Goal: Task Accomplishment & Management: Manage account settings

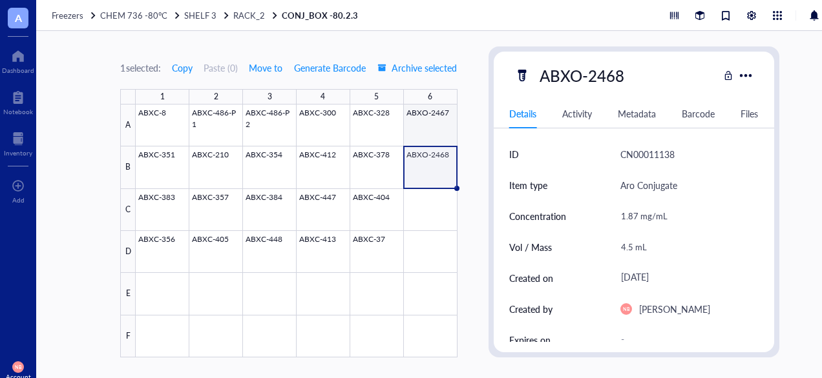
scroll to position [356, 0]
click at [107, 17] on span "CHEM 736 -80°C" at bounding box center [133, 15] width 67 height 12
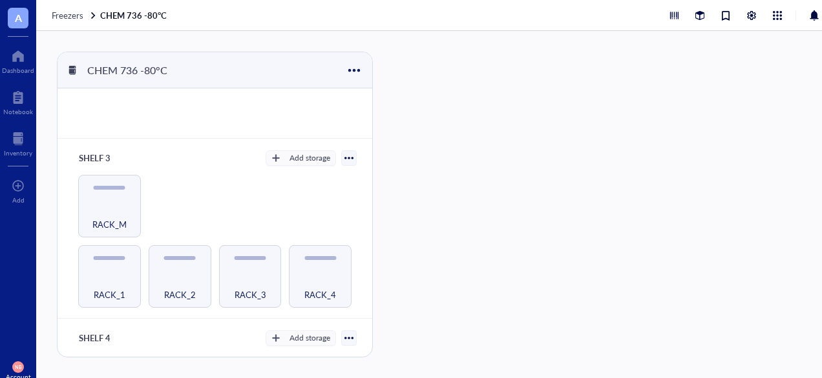
scroll to position [280, 0]
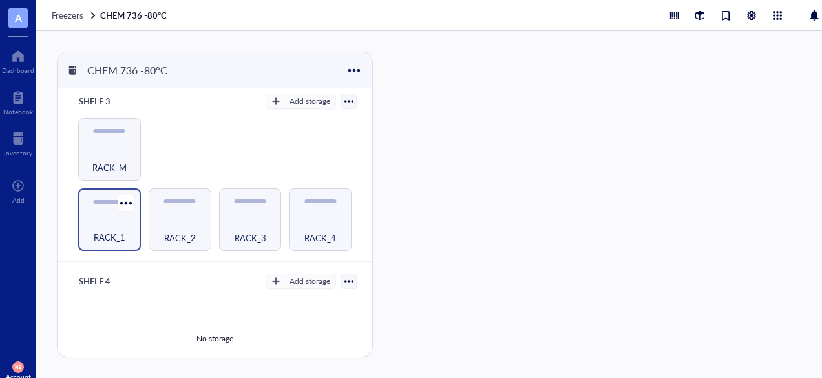
click at [108, 231] on span "RACK_1" at bounding box center [110, 238] width 32 height 14
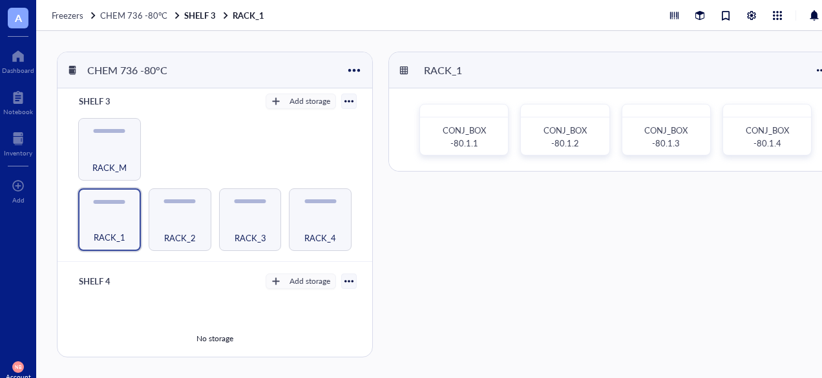
click at [470, 219] on div "RACK_1 CONJ_BOX -80.1.1 CONJ_BOX -80.1.2 CONJ_BOX -80.1.3 CONJ_BOX -80.1.4" at bounding box center [615, 205] width 454 height 306
click at [454, 137] on div "CONJ_BOX -80.1.1" at bounding box center [464, 138] width 66 height 26
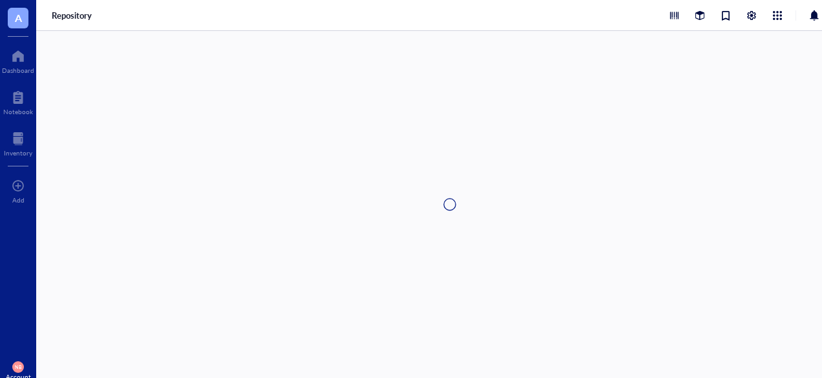
click at [454, 137] on div at bounding box center [449, 204] width 827 height 347
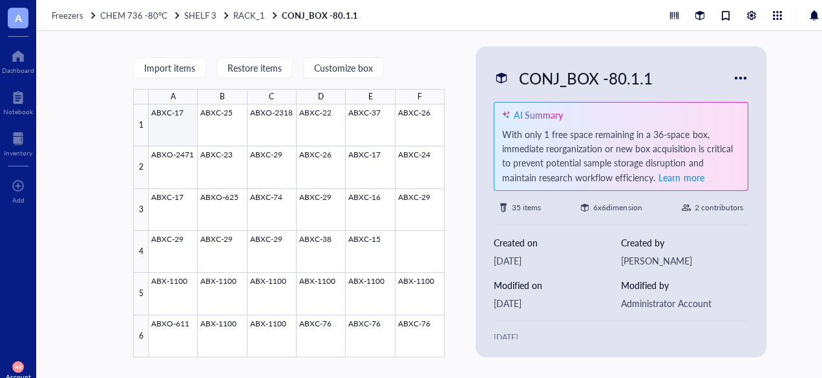
click at [179, 115] on div at bounding box center [297, 231] width 296 height 253
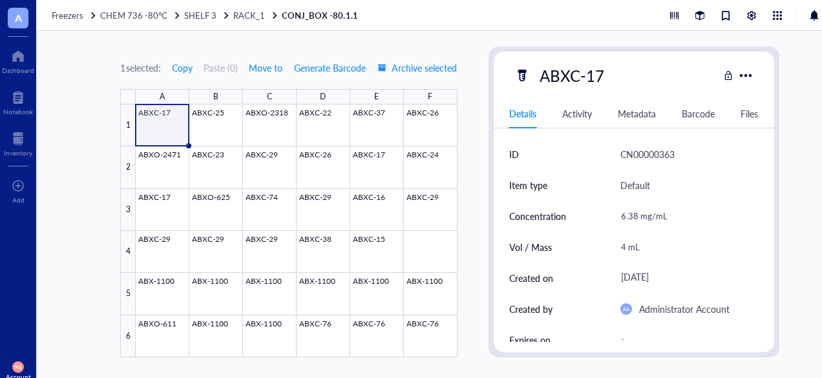
click at [616, 223] on div "6.38 mg/mL" at bounding box center [684, 216] width 138 height 27
click at [729, 150] on div "CN00000363" at bounding box center [689, 154] width 138 height 31
click at [576, 83] on div "ABXC-17" at bounding box center [572, 75] width 76 height 27
click at [576, 83] on input "ABXC-17" at bounding box center [574, 76] width 81 height 26
click at [586, 83] on input "ABXC-17" at bounding box center [574, 76] width 81 height 26
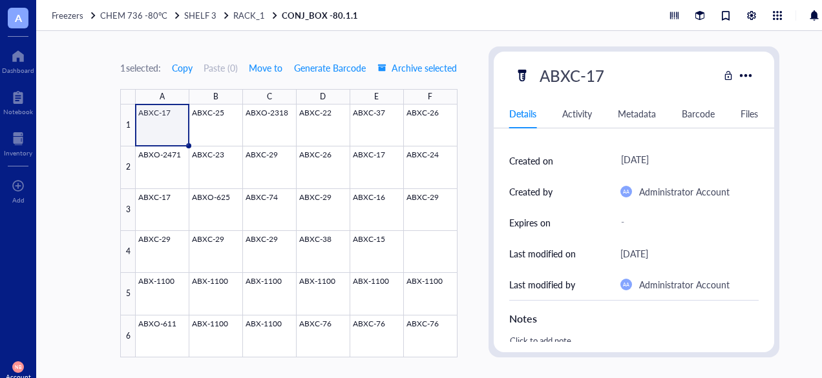
scroll to position [118, 0]
click at [645, 192] on div "Administrator Account" at bounding box center [684, 191] width 90 height 16
drag, startPoint x: 645, startPoint y: 192, endPoint x: 642, endPoint y: 221, distance: 28.6
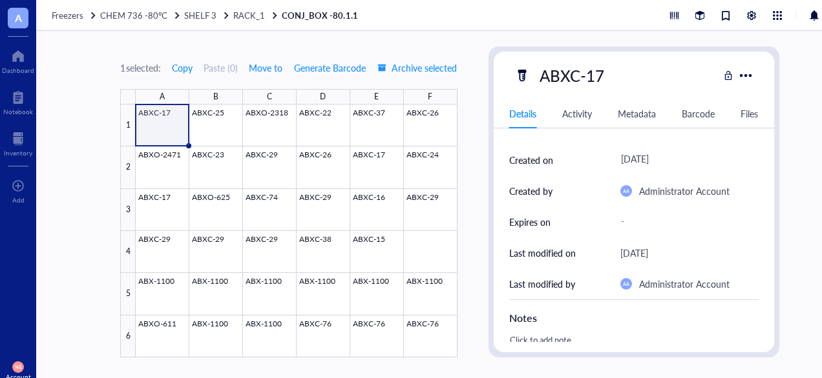
click at [642, 221] on div "-" at bounding box center [684, 222] width 138 height 23
click at [662, 284] on div "Administrator Account" at bounding box center [684, 284] width 90 height 16
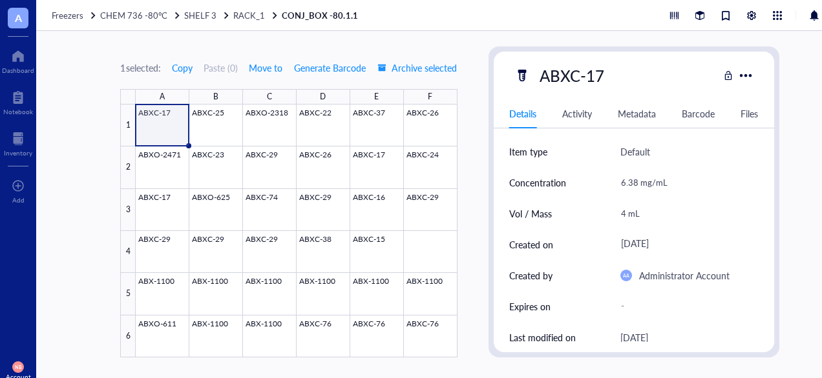
scroll to position [29, 0]
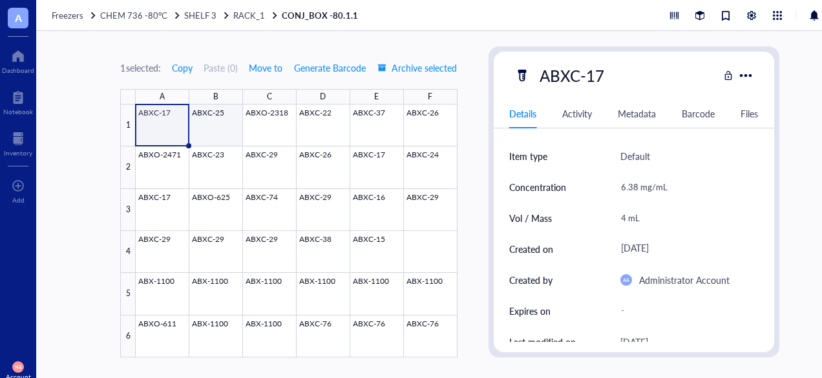
click at [202, 111] on div at bounding box center [296, 231] width 321 height 253
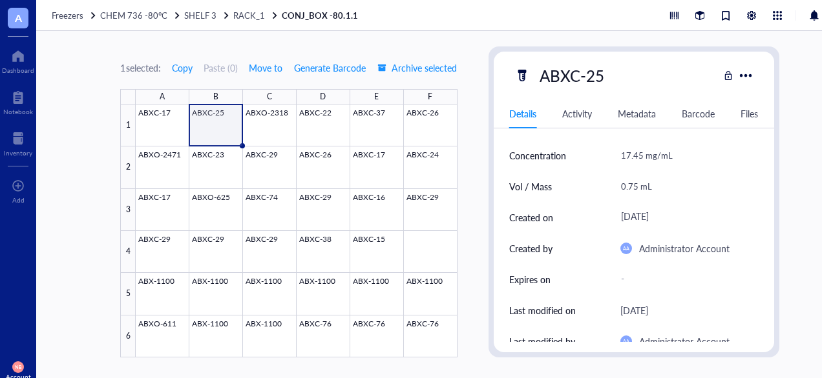
scroll to position [61, 0]
click at [638, 156] on div "17.45 mg/mL" at bounding box center [684, 154] width 138 height 27
click at [638, 156] on input "17.45 mg/mL" at bounding box center [684, 155] width 137 height 26
type input "17.46 mg/mL"
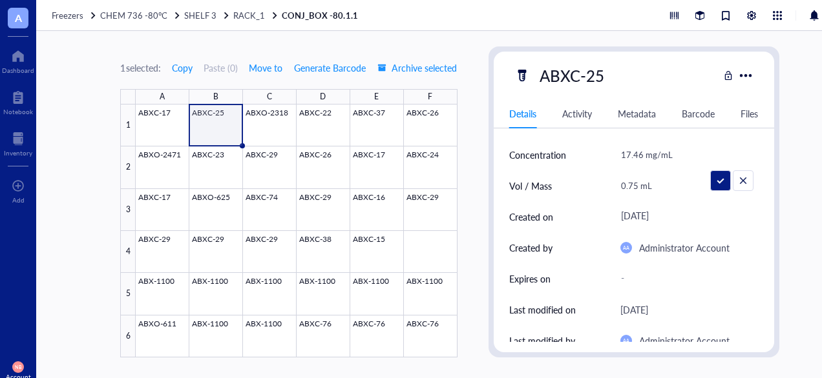
click at [684, 188] on div "0.75 mL" at bounding box center [684, 185] width 138 height 27
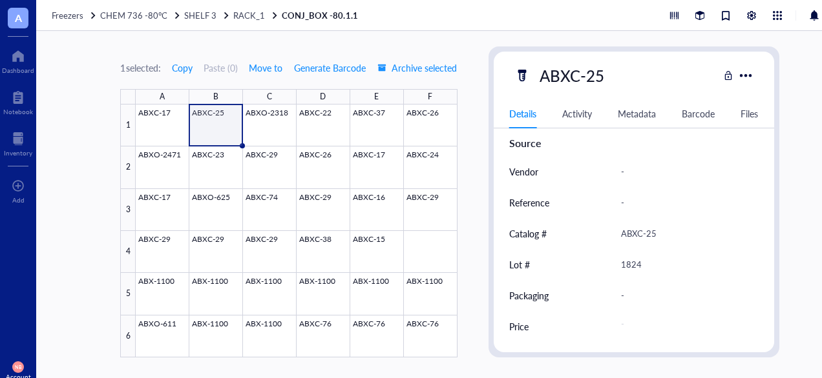
scroll to position [10, 0]
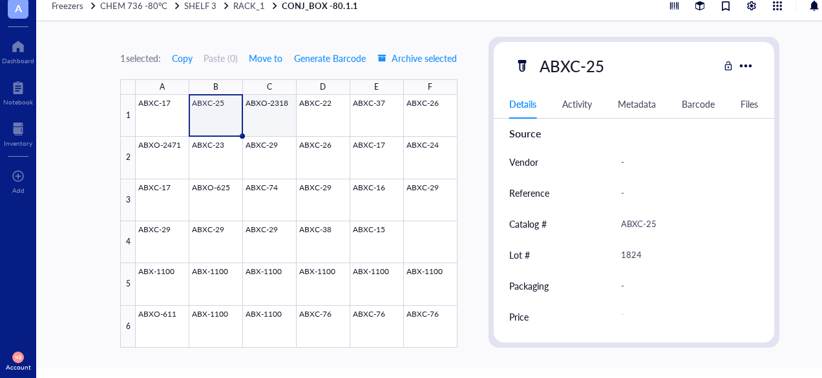
click at [271, 107] on div at bounding box center [296, 221] width 321 height 253
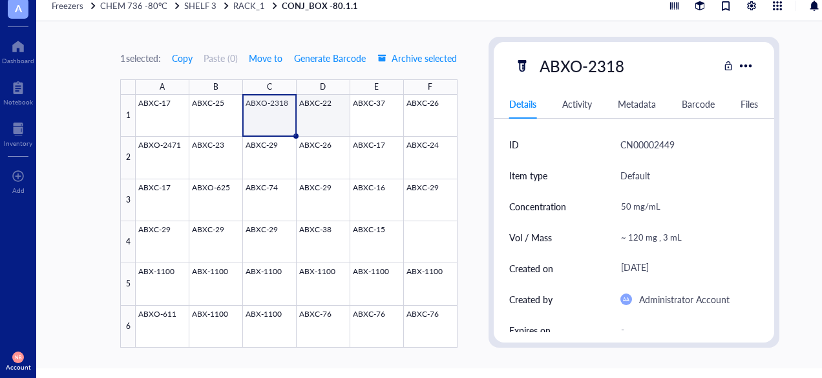
click at [336, 124] on div at bounding box center [296, 221] width 321 height 253
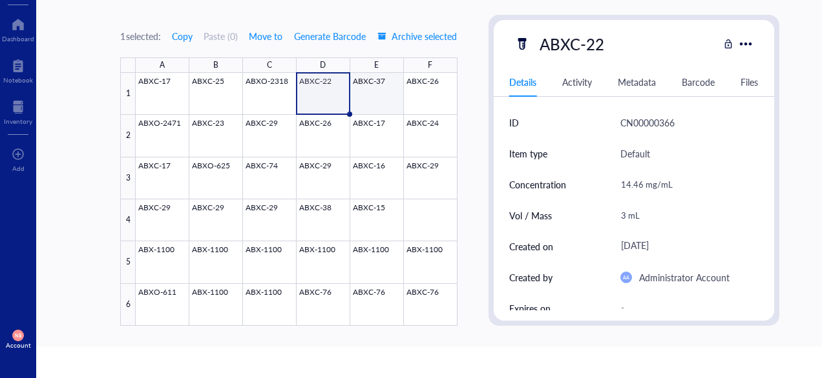
click at [382, 96] on div at bounding box center [296, 199] width 321 height 253
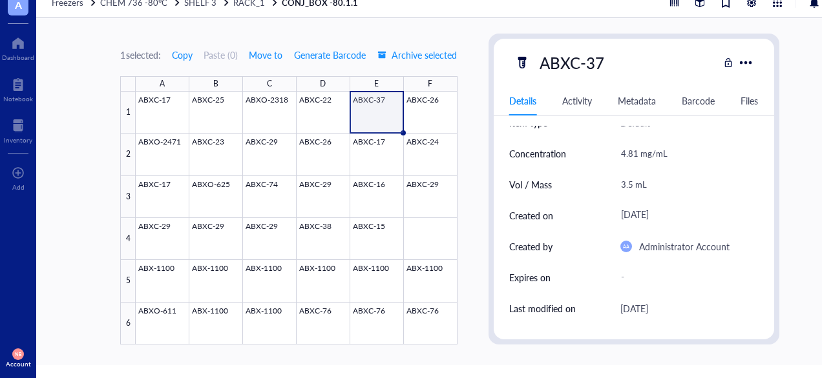
scroll to position [49, 0]
click at [435, 116] on div at bounding box center [296, 218] width 321 height 253
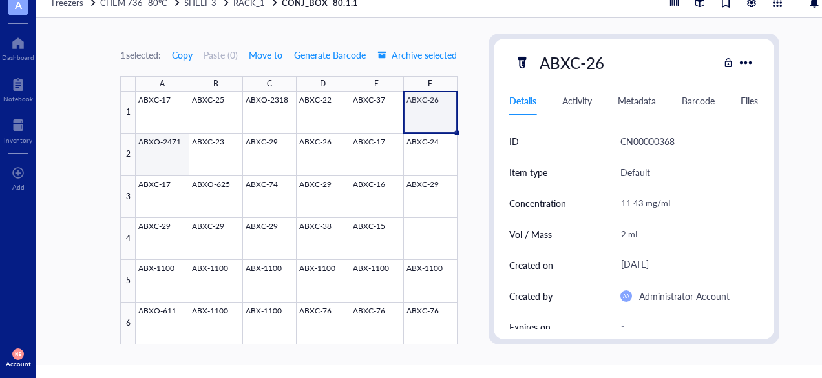
click at [181, 149] on div at bounding box center [296, 218] width 321 height 253
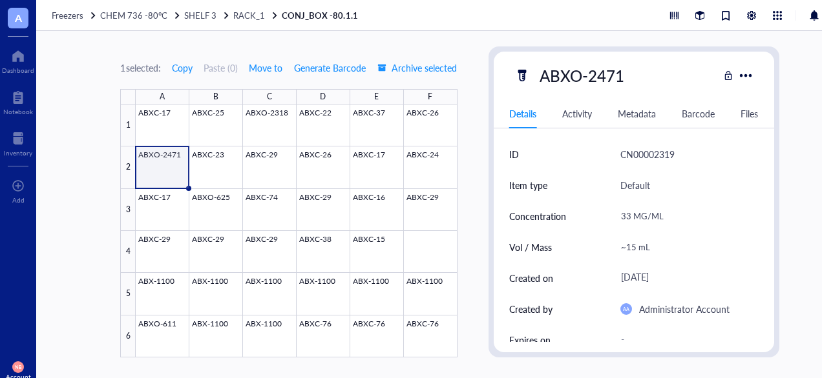
click at [632, 214] on div "33 MG/ML" at bounding box center [684, 216] width 138 height 27
click at [632, 214] on input "33 MG/ML" at bounding box center [684, 216] width 137 height 26
drag, startPoint x: 632, startPoint y: 214, endPoint x: 624, endPoint y: 223, distance: 12.3
click at [624, 223] on input "33 MG/ML" at bounding box center [684, 216] width 137 height 26
click at [625, 219] on input "33 MG/ML" at bounding box center [684, 216] width 137 height 26
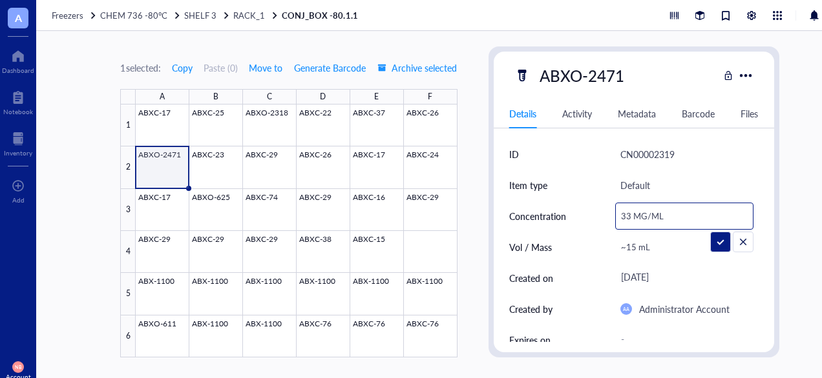
click at [627, 218] on input "33 MG/ML" at bounding box center [684, 216] width 137 height 26
type input "18.75 MG/ML"
click at [774, 242] on div "ABXO-2471 Details Activity Metadata Barcode Files ID CN00002319 Item type Defau…" at bounding box center [633, 202] width 291 height 311
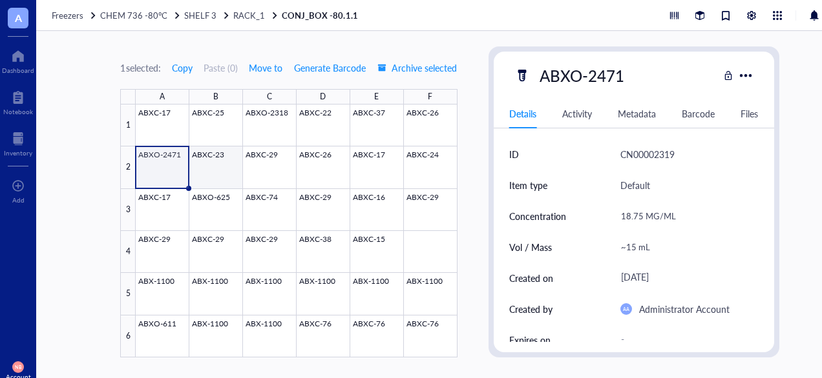
click at [203, 176] on div at bounding box center [296, 231] width 321 height 253
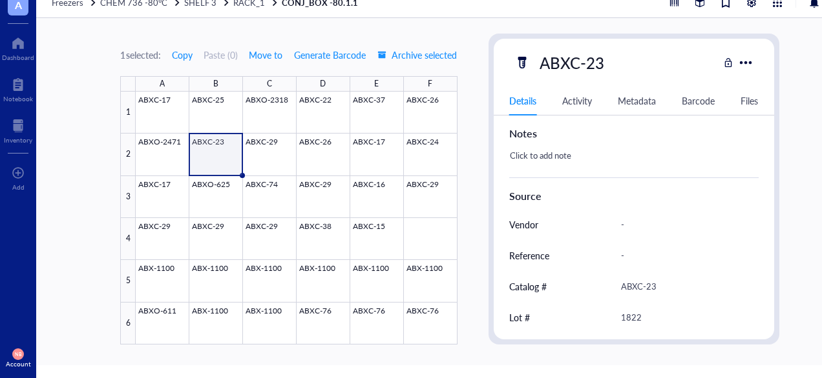
scroll to position [356, 0]
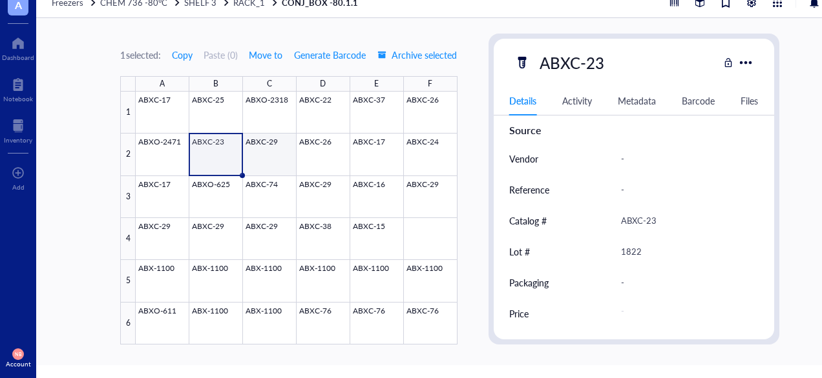
click at [275, 155] on div at bounding box center [296, 218] width 321 height 253
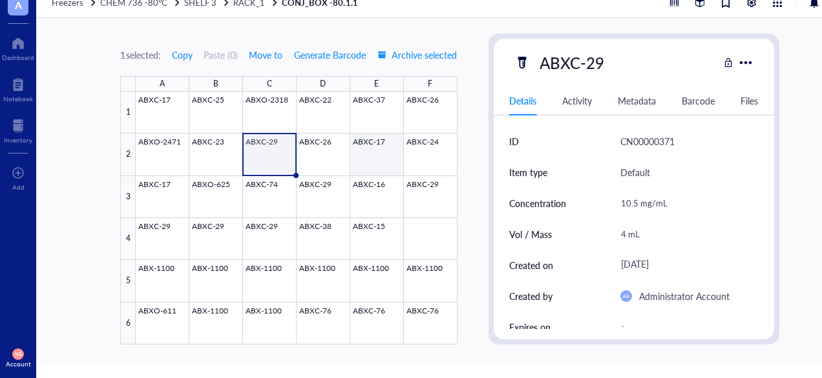
click at [340, 154] on div at bounding box center [296, 218] width 321 height 253
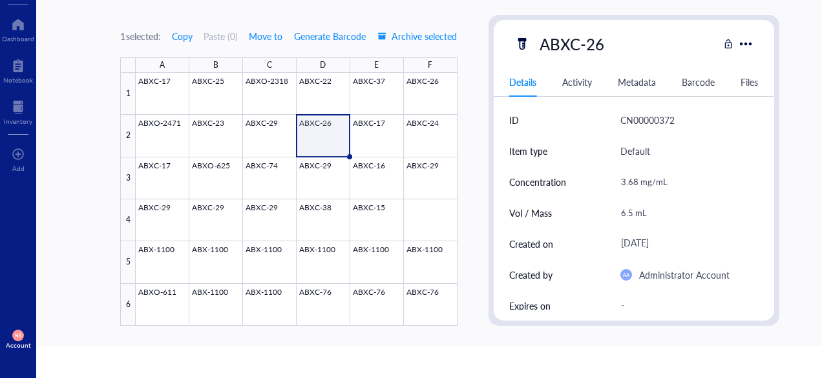
scroll to position [2, 0]
click at [401, 149] on div at bounding box center [296, 199] width 321 height 253
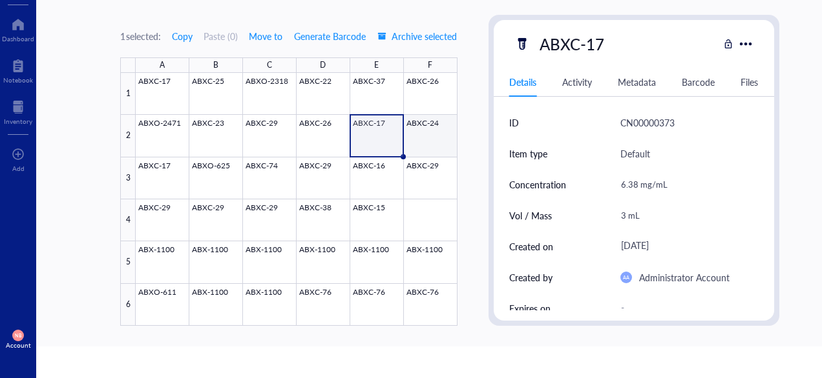
click at [439, 144] on div at bounding box center [296, 199] width 321 height 253
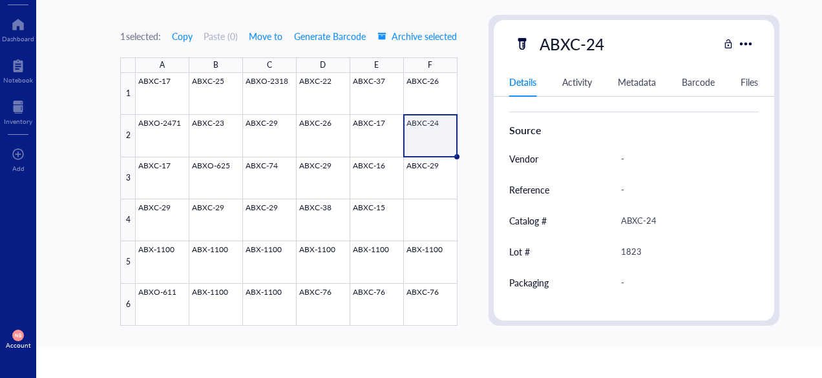
scroll to position [356, 0]
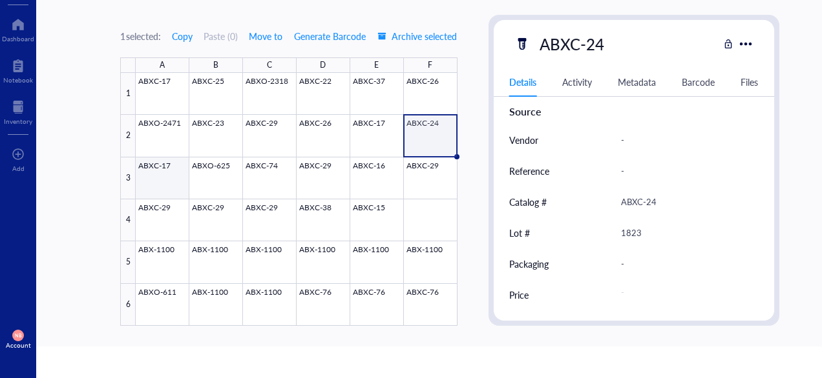
click at [156, 182] on div at bounding box center [296, 199] width 321 height 253
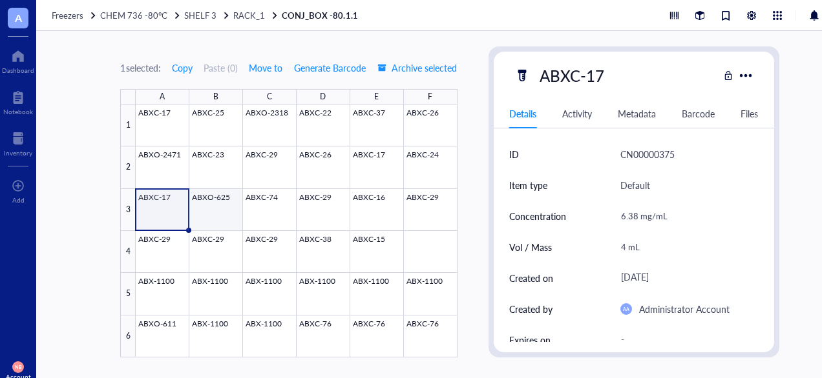
click at [237, 211] on div at bounding box center [296, 231] width 321 height 253
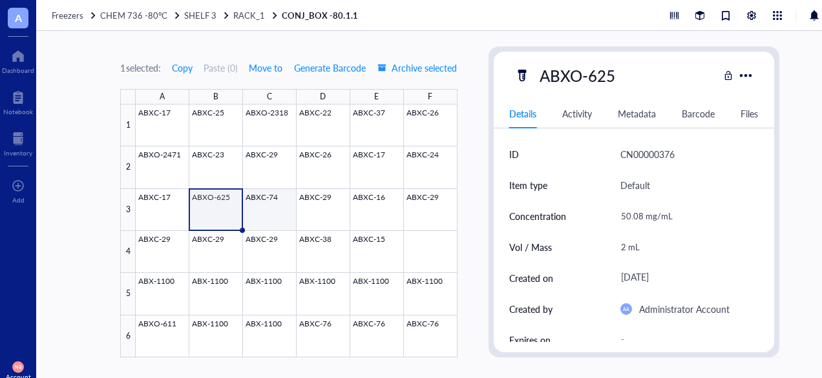
click at [258, 219] on div at bounding box center [296, 231] width 321 height 253
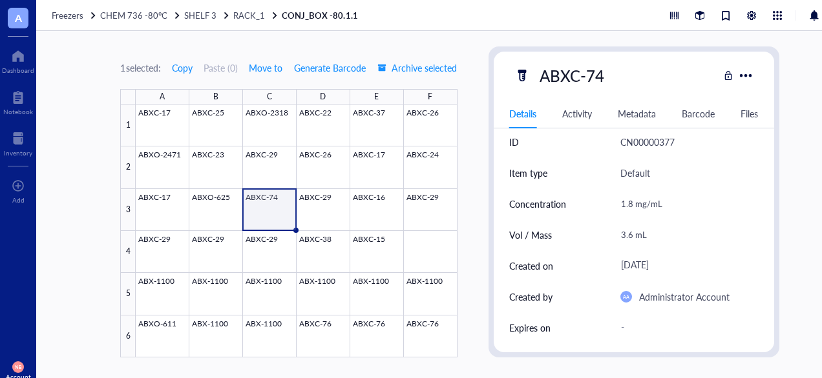
scroll to position [12, 0]
click at [339, 208] on div at bounding box center [296, 231] width 321 height 253
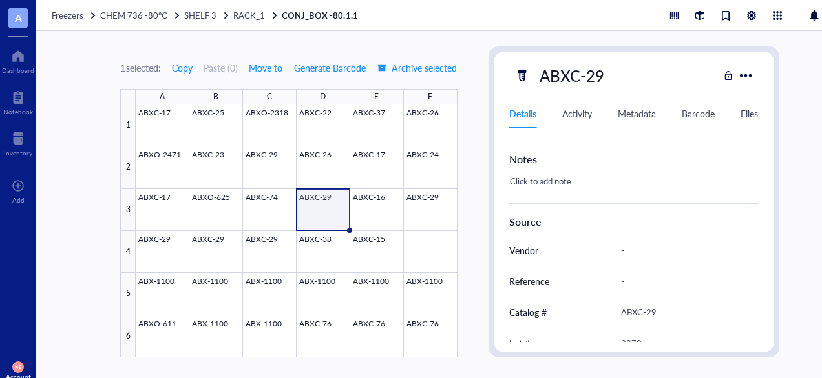
scroll to position [356, 0]
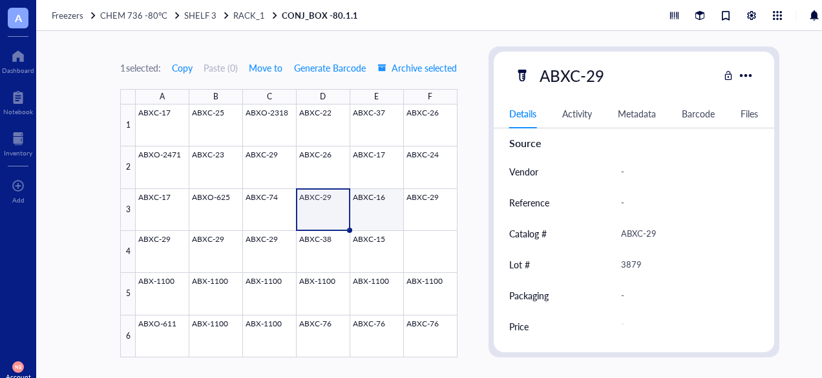
click at [394, 202] on div at bounding box center [296, 231] width 321 height 253
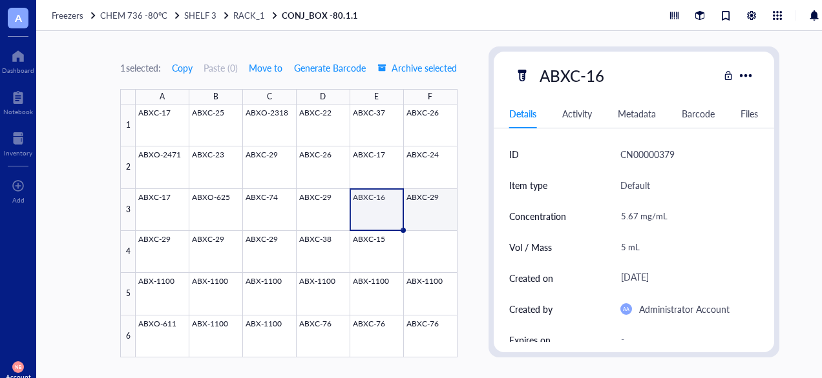
click at [419, 208] on div at bounding box center [296, 231] width 321 height 253
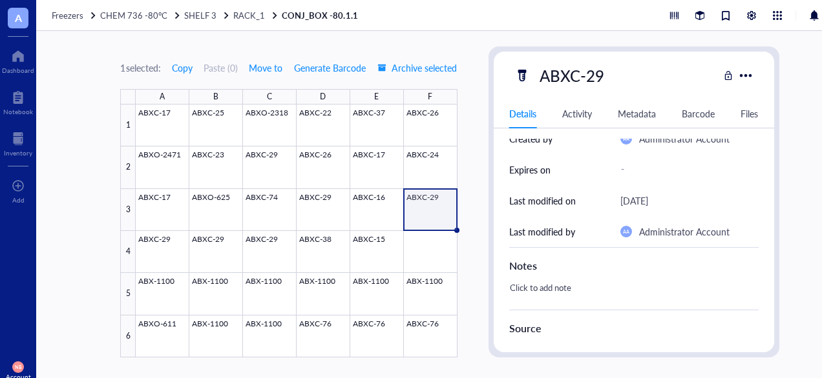
scroll to position [281, 0]
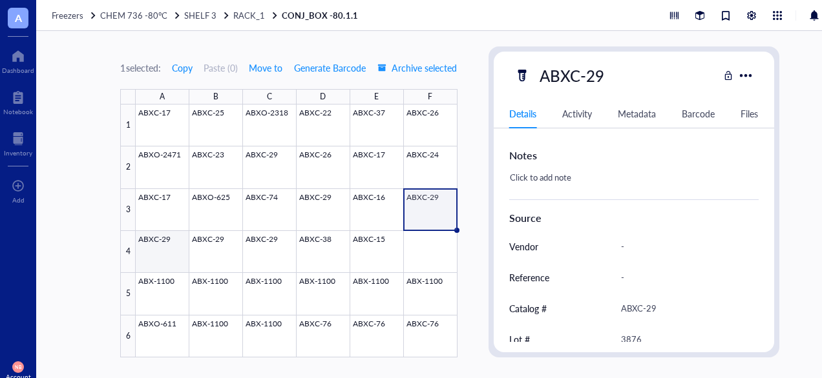
click at [171, 265] on div at bounding box center [296, 231] width 321 height 253
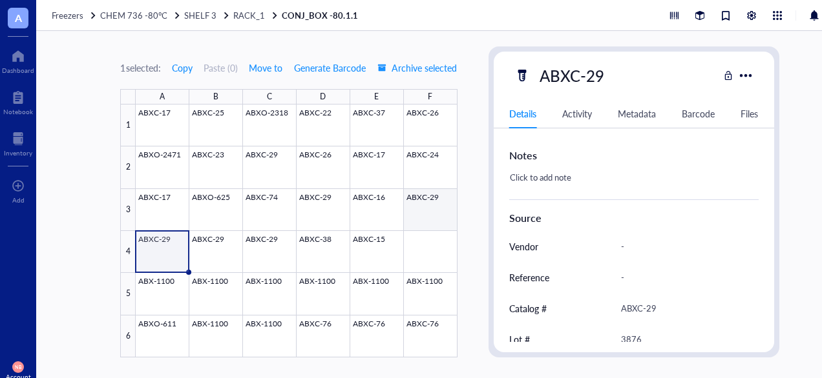
click at [417, 226] on div at bounding box center [296, 231] width 321 height 253
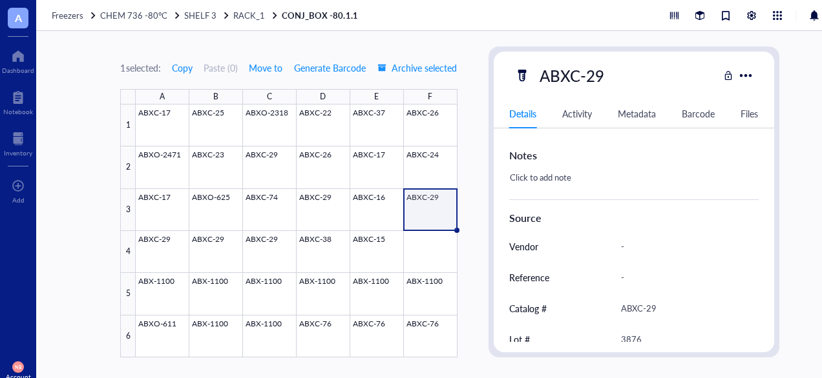
click at [590, 76] on div "ABXC-29" at bounding box center [572, 75] width 76 height 27
click at [590, 76] on input "ABXC-29" at bounding box center [574, 76] width 81 height 26
type input "ABXC-1100"
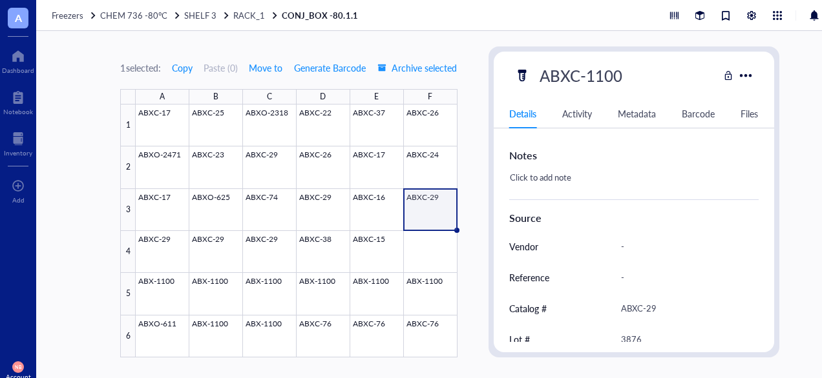
click at [625, 167] on div "Notes" at bounding box center [633, 153] width 249 height 32
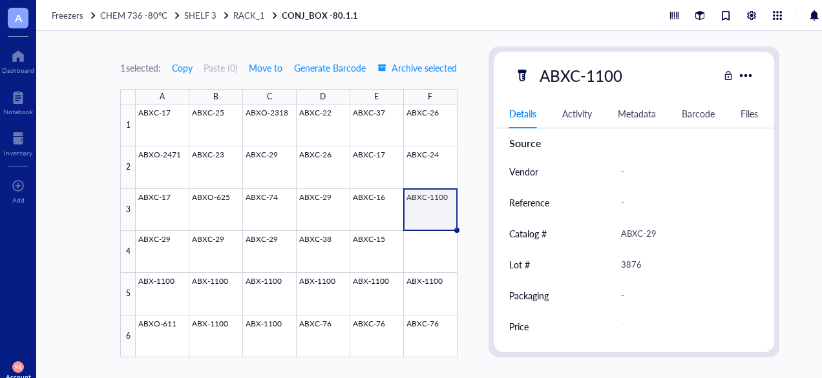
click at [650, 232] on div "ABXC-29" at bounding box center [684, 233] width 138 height 27
type input "ABXC-1100"
click at [613, 75] on div "ABXC-1100" at bounding box center [581, 75] width 94 height 27
click at [613, 75] on input "ABXC-1100" at bounding box center [583, 76] width 99 height 26
click at [604, 76] on div "ABXC-1100" at bounding box center [581, 75] width 94 height 27
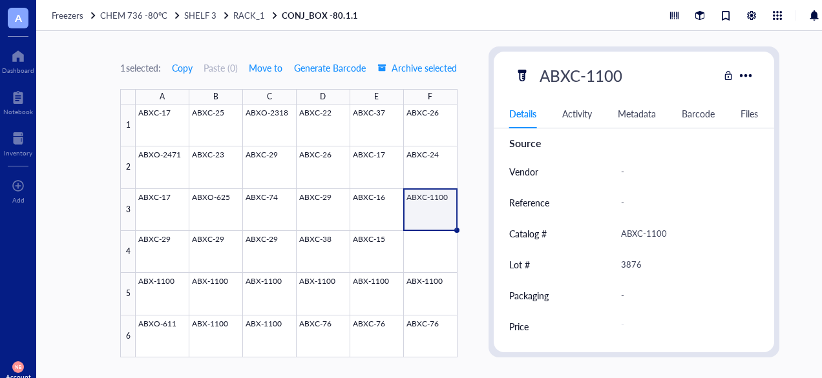
click at [604, 76] on input "ABXC-1100" at bounding box center [583, 76] width 99 height 26
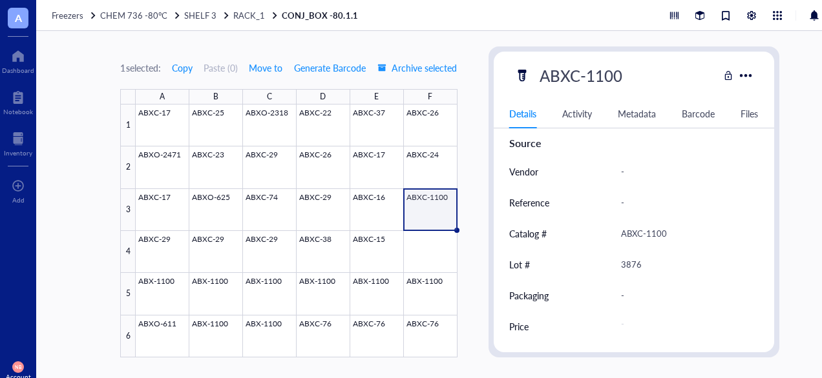
click at [604, 76] on input "ABXC-1100" at bounding box center [583, 76] width 99 height 26
click at [609, 80] on input "ABXC-1100" at bounding box center [583, 76] width 99 height 26
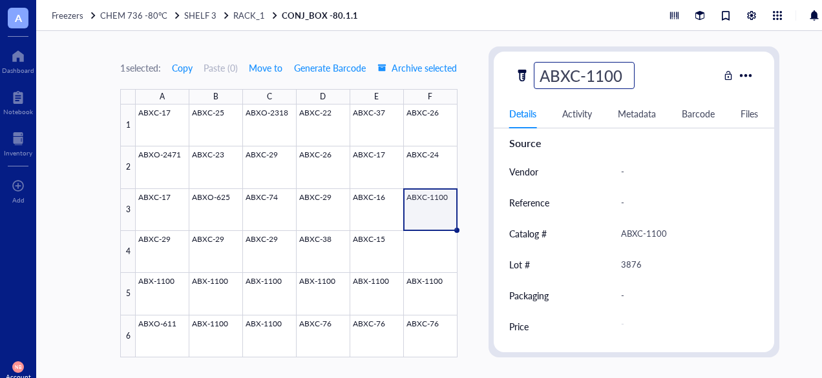
click at [609, 80] on input "ABXC-1100" at bounding box center [583, 76] width 99 height 26
type input "ABXC-29"
click at [654, 229] on div "ABXC-1100" at bounding box center [684, 233] width 138 height 27
click at [654, 229] on input "ABXC-1100" at bounding box center [684, 234] width 137 height 26
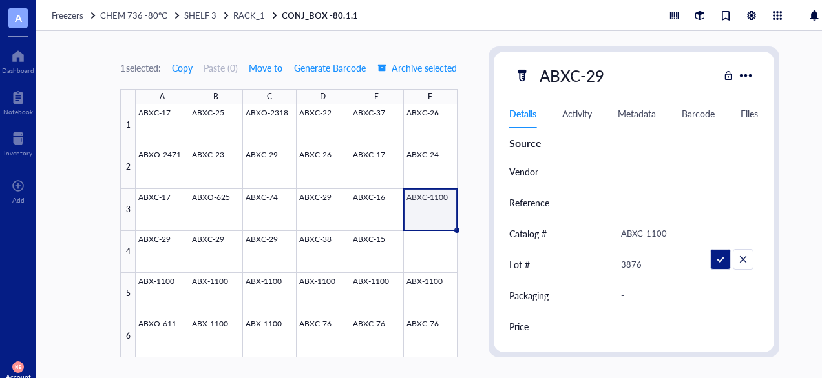
click at [654, 229] on input "ABXC-1100" at bounding box center [684, 234] width 137 height 26
click at [654, 229] on div "ABXC-1100" at bounding box center [684, 233] width 138 height 27
type input "ABXC-29"
click at [617, 310] on div "Packaging -" at bounding box center [633, 295] width 249 height 31
click at [147, 234] on div "A B C D E F 1 2 3 4 5 6 ABXC-17 ABXC-25 ABXO-2318 ABXC-22 ABXC-37 ABXC-26 ABXO-…" at bounding box center [288, 223] width 337 height 269
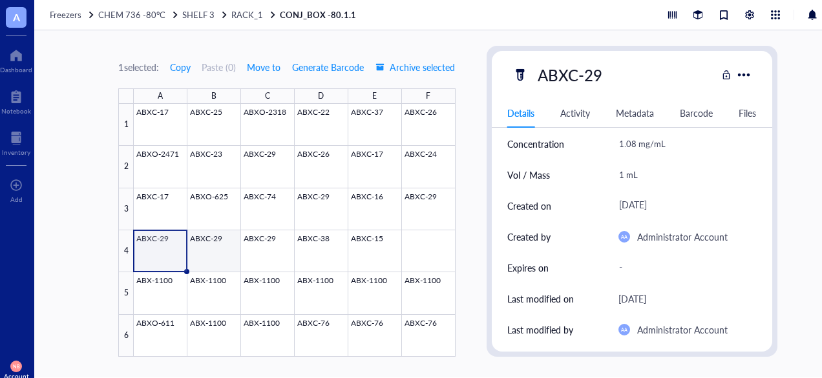
scroll to position [1, 0]
click at [236, 254] on div at bounding box center [294, 229] width 321 height 253
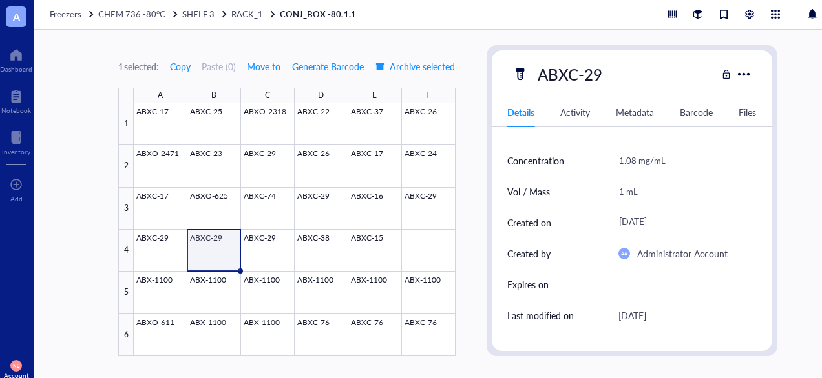
scroll to position [53, 0]
click at [275, 230] on div at bounding box center [294, 229] width 321 height 253
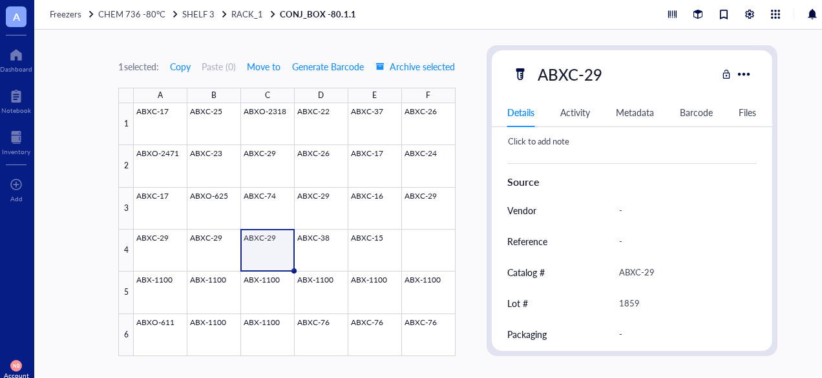
scroll to position [356, 0]
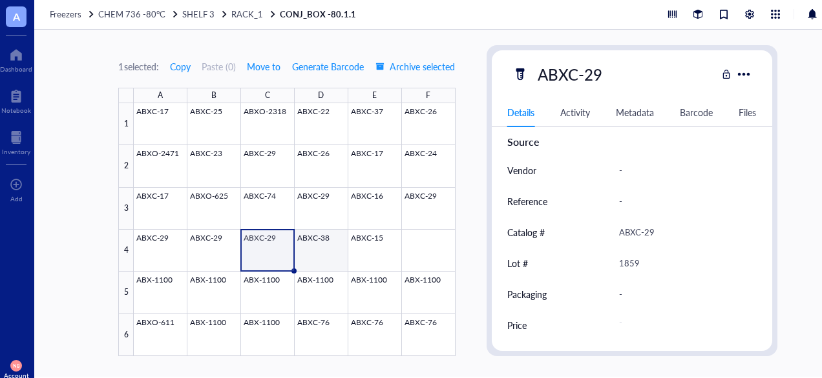
click at [302, 259] on div at bounding box center [294, 229] width 321 height 253
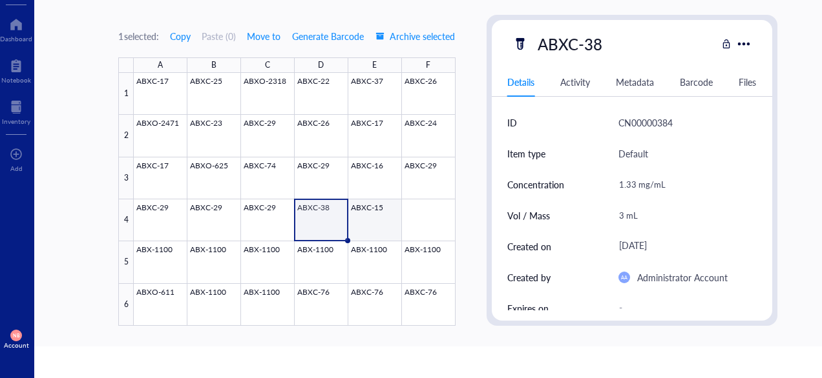
click at [383, 227] on div at bounding box center [294, 199] width 321 height 253
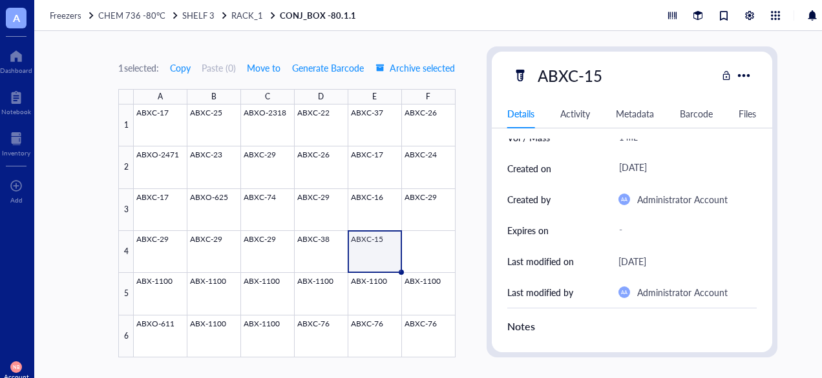
scroll to position [110, 0]
click at [167, 296] on div at bounding box center [294, 231] width 321 height 253
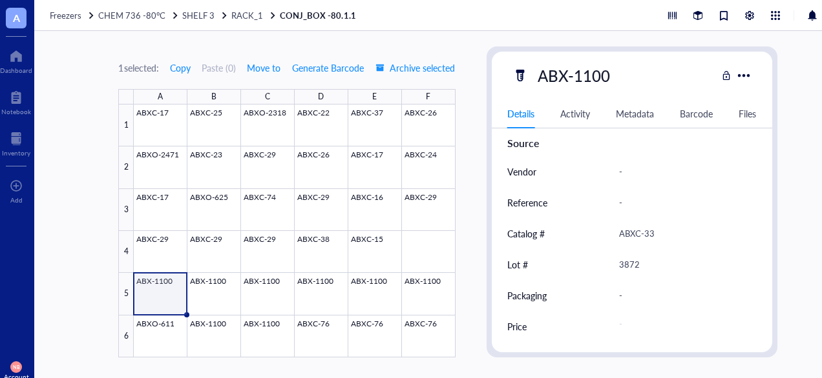
scroll to position [32, 0]
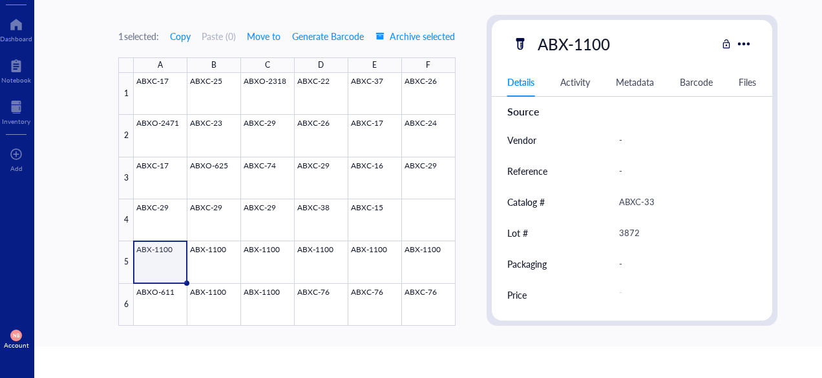
click at [548, 37] on div "ABX-1100" at bounding box center [574, 43] width 84 height 27
click at [548, 37] on input "ABX-1100" at bounding box center [577, 44] width 90 height 26
click at [552, 43] on input "ABX-1100" at bounding box center [577, 44] width 90 height 26
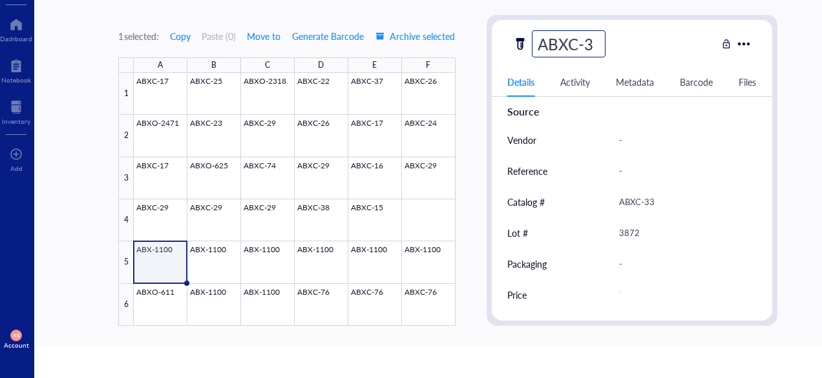
type input "ABXC-33"
click at [607, 132] on div "Vendor -" at bounding box center [631, 140] width 249 height 31
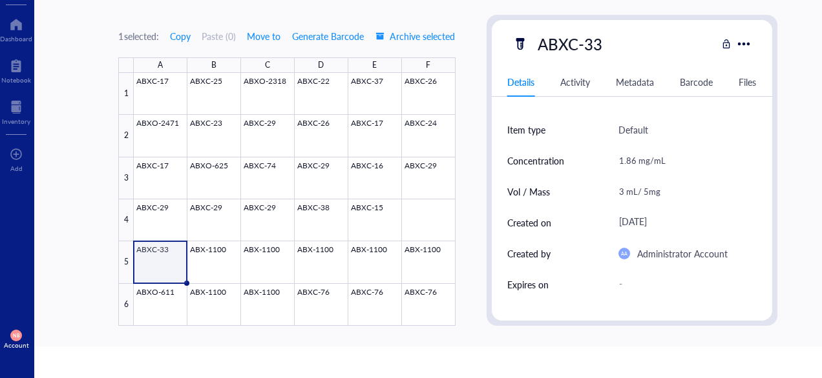
scroll to position [22, 0]
click at [234, 249] on div at bounding box center [294, 199] width 321 height 253
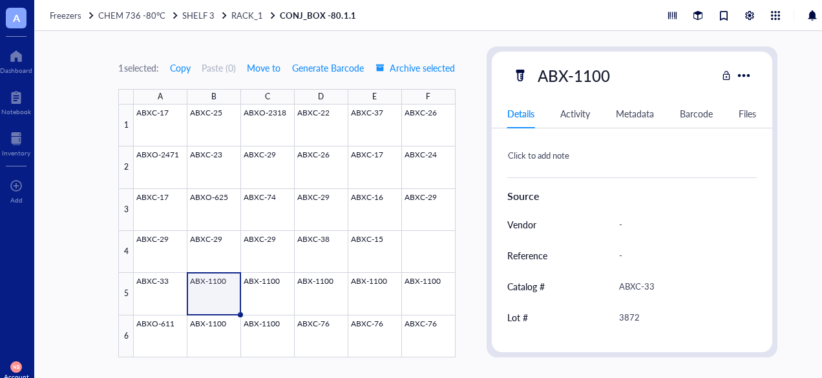
scroll to position [304, 0]
click at [156, 283] on div at bounding box center [294, 231] width 321 height 253
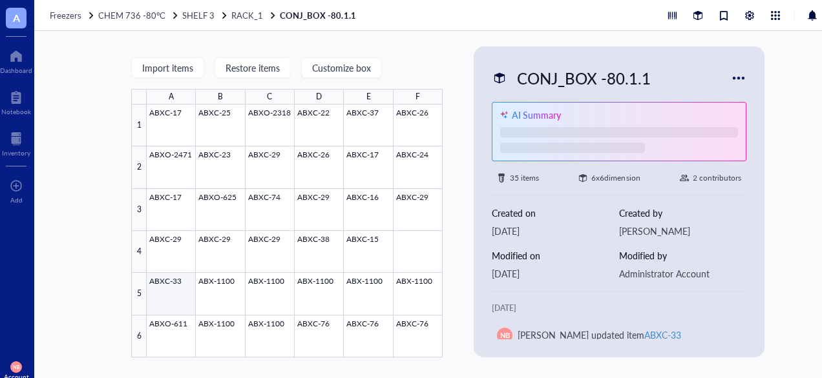
click at [170, 282] on div at bounding box center [295, 231] width 296 height 253
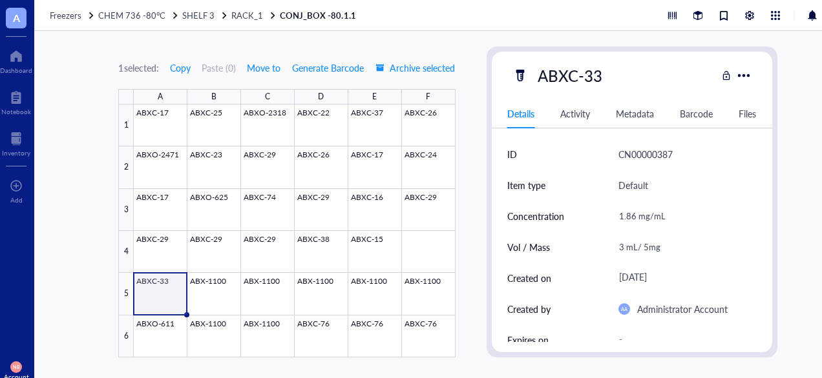
click at [573, 77] on div "ABXC-33" at bounding box center [570, 75] width 76 height 27
click at [573, 77] on input "ABXC-33" at bounding box center [572, 76] width 81 height 26
type input "ABX-1100"
click at [470, 174] on div "1 selected: Copy Paste ( 0 ) Move to Generate Barcode Archive selected A B C D …" at bounding box center [447, 204] width 827 height 347
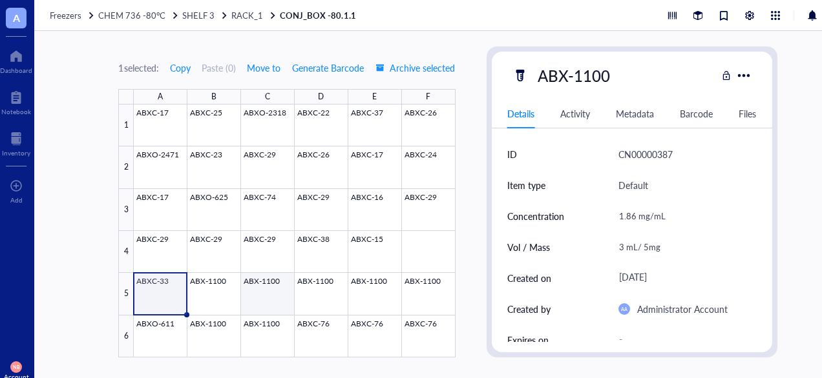
click at [259, 296] on div at bounding box center [294, 231] width 321 height 253
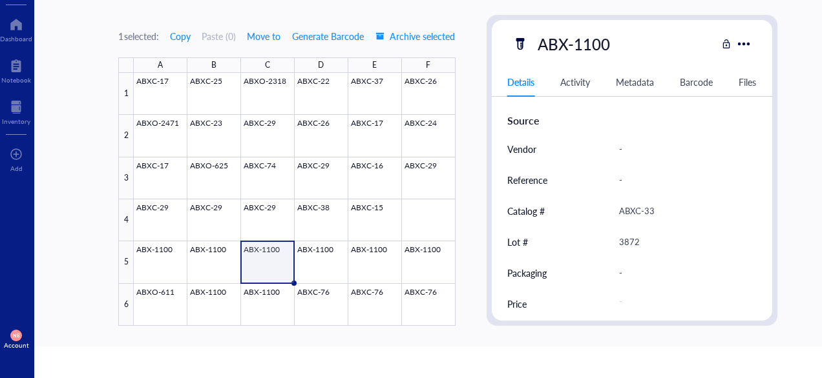
scroll to position [356, 0]
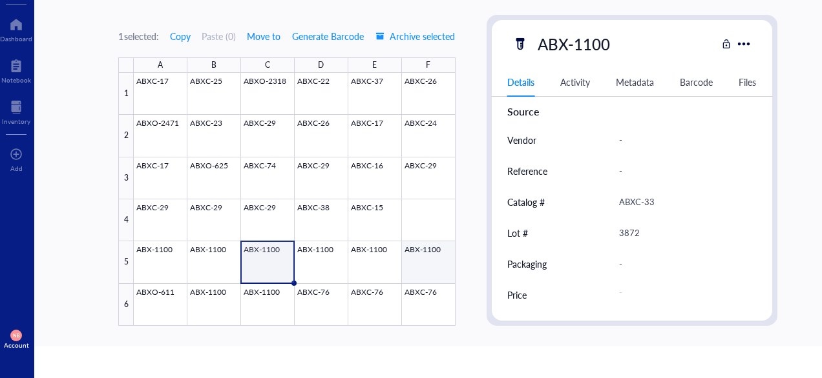
click at [318, 260] on div at bounding box center [294, 199] width 321 height 253
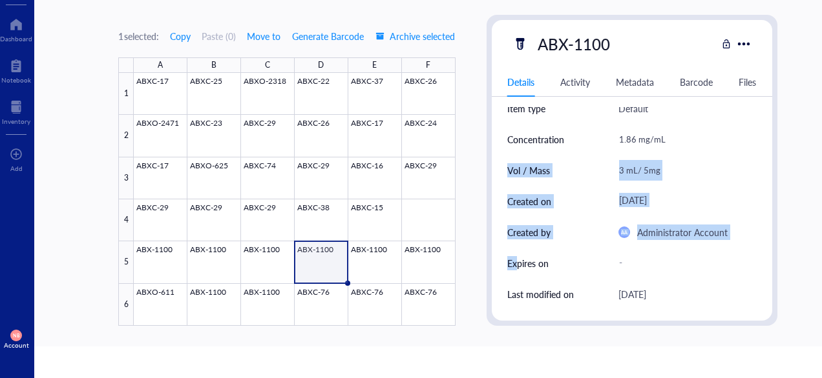
scroll to position [0, 5]
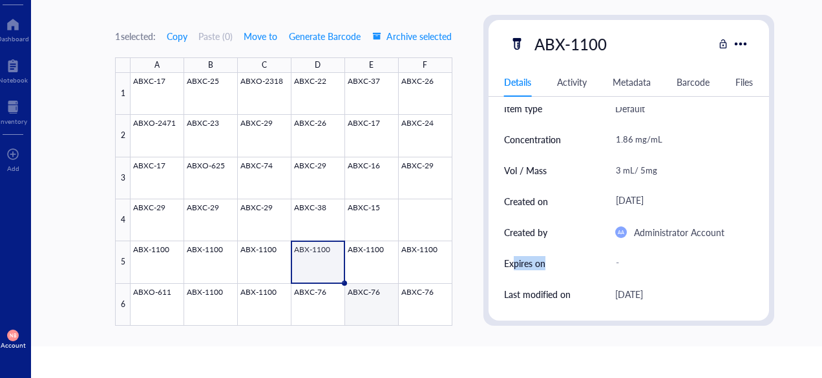
drag, startPoint x: 515, startPoint y: 272, endPoint x: 507, endPoint y: 302, distance: 31.3
click at [507, 302] on div "ID CN00000390 Item type Default Concentration 1.86 mg/mL Vol / Mass 3 mL/ 5mg C…" at bounding box center [628, 201] width 249 height 279
drag, startPoint x: 507, startPoint y: 302, endPoint x: 368, endPoint y: 254, distance: 146.9
click at [391, 254] on div at bounding box center [290, 199] width 321 height 253
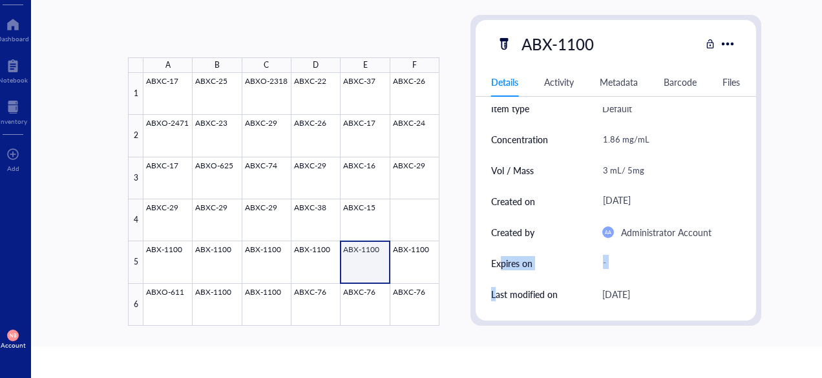
click at [362, 254] on div at bounding box center [291, 199] width 296 height 253
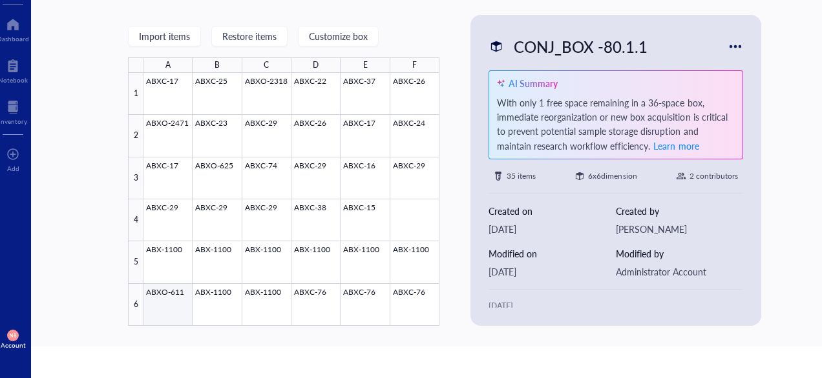
click at [163, 309] on div at bounding box center [291, 199] width 296 height 253
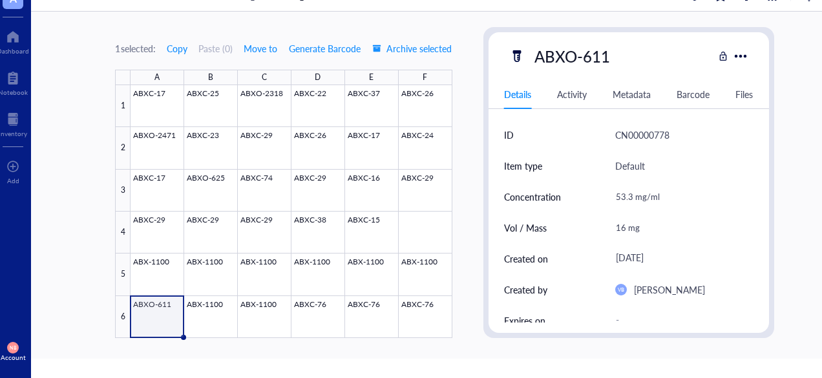
scroll to position [19, 0]
click at [267, 300] on div at bounding box center [290, 212] width 321 height 253
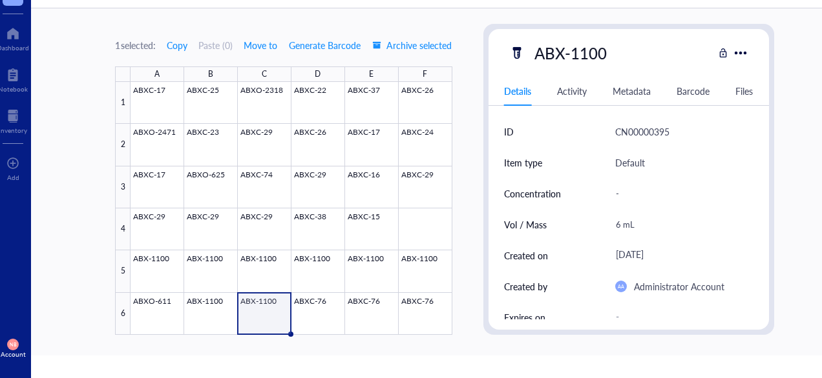
scroll to position [21, 0]
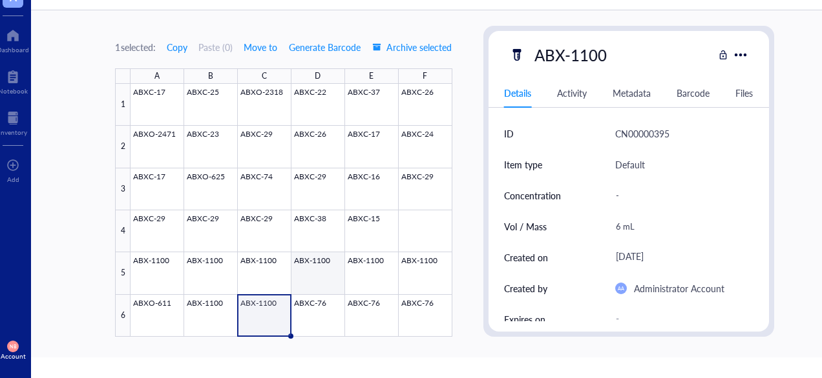
click at [323, 302] on div at bounding box center [290, 210] width 321 height 253
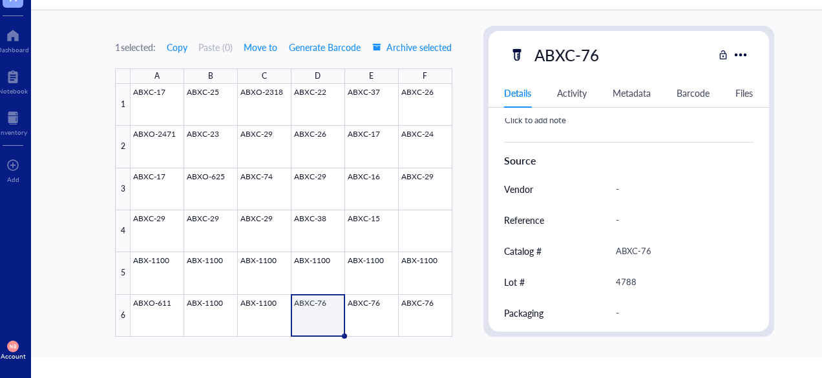
scroll to position [356, 0]
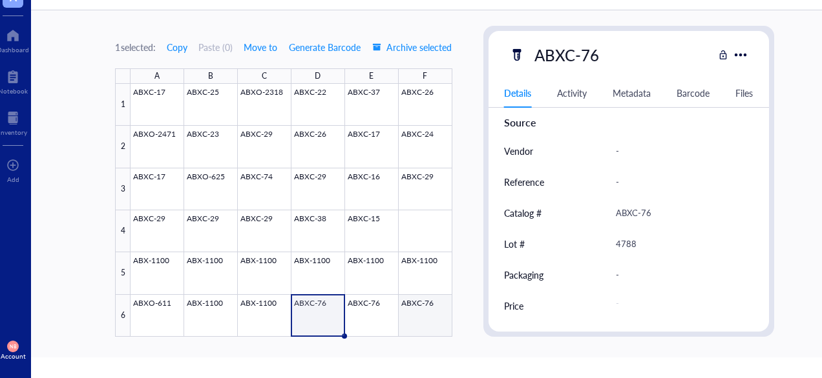
click at [373, 313] on div at bounding box center [290, 210] width 321 height 253
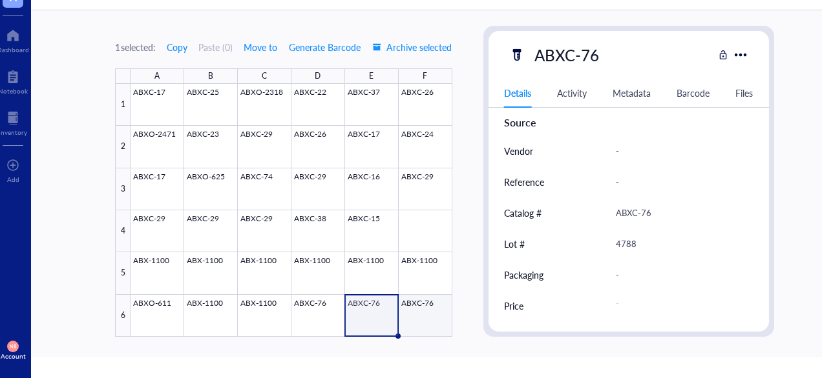
click at [444, 300] on div "1 selected: Copy Paste ( 0 ) Move to Generate Barcode Archive selected A B C D …" at bounding box center [444, 183] width 827 height 347
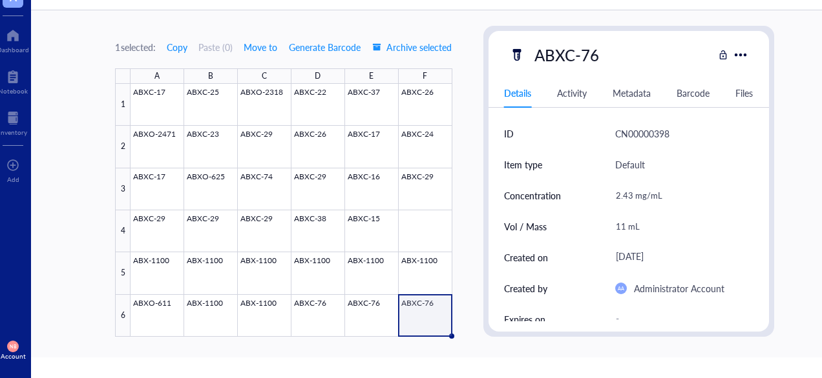
click at [83, 280] on div "1 selected: Copy Paste ( 0 ) Move to Generate Barcode Archive selected A B C D …" at bounding box center [444, 183] width 827 height 347
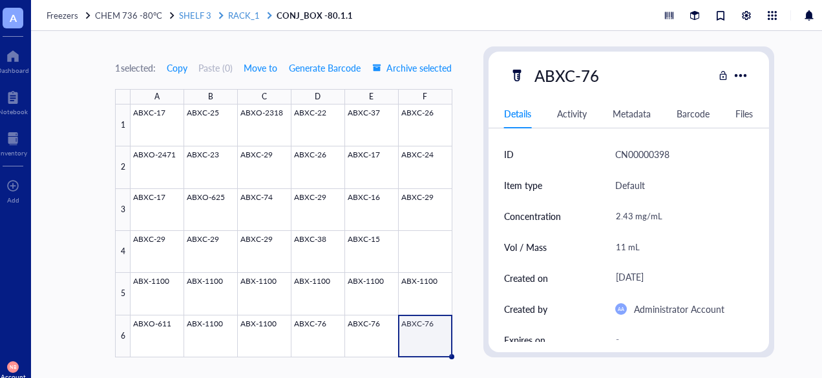
click at [234, 19] on span "RACK_1" at bounding box center [244, 15] width 32 height 12
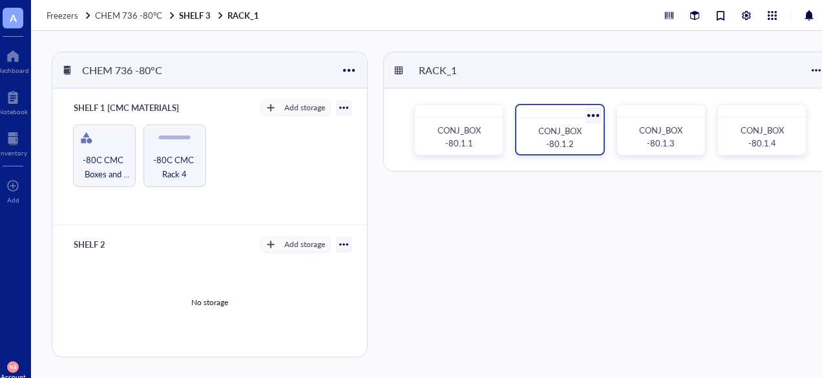
click at [545, 143] on div "CONJ_BOX -80.1.2" at bounding box center [559, 138] width 66 height 26
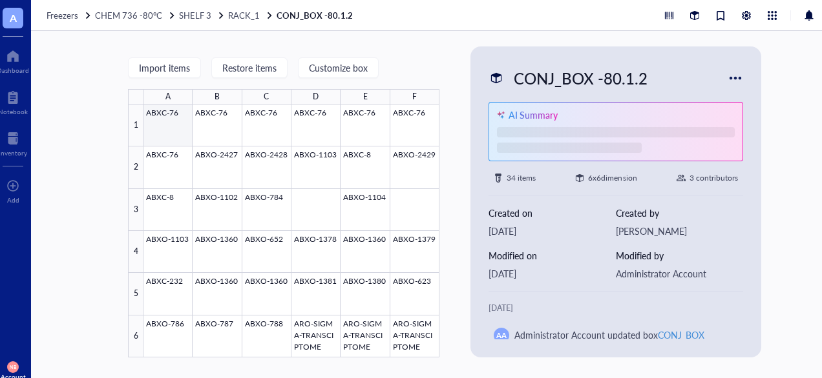
click at [167, 112] on div at bounding box center [291, 231] width 296 height 253
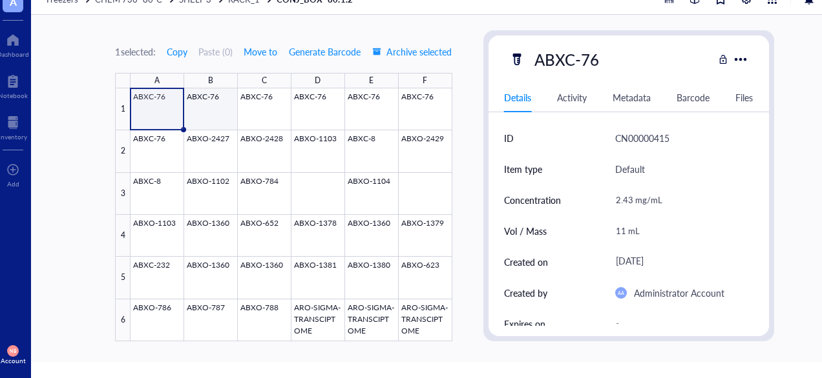
click at [223, 96] on div at bounding box center [290, 214] width 321 height 253
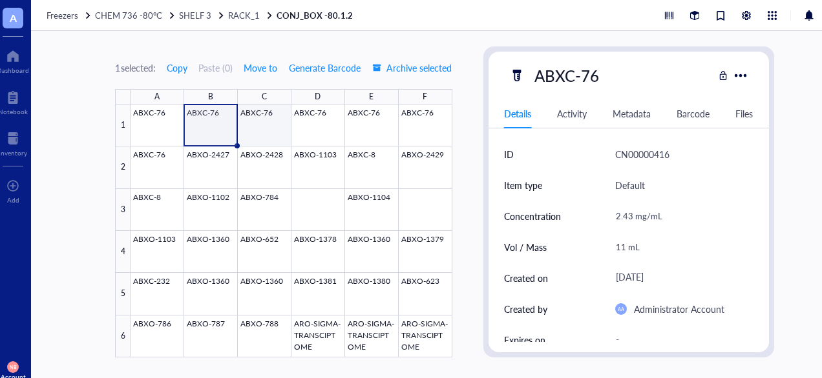
click at [265, 130] on div at bounding box center [290, 231] width 321 height 253
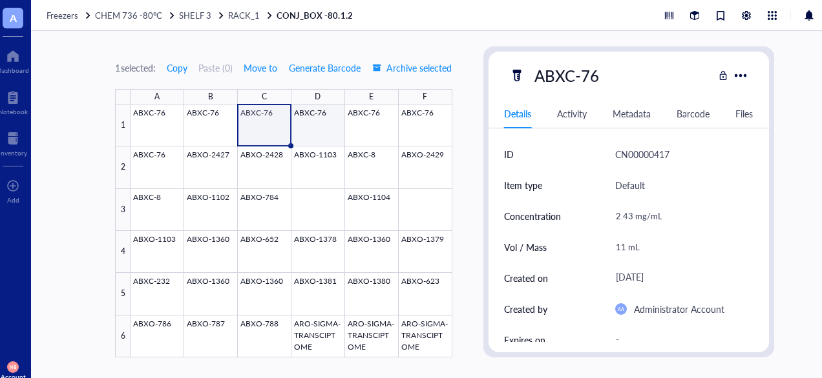
click at [311, 131] on div at bounding box center [290, 231] width 321 height 253
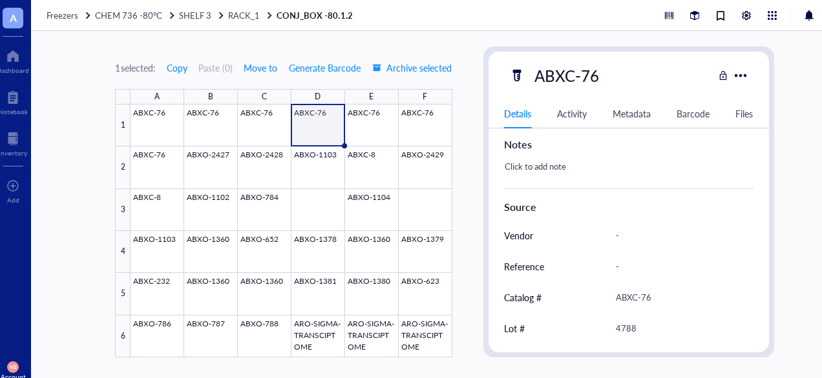
scroll to position [309, 0]
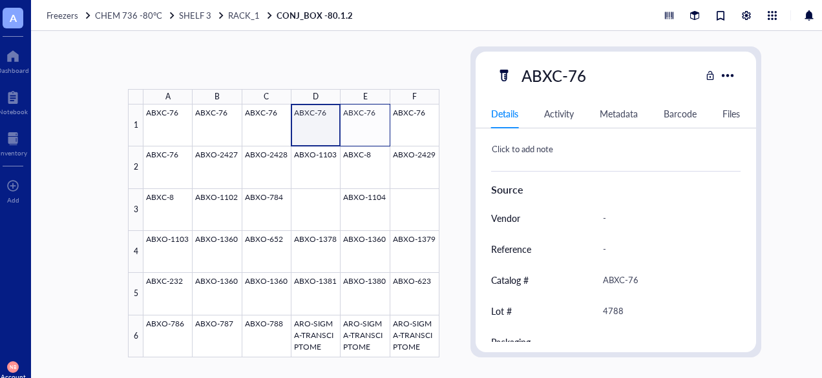
drag, startPoint x: 343, startPoint y: 124, endPoint x: 354, endPoint y: 125, distance: 11.1
click at [354, 125] on div at bounding box center [291, 231] width 296 height 253
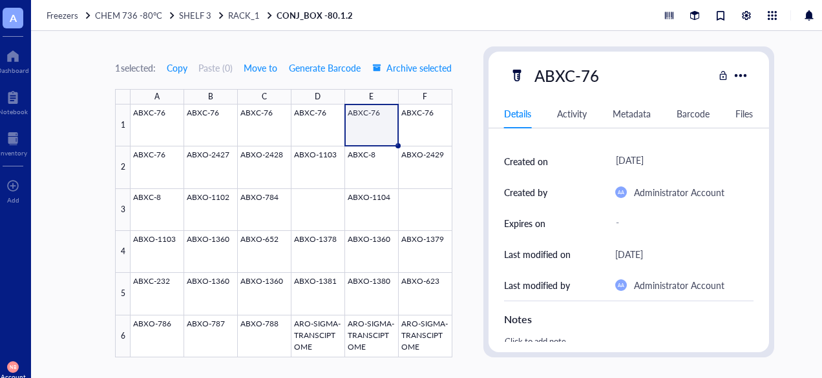
scroll to position [116, 0]
click at [427, 138] on div at bounding box center [290, 231] width 321 height 253
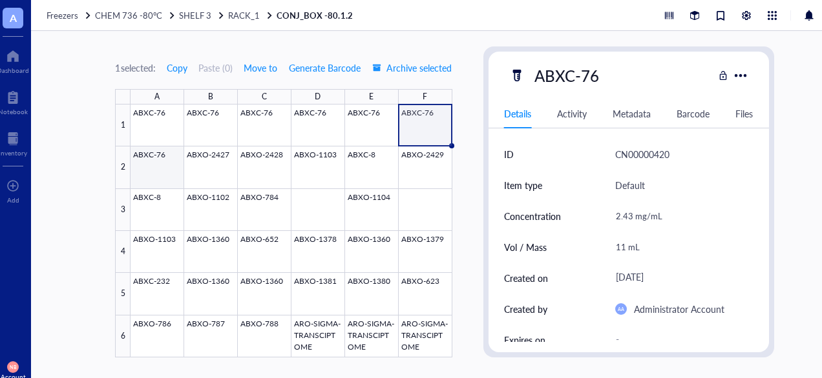
click at [180, 169] on div at bounding box center [290, 231] width 321 height 253
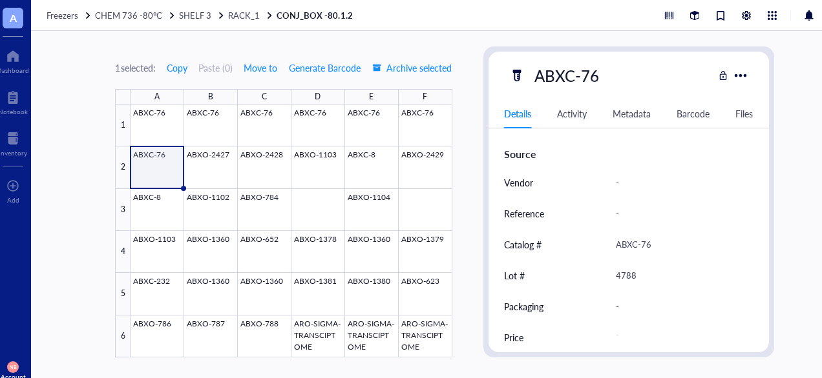
scroll to position [346, 0]
click at [233, 163] on div at bounding box center [290, 231] width 321 height 253
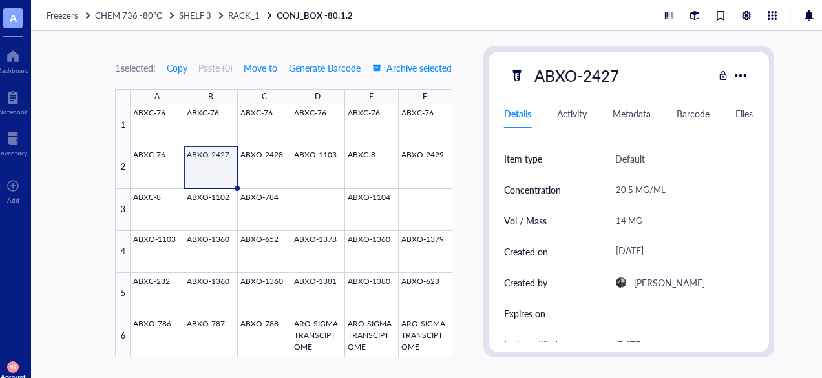
scroll to position [26, 0]
click at [254, 167] on div at bounding box center [290, 231] width 321 height 253
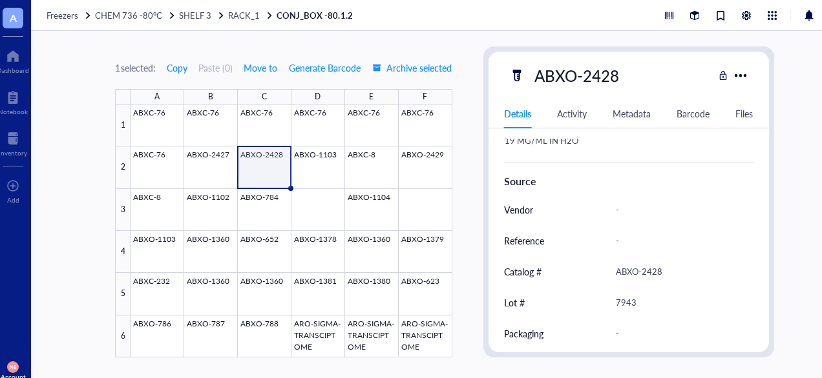
scroll to position [318, 0]
click at [333, 169] on div at bounding box center [290, 231] width 321 height 253
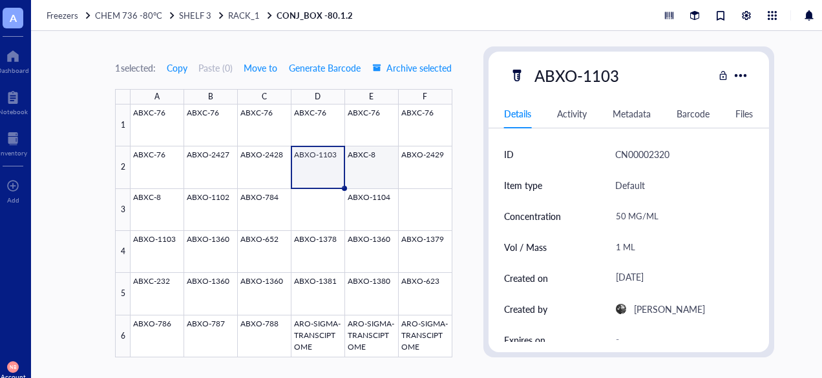
click at [386, 155] on div at bounding box center [290, 231] width 321 height 253
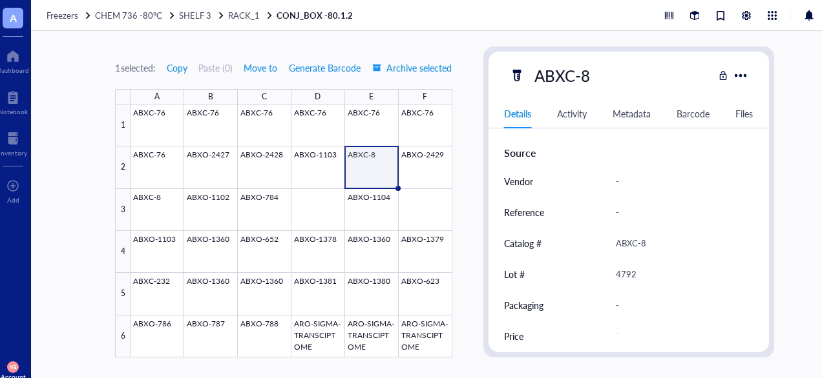
scroll to position [356, 0]
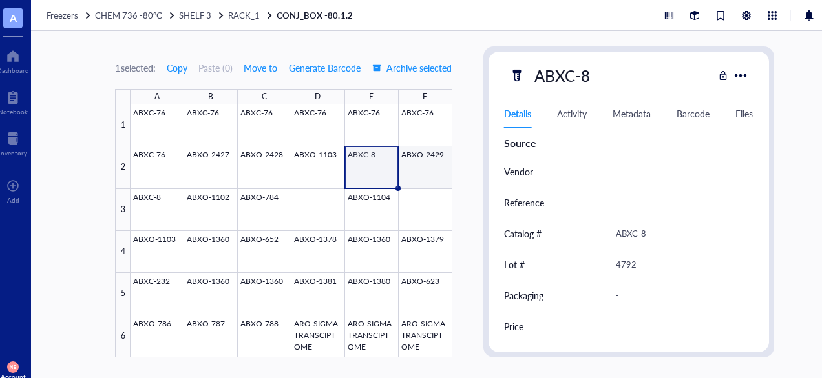
click at [424, 160] on div at bounding box center [290, 231] width 321 height 253
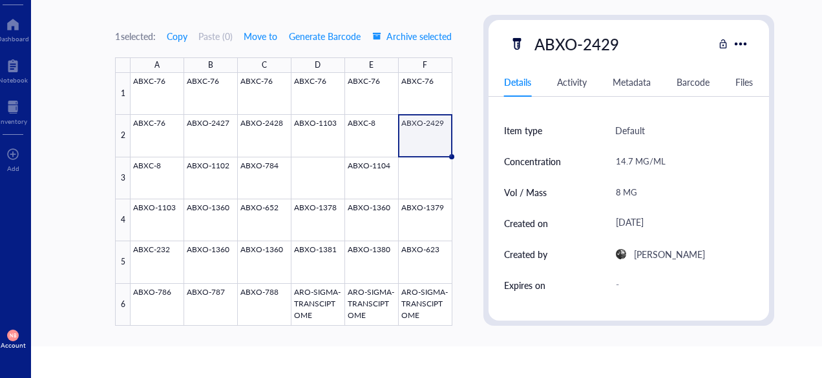
scroll to position [22, 0]
click at [152, 179] on div at bounding box center [290, 199] width 321 height 253
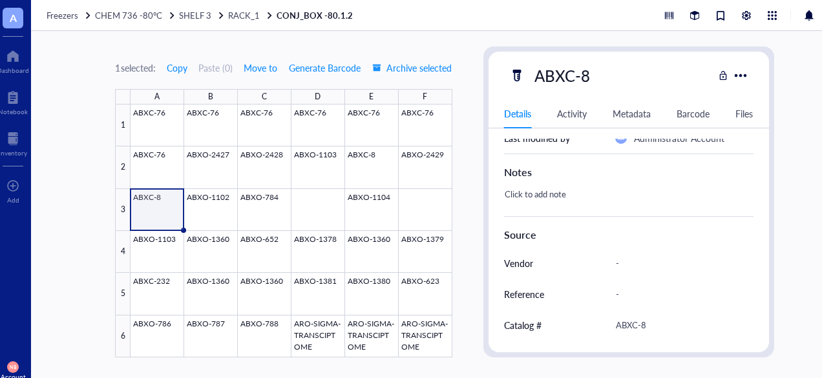
scroll to position [356, 0]
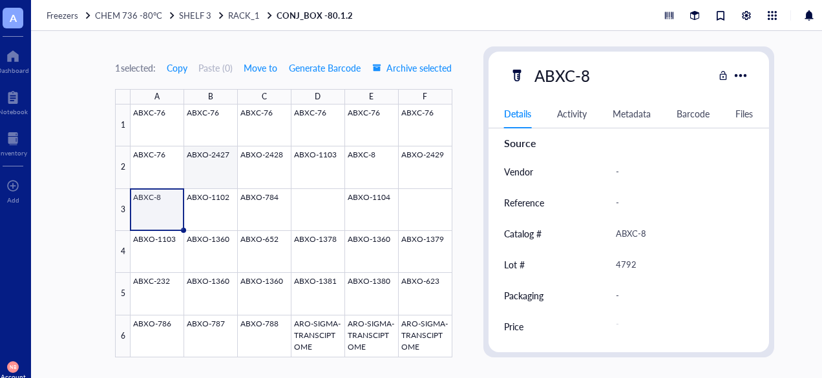
click at [213, 189] on div at bounding box center [290, 231] width 321 height 253
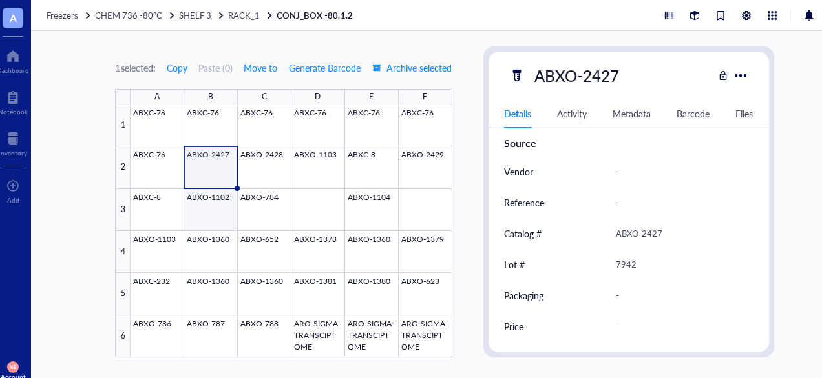
click at [213, 206] on div at bounding box center [290, 231] width 321 height 253
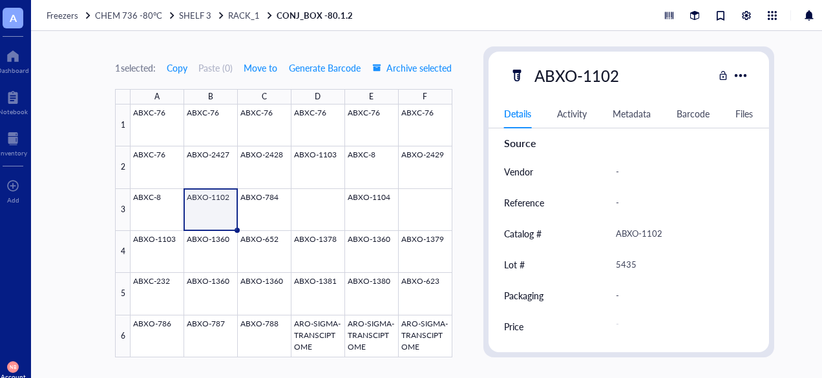
scroll to position [32, 0]
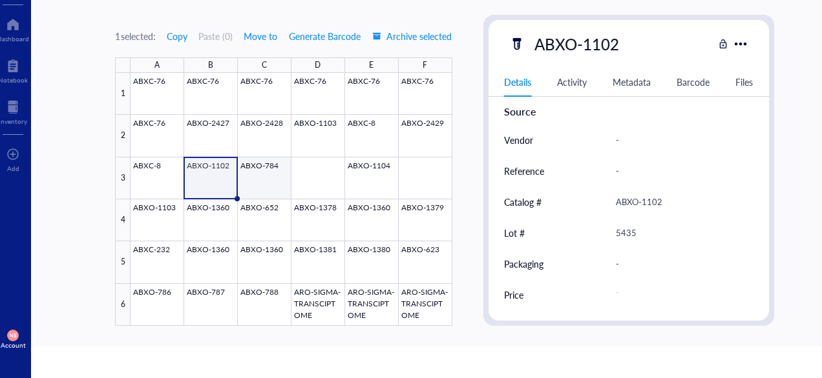
click at [278, 181] on div at bounding box center [290, 199] width 321 height 253
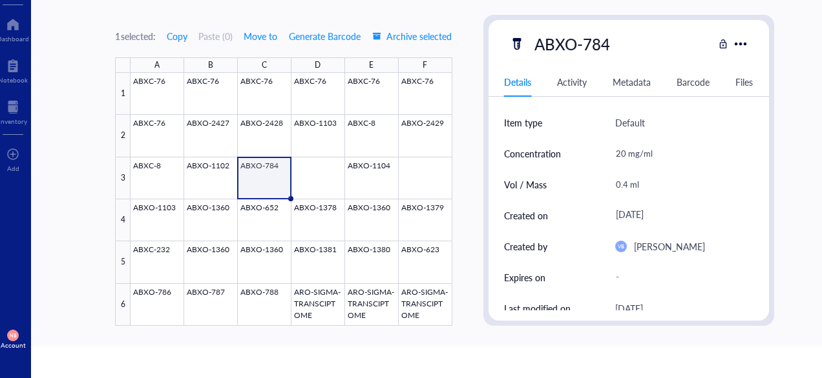
scroll to position [30, 0]
click at [381, 181] on div at bounding box center [290, 199] width 321 height 253
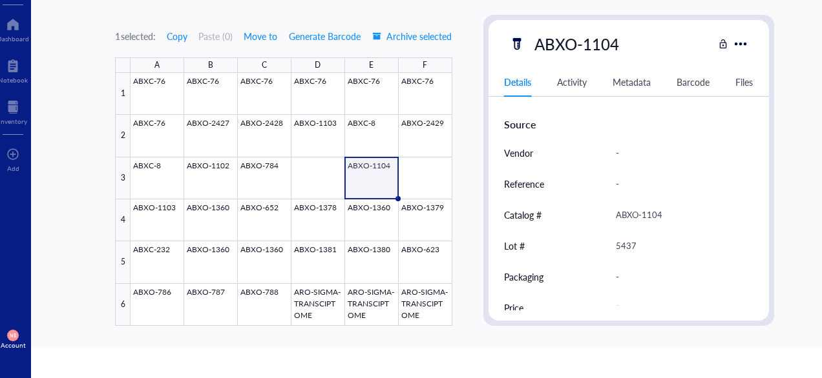
scroll to position [356, 0]
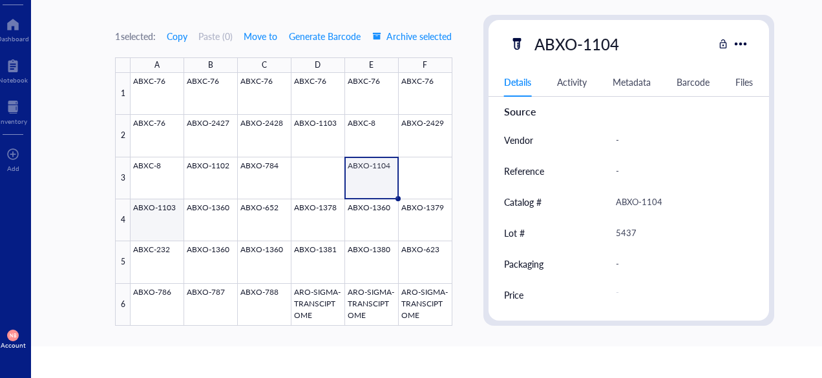
click at [140, 215] on div "A B C D E F 1 2 3 4 5 6 ABXC-76 ABXC-76 ABXC-76 ABXC-76 ABXC-76 ABXC-76 ABXC-76…" at bounding box center [283, 191] width 337 height 269
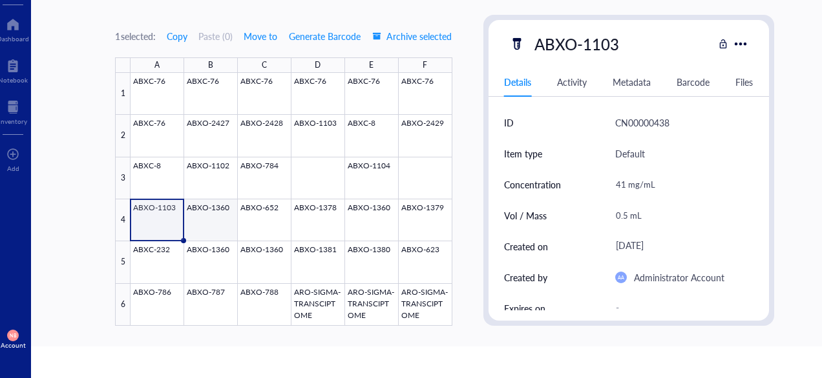
click at [218, 226] on div at bounding box center [290, 199] width 321 height 253
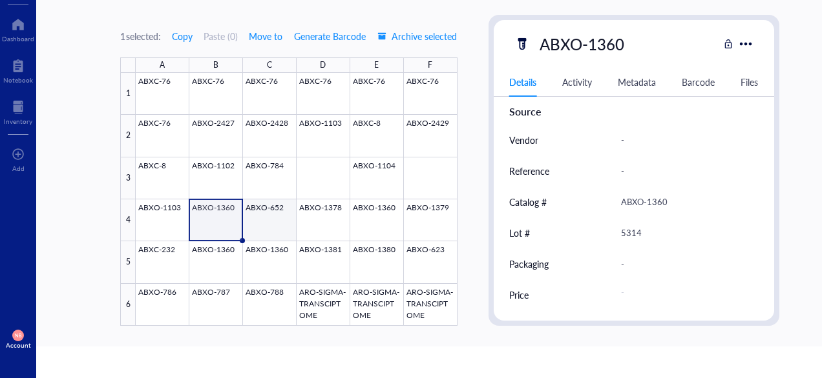
click at [264, 213] on div at bounding box center [296, 199] width 321 height 253
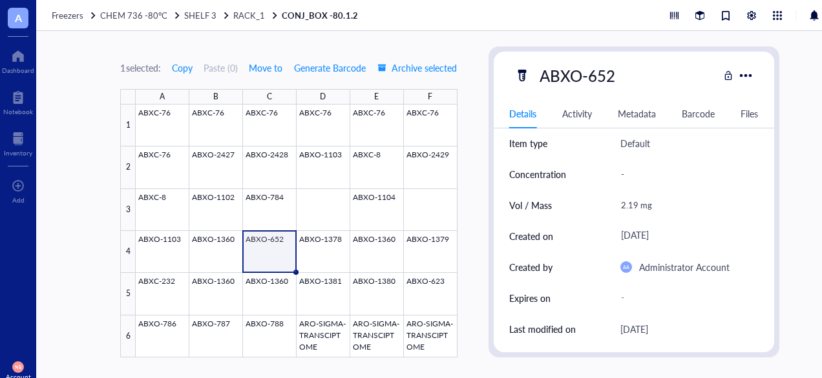
scroll to position [41, 0]
click at [330, 252] on div at bounding box center [296, 231] width 321 height 253
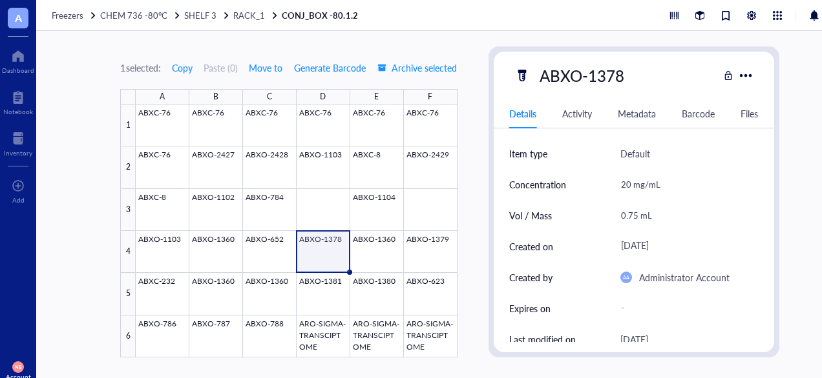
scroll to position [31, 0]
click at [391, 240] on div at bounding box center [296, 231] width 321 height 253
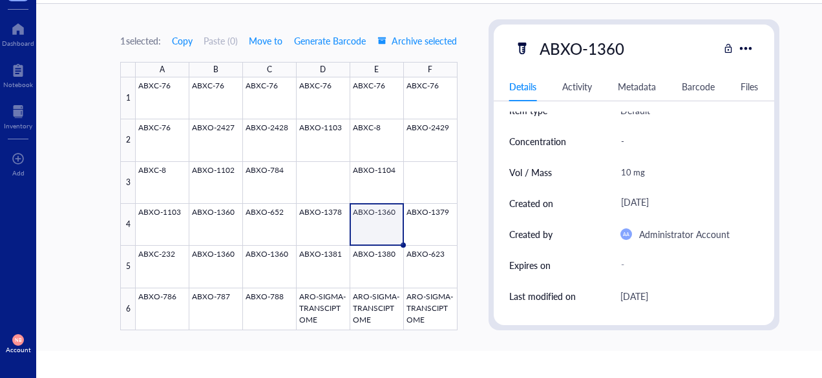
scroll to position [47, 0]
click at [406, 215] on div at bounding box center [296, 204] width 321 height 253
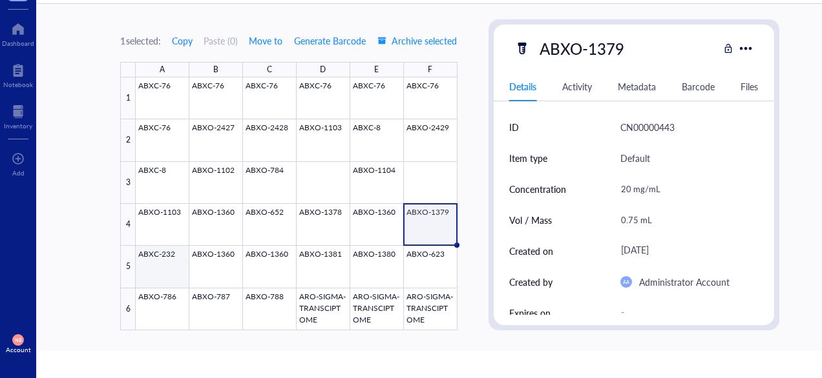
click at [174, 265] on div at bounding box center [296, 204] width 321 height 253
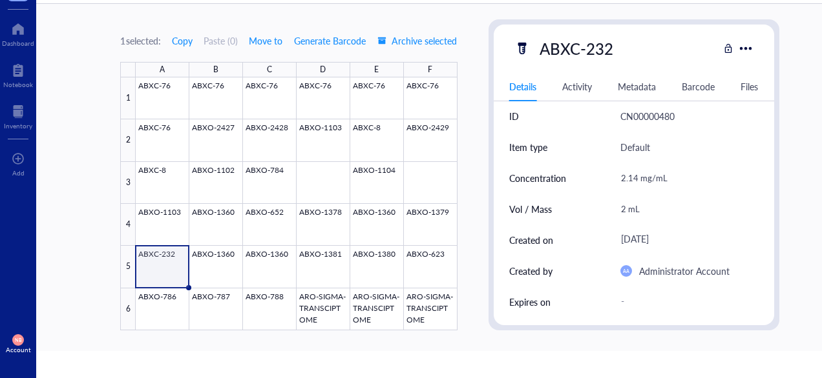
scroll to position [10, 0]
click at [230, 258] on div at bounding box center [296, 204] width 321 height 253
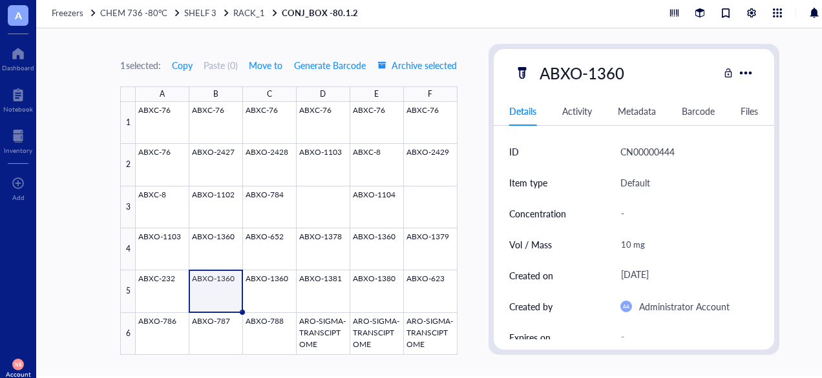
scroll to position [2, 0]
click at [281, 278] on div at bounding box center [296, 229] width 321 height 253
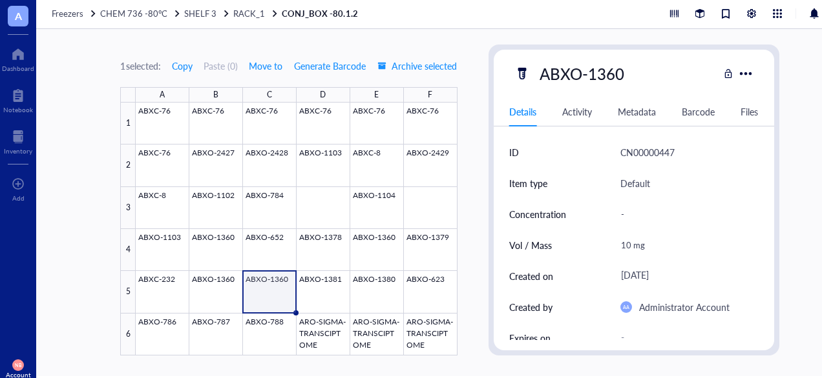
click at [549, 263] on div "Created on" at bounding box center [557, 276] width 96 height 31
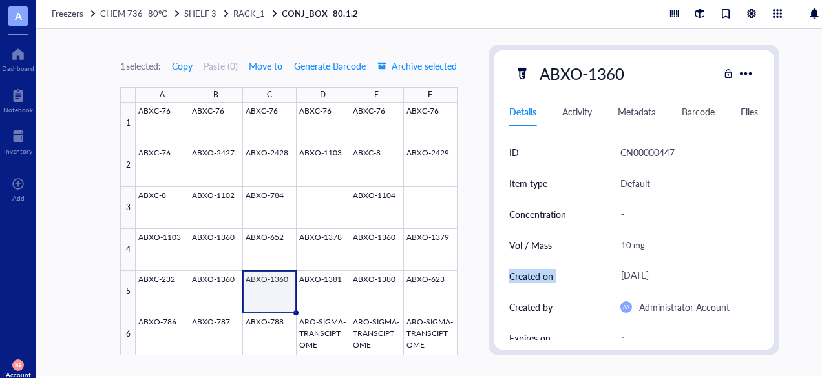
click at [549, 263] on div "Created on" at bounding box center [557, 276] width 96 height 31
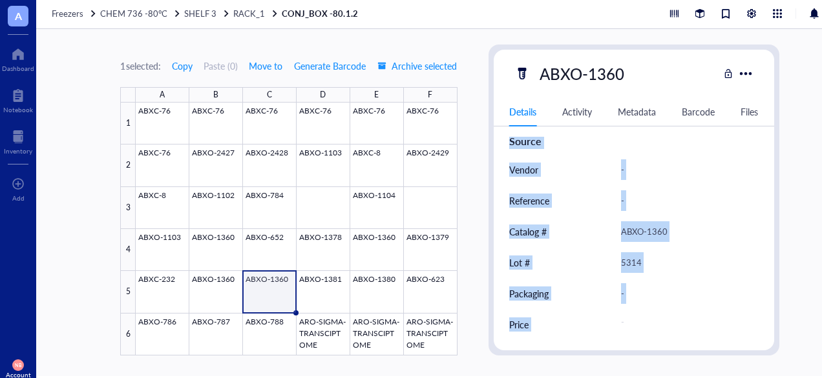
scroll to position [32, 0]
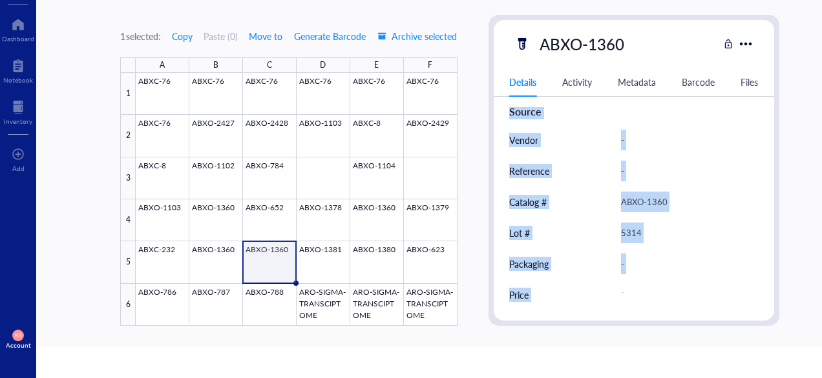
click at [504, 378] on html "A Dashboard Notebook Inventory To pick up a draggable item, press the space bar…" at bounding box center [413, 189] width 827 height 378
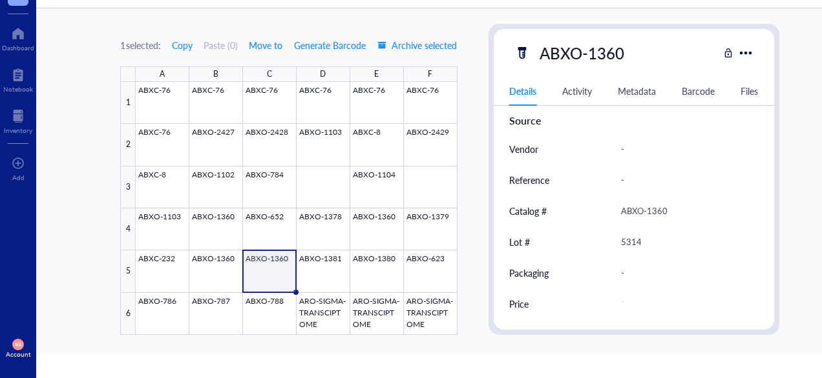
scroll to position [0, 0]
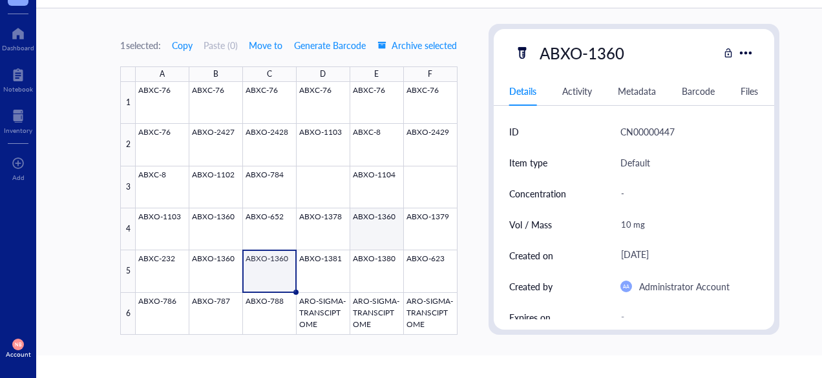
click at [336, 262] on div at bounding box center [296, 208] width 321 height 253
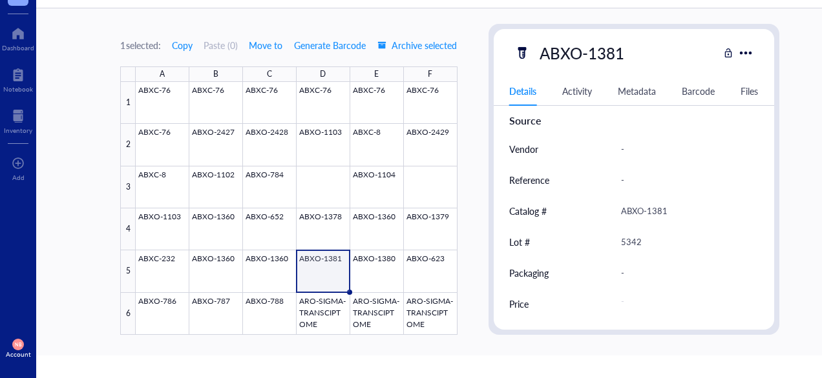
scroll to position [32, 0]
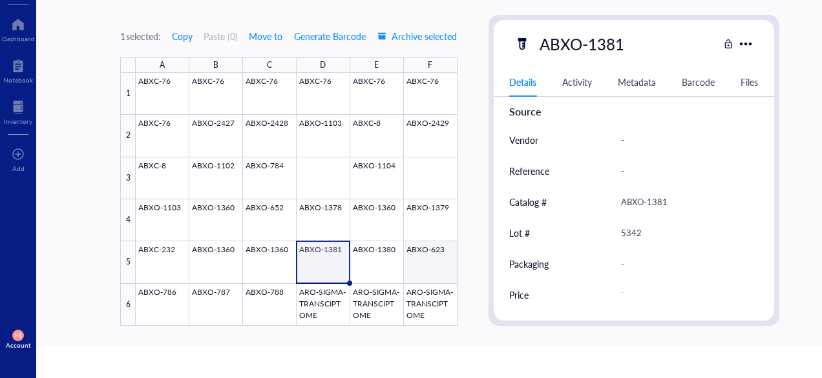
click at [389, 257] on div at bounding box center [296, 199] width 321 height 253
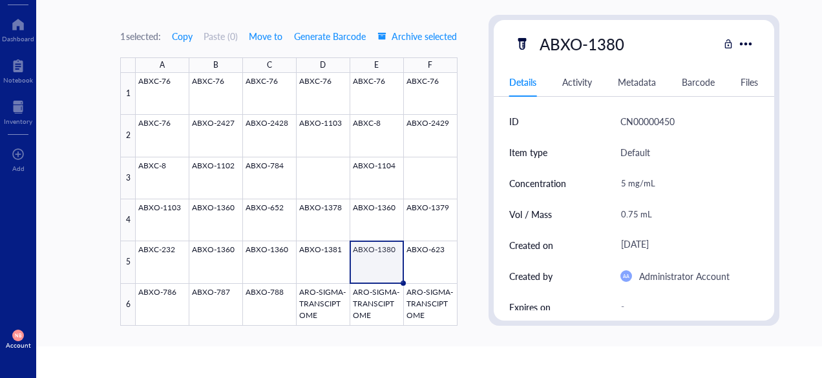
scroll to position [1, 0]
click at [451, 260] on div "1 selected: Copy Paste ( 0 ) Move to Generate Barcode Archive selected A B C D …" at bounding box center [449, 172] width 827 height 347
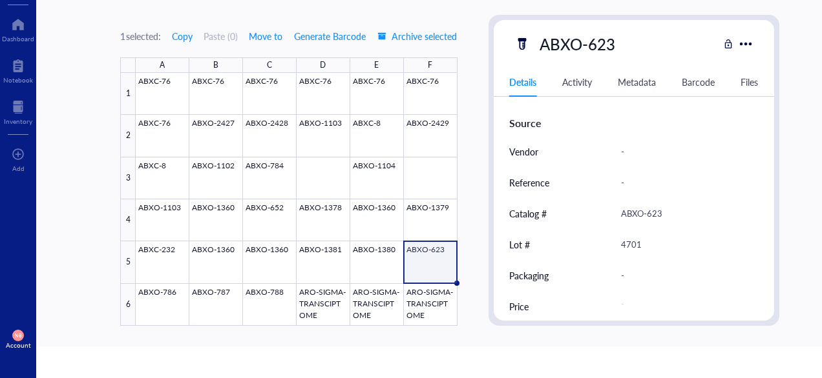
scroll to position [356, 0]
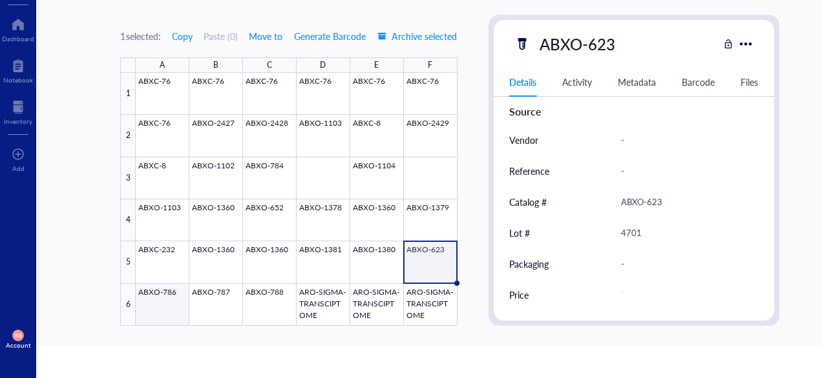
click at [167, 315] on div at bounding box center [296, 199] width 321 height 253
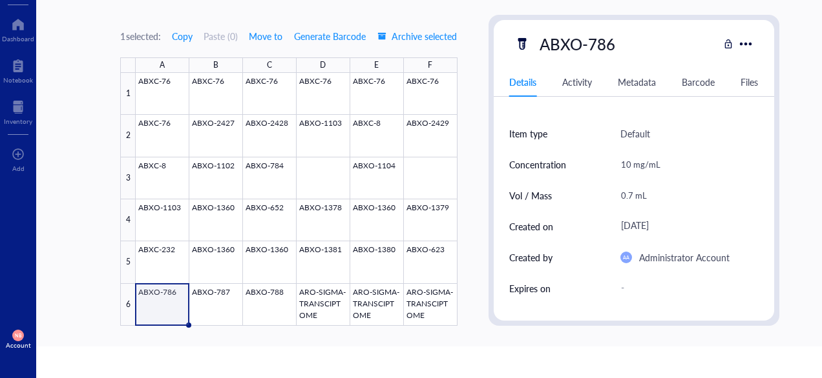
scroll to position [19, 0]
click at [234, 315] on div at bounding box center [296, 199] width 321 height 253
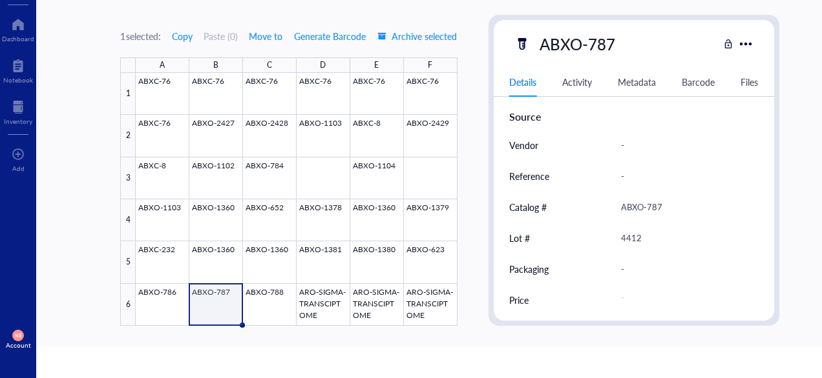
scroll to position [356, 0]
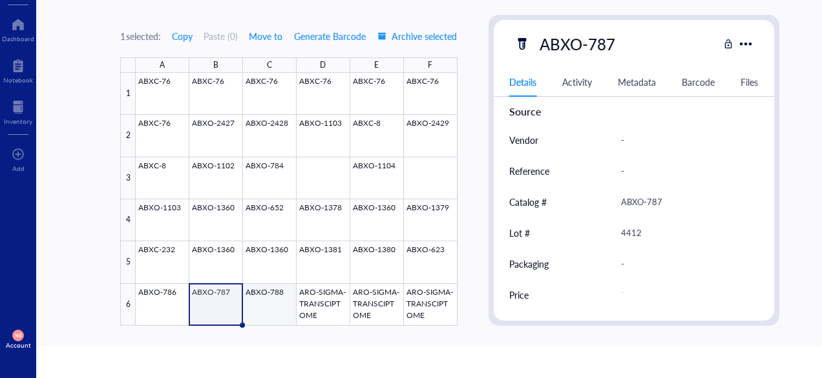
click at [260, 311] on div at bounding box center [296, 199] width 321 height 253
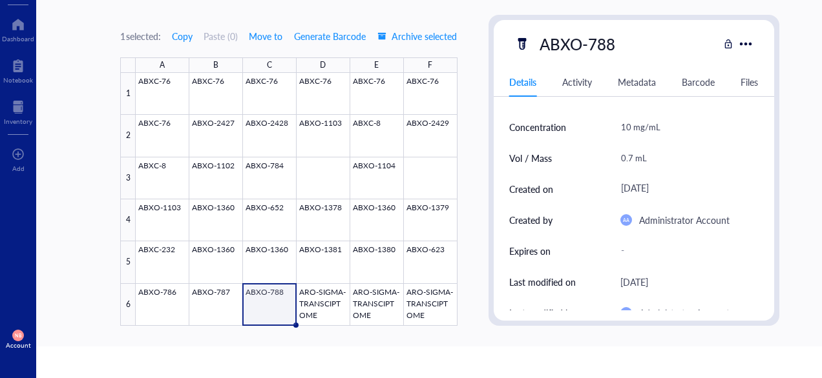
scroll to position [57, 0]
click at [331, 291] on div at bounding box center [296, 199] width 321 height 253
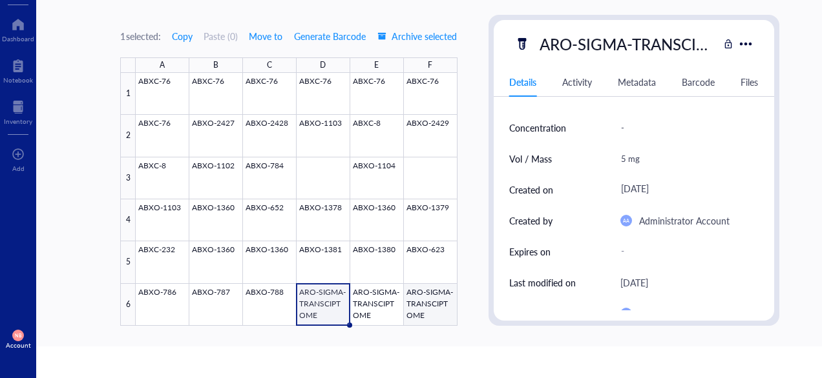
click at [410, 296] on div at bounding box center [296, 199] width 321 height 253
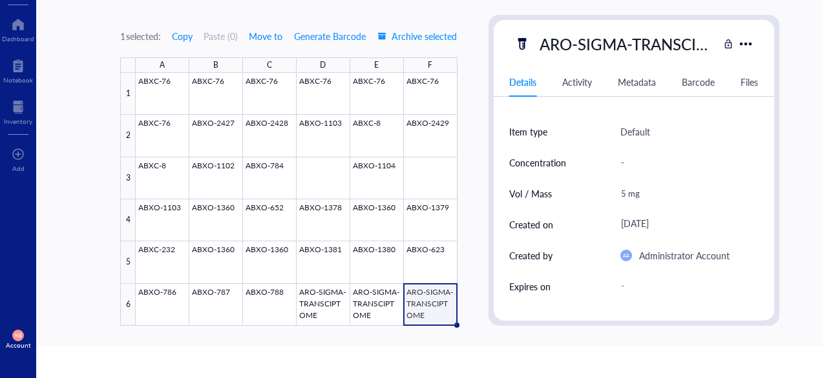
scroll to position [21, 0]
click at [622, 194] on div "5 mg" at bounding box center [684, 194] width 138 height 27
click at [622, 194] on input "5 mg" at bounding box center [684, 194] width 137 height 26
type input "1 mg"
click at [375, 302] on div at bounding box center [296, 199] width 321 height 253
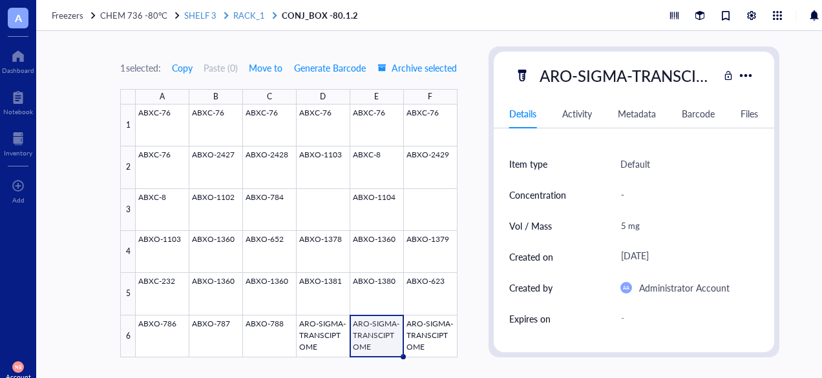
click at [249, 14] on span "RACK_1" at bounding box center [249, 15] width 32 height 12
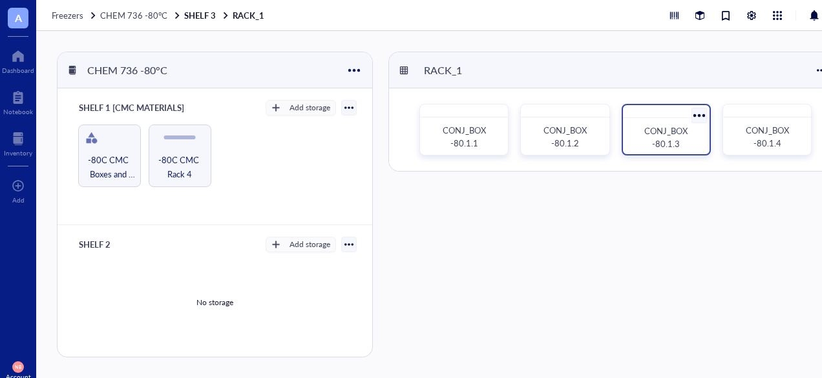
click at [659, 145] on span "CONJ_BOX -80.1.3" at bounding box center [666, 137] width 45 height 25
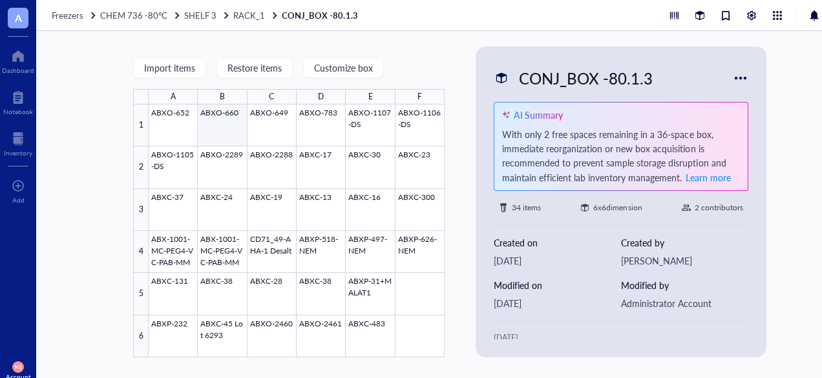
click at [196, 129] on div at bounding box center [297, 231] width 296 height 253
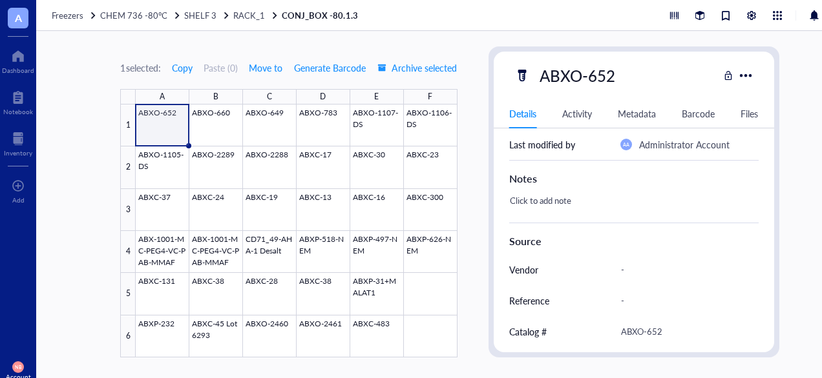
scroll to position [356, 0]
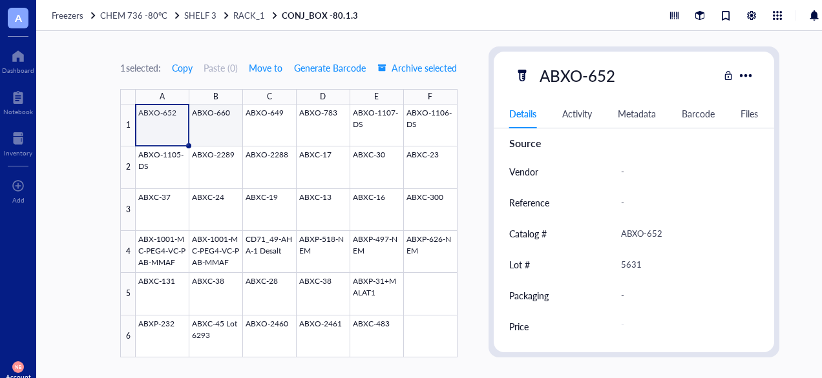
click at [220, 125] on div at bounding box center [296, 231] width 321 height 253
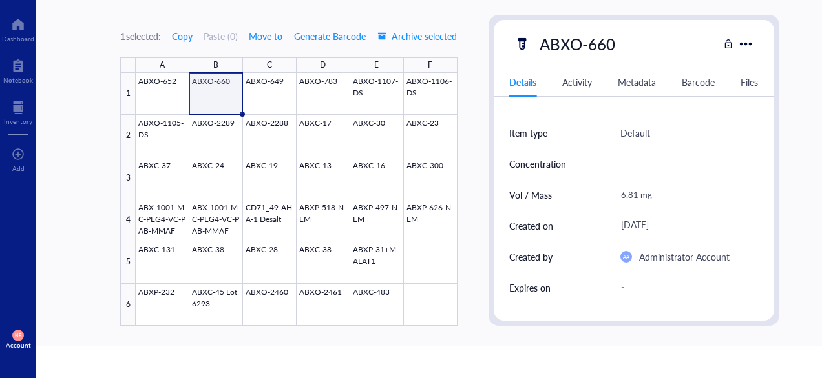
scroll to position [4, 0]
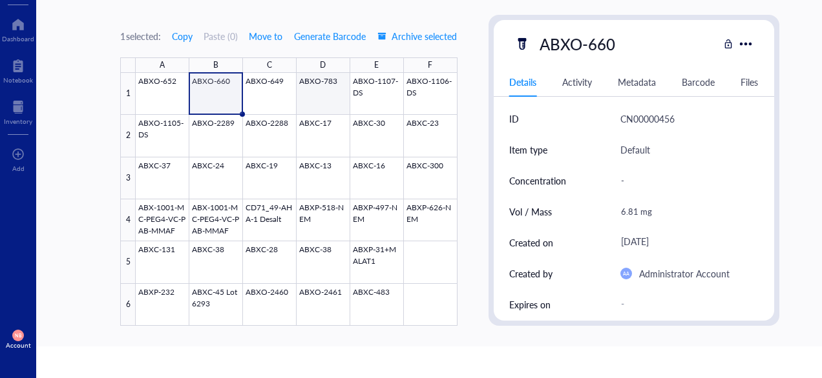
click at [294, 97] on div at bounding box center [296, 199] width 321 height 253
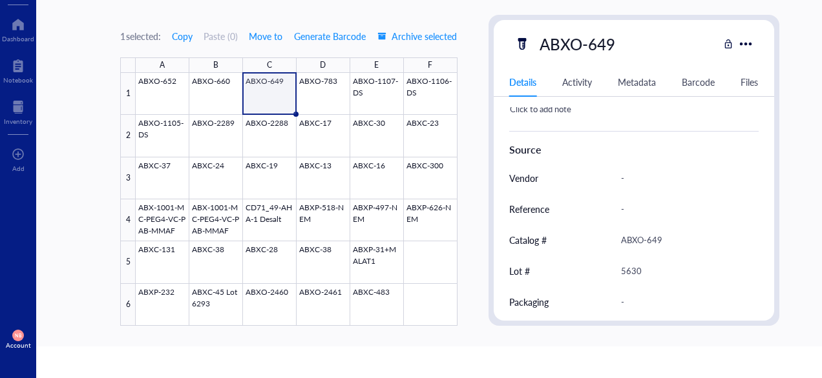
scroll to position [356, 0]
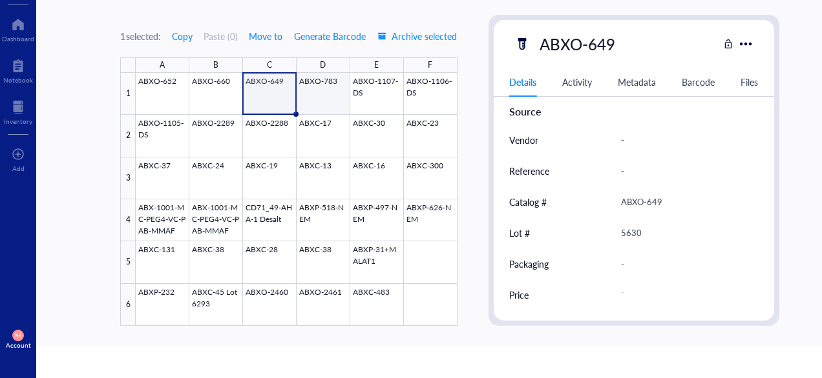
click at [309, 87] on div at bounding box center [296, 199] width 321 height 253
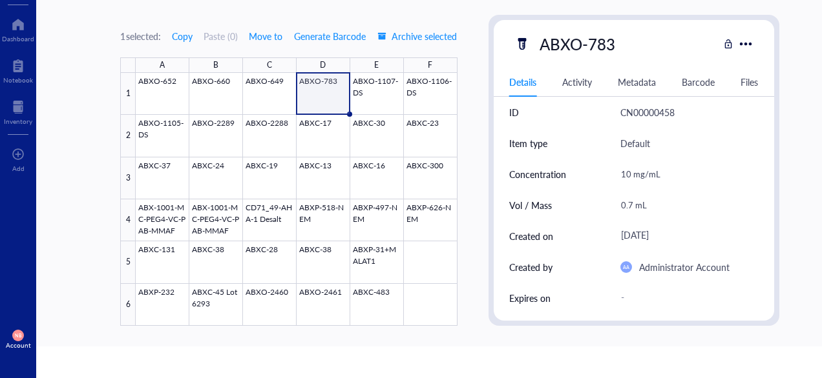
scroll to position [8, 0]
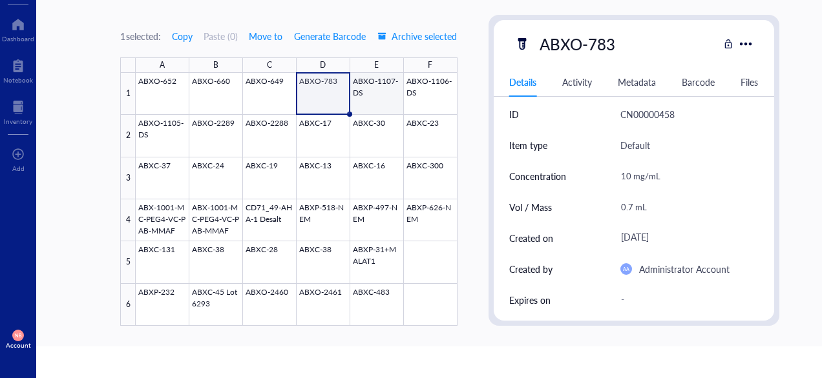
click at [394, 84] on div at bounding box center [296, 199] width 321 height 253
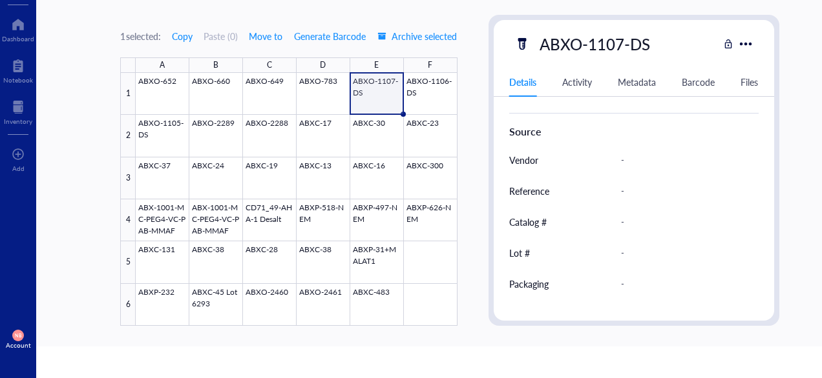
scroll to position [356, 0]
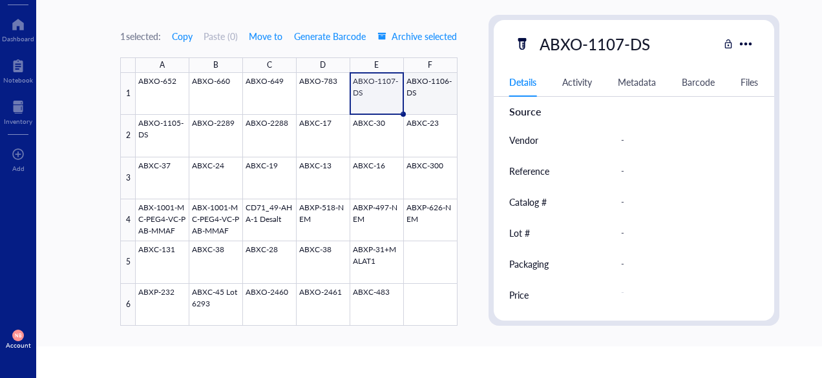
click at [442, 99] on div at bounding box center [296, 199] width 321 height 253
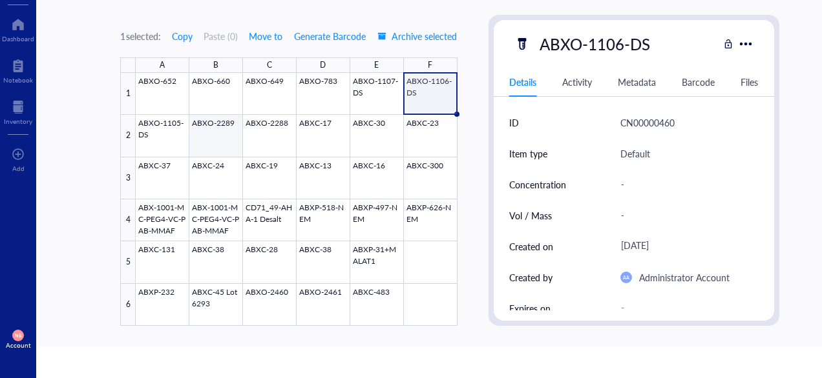
click at [166, 133] on div at bounding box center [296, 199] width 321 height 253
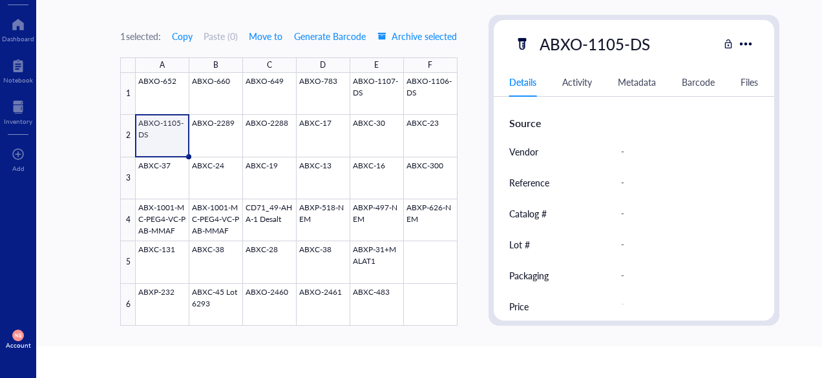
scroll to position [356, 0]
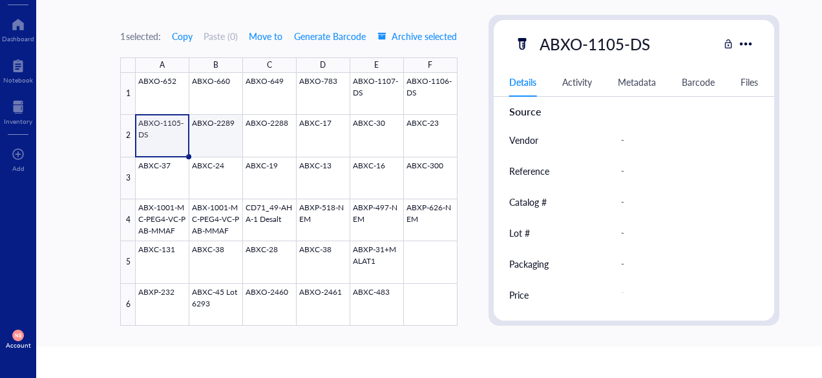
click at [213, 129] on div at bounding box center [296, 199] width 321 height 253
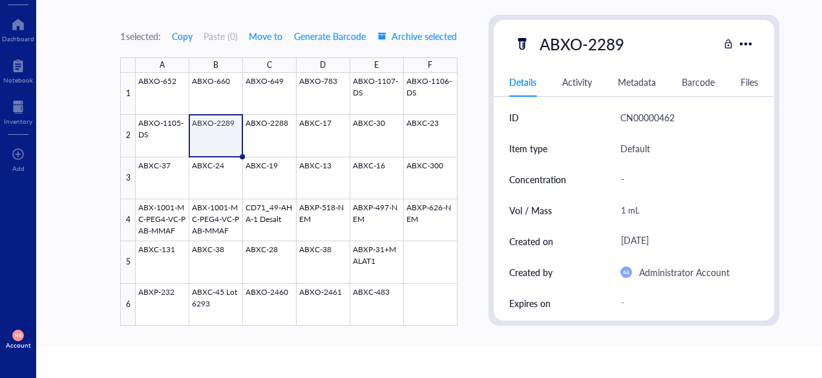
scroll to position [5, 0]
click at [628, 212] on div "1 mL" at bounding box center [684, 211] width 138 height 27
click at [628, 212] on input "1 mL" at bounding box center [684, 211] width 137 height 26
click at [623, 211] on input "1 mL" at bounding box center [684, 211] width 137 height 26
type input "4 mL"
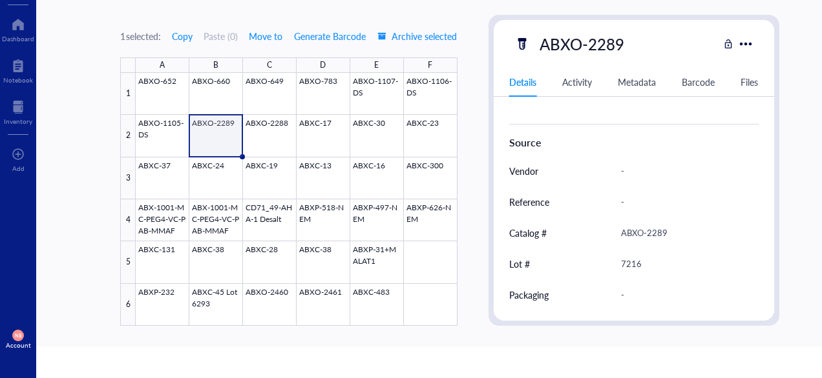
scroll to position [356, 0]
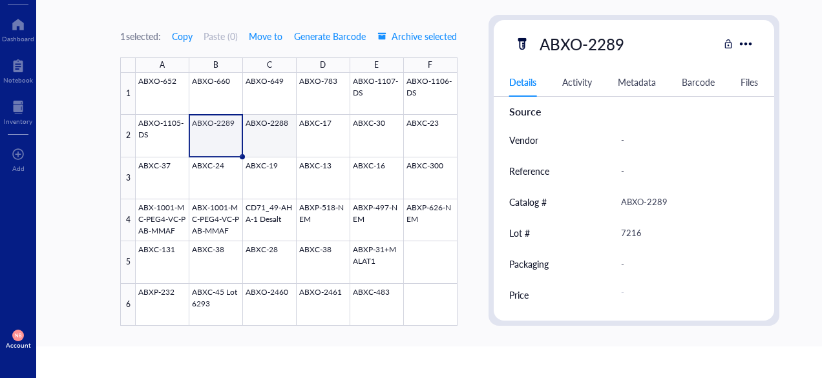
click at [246, 141] on div at bounding box center [296, 199] width 321 height 253
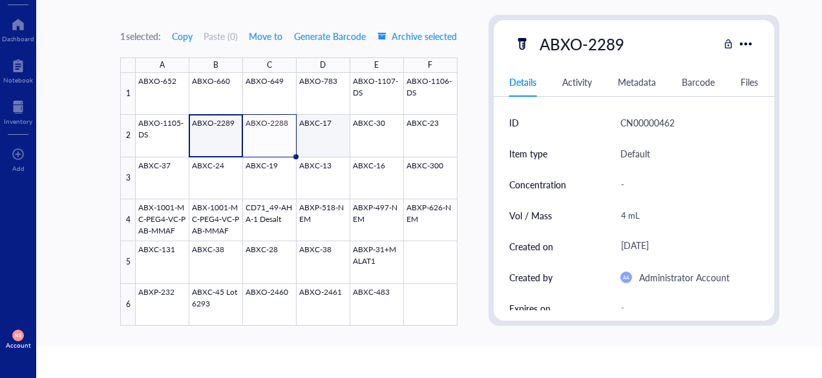
click at [333, 148] on div at bounding box center [296, 199] width 321 height 253
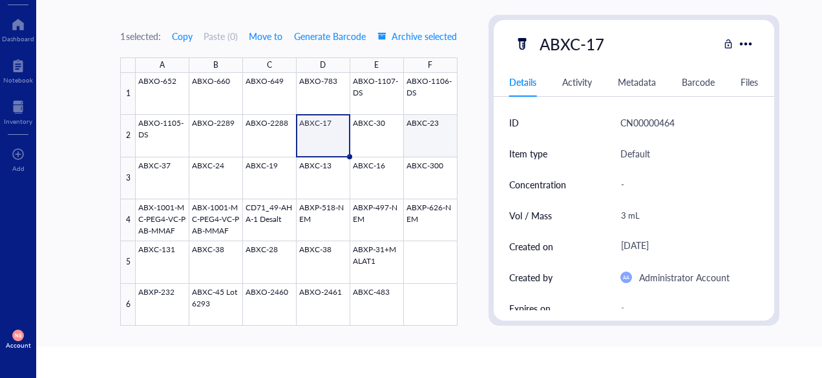
click at [403, 131] on div at bounding box center [296, 199] width 321 height 253
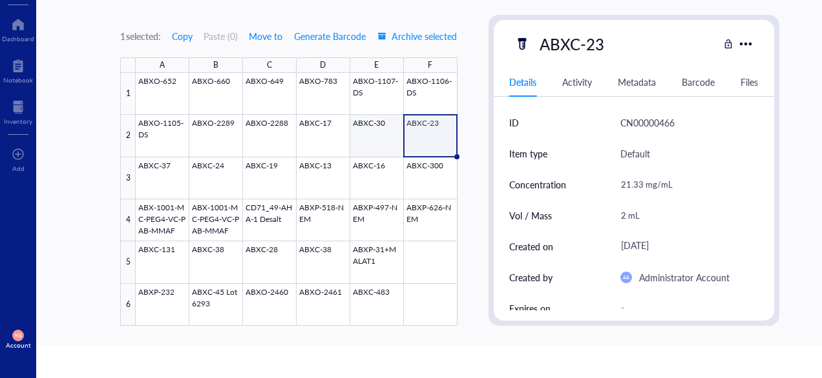
click at [377, 129] on div at bounding box center [296, 199] width 321 height 253
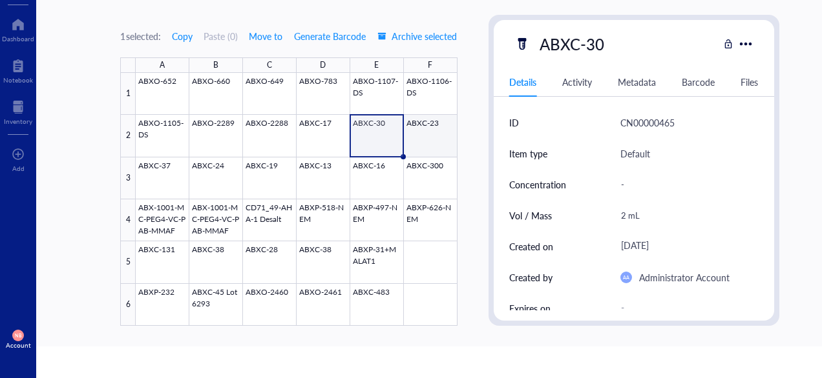
click at [428, 129] on div at bounding box center [296, 199] width 321 height 253
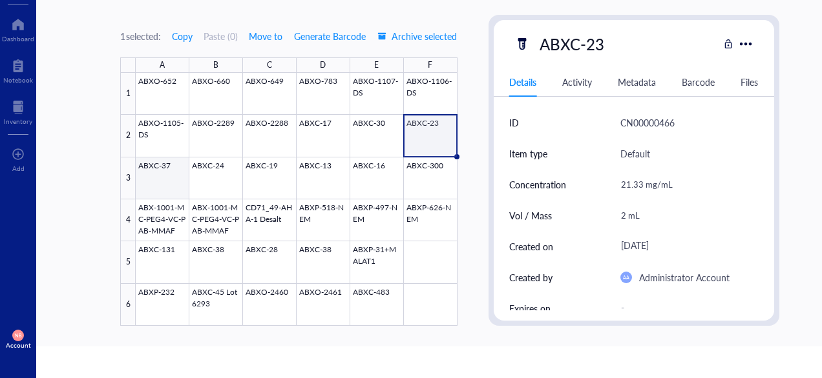
click at [183, 181] on div at bounding box center [296, 199] width 321 height 253
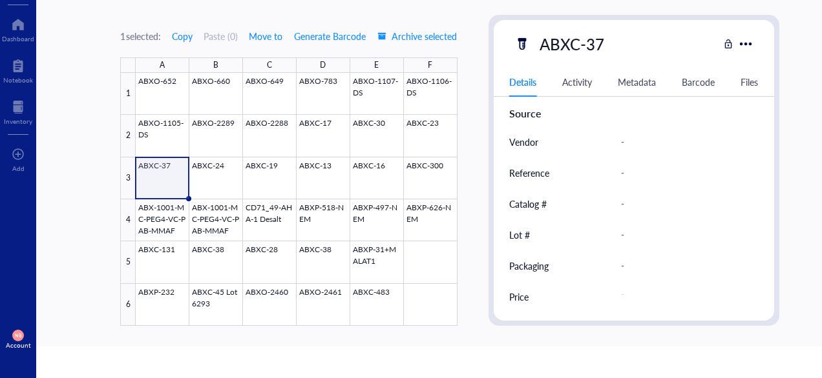
scroll to position [356, 0]
click at [231, 162] on div at bounding box center [296, 199] width 321 height 253
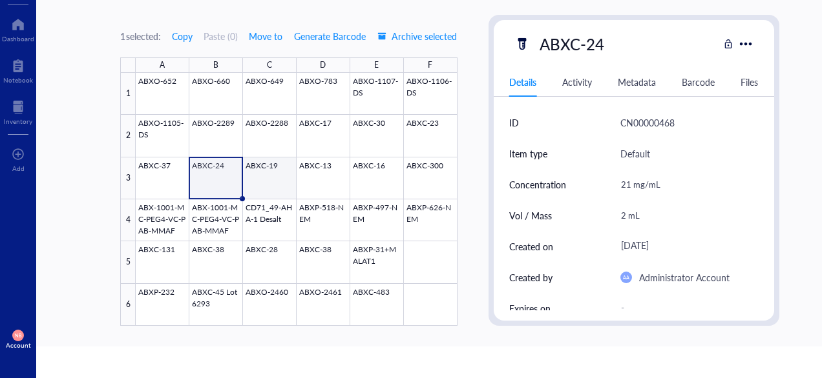
click at [288, 189] on div at bounding box center [296, 199] width 321 height 253
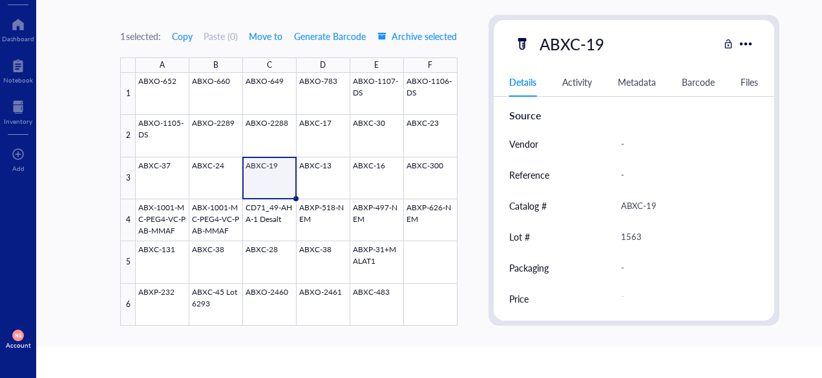
scroll to position [356, 0]
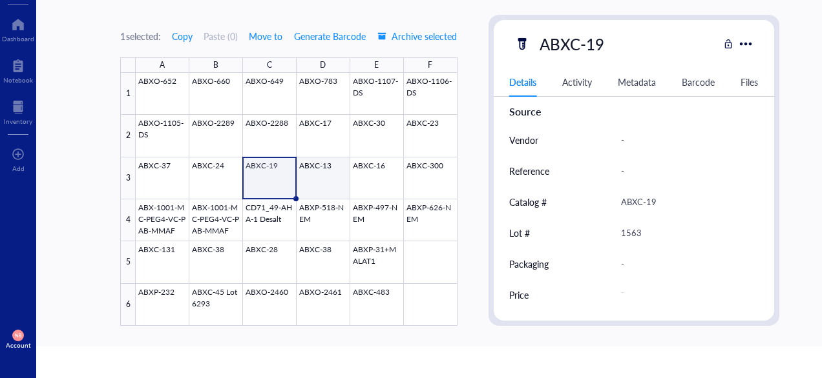
click at [331, 176] on div at bounding box center [296, 199] width 321 height 253
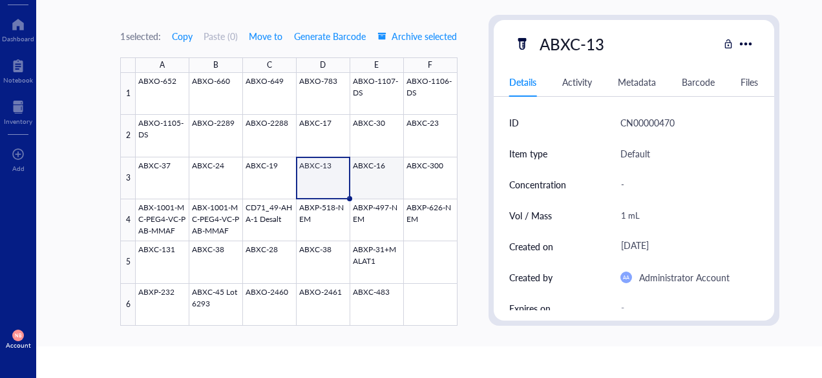
click at [402, 181] on div at bounding box center [296, 199] width 321 height 253
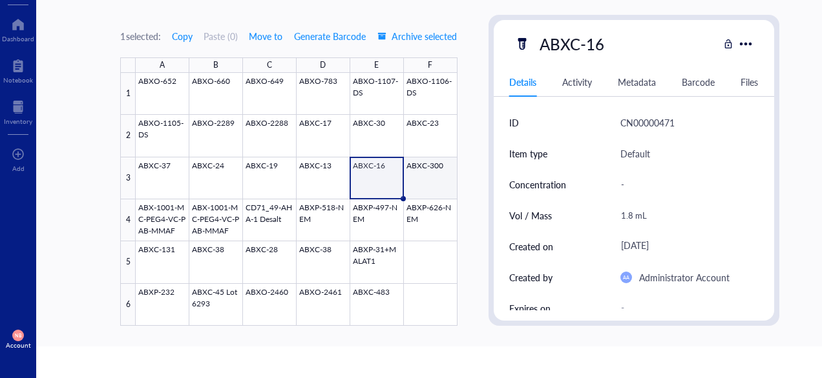
click at [417, 167] on div at bounding box center [296, 199] width 321 height 253
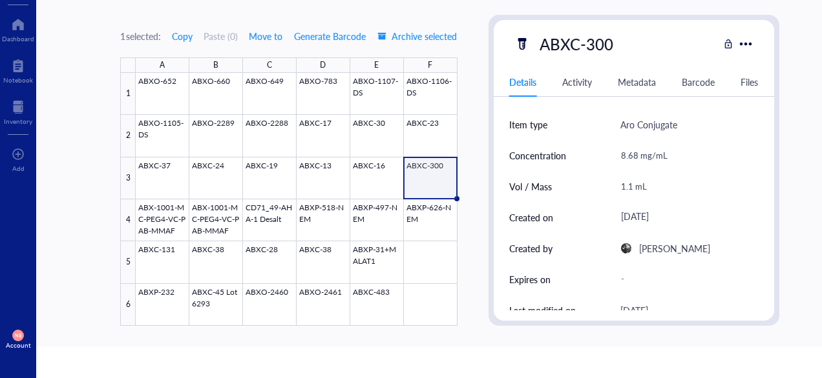
scroll to position [30, 0]
click at [634, 148] on div "8.68 mg/mL" at bounding box center [684, 154] width 138 height 27
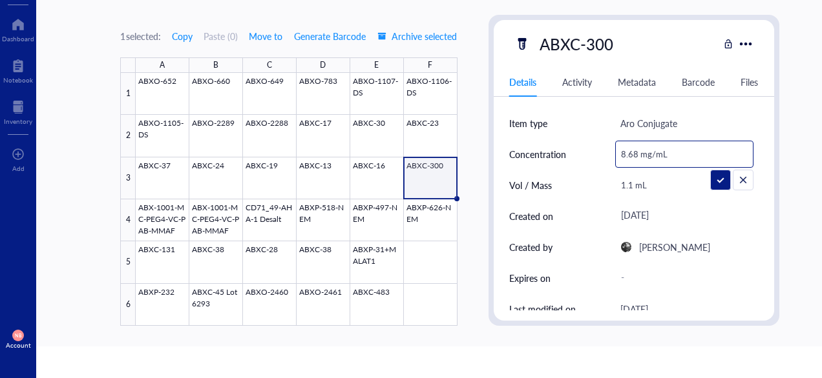
click at [639, 152] on input "8.68 mg/mL" at bounding box center [684, 154] width 137 height 26
type input "8.67 mg/mL"
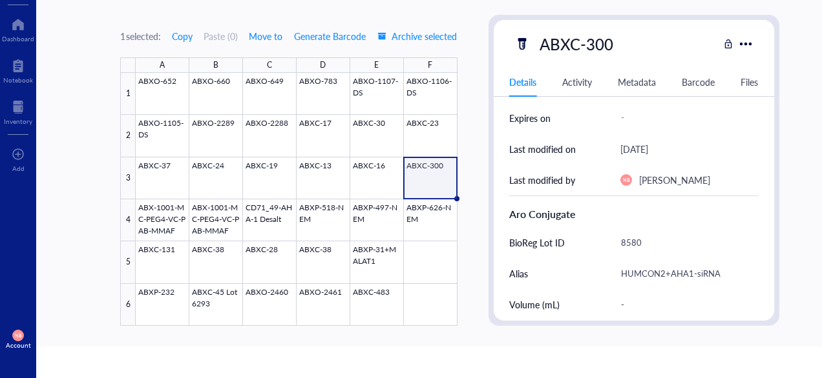
scroll to position [192, 0]
click at [170, 247] on div at bounding box center [296, 199] width 321 height 253
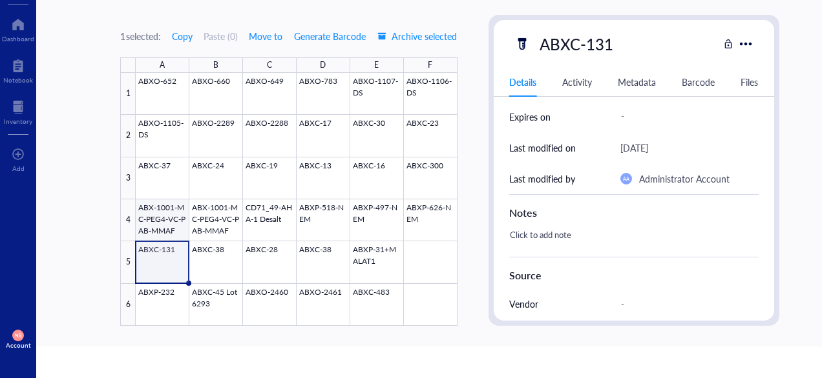
click at [154, 215] on div at bounding box center [296, 199] width 321 height 253
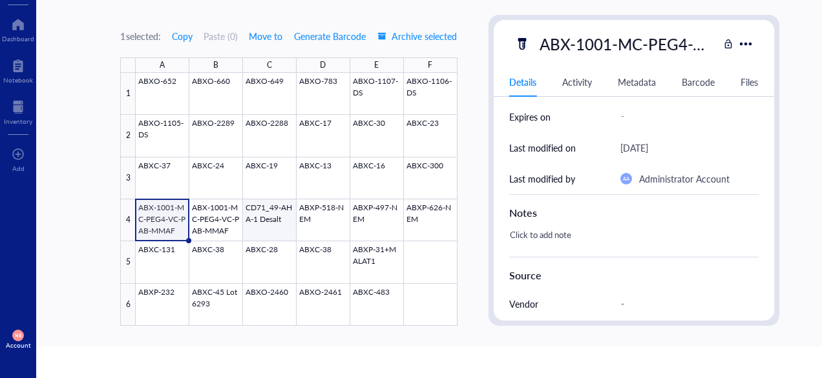
click at [262, 212] on div at bounding box center [296, 199] width 321 height 253
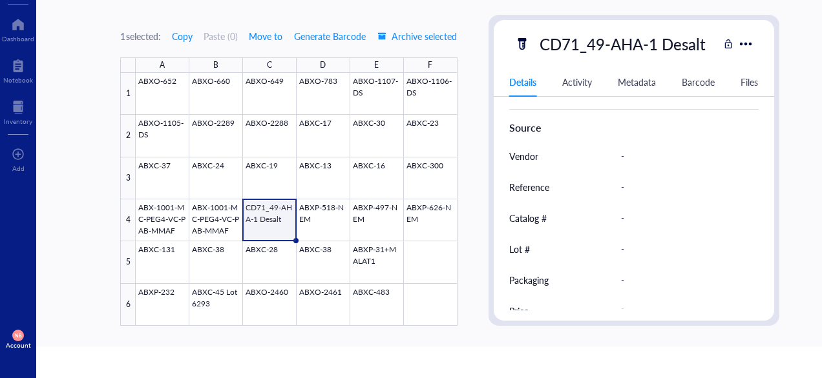
scroll to position [356, 0]
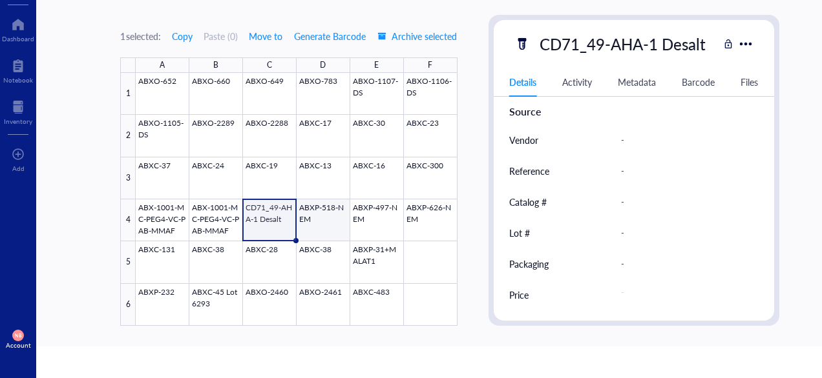
click at [336, 215] on div at bounding box center [296, 199] width 321 height 253
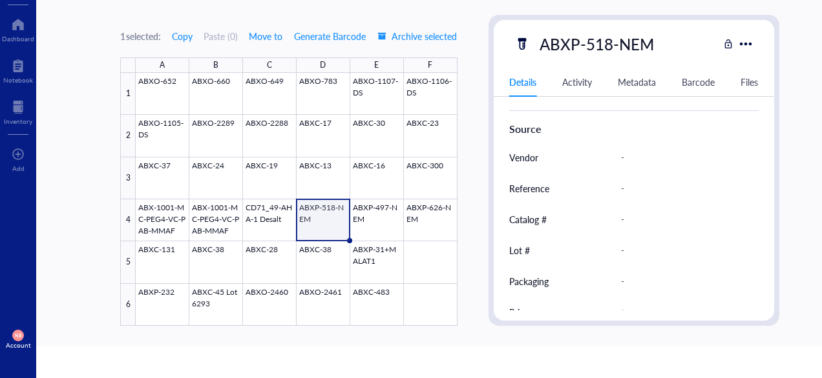
scroll to position [337, 0]
click at [394, 209] on div at bounding box center [296, 199] width 321 height 253
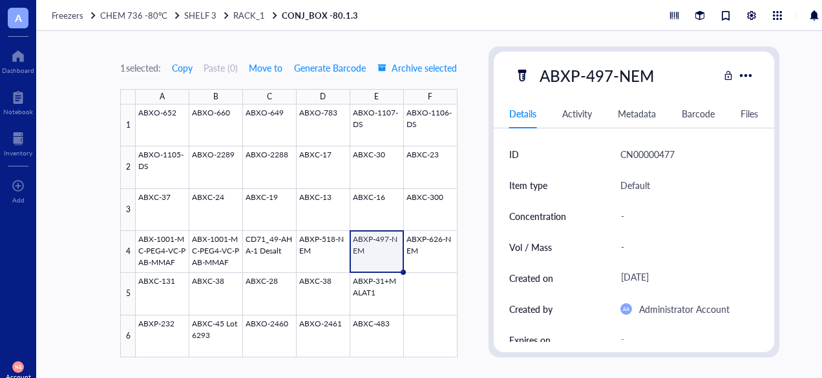
click at [665, 166] on div "CN00000477" at bounding box center [689, 154] width 138 height 31
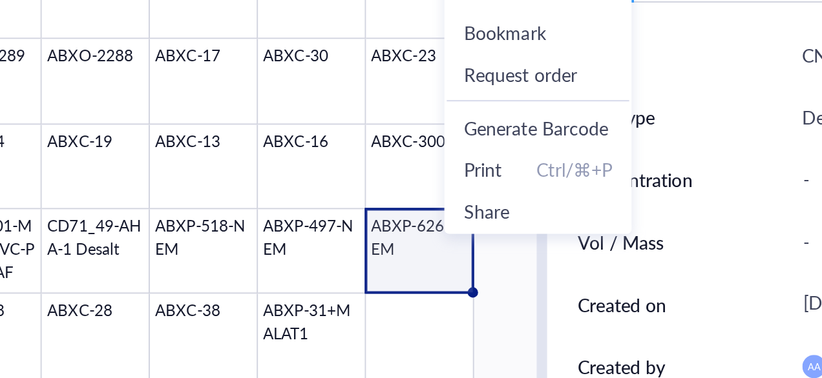
scroll to position [1, 0]
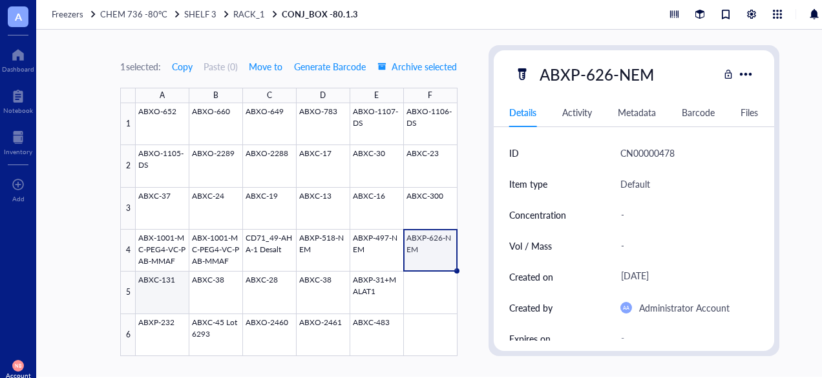
click at [178, 290] on div at bounding box center [296, 229] width 321 height 253
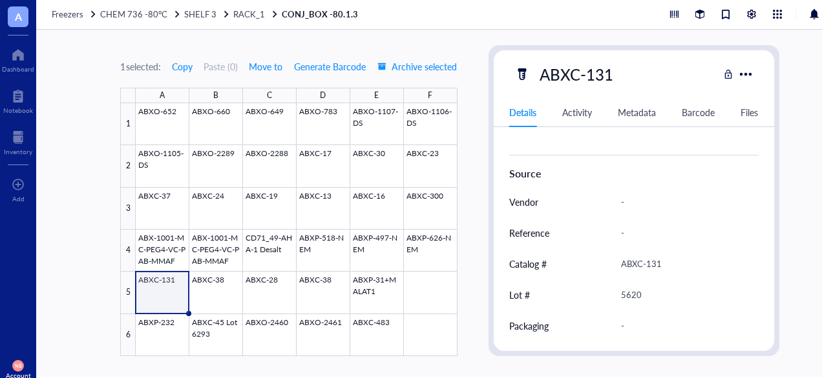
scroll to position [325, 0]
click at [229, 286] on div at bounding box center [296, 229] width 321 height 253
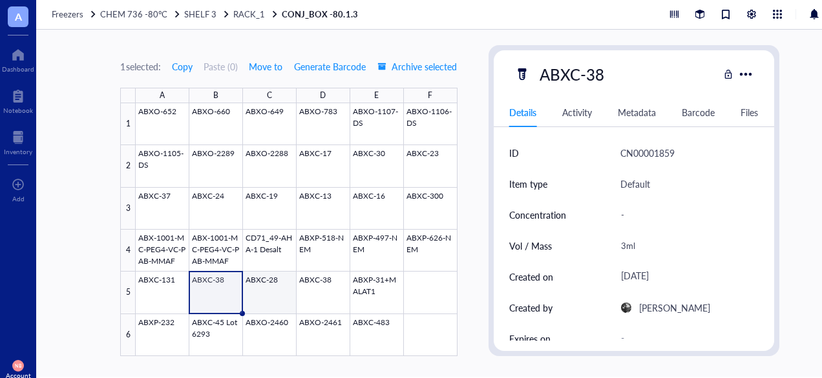
click at [251, 295] on div at bounding box center [296, 229] width 321 height 253
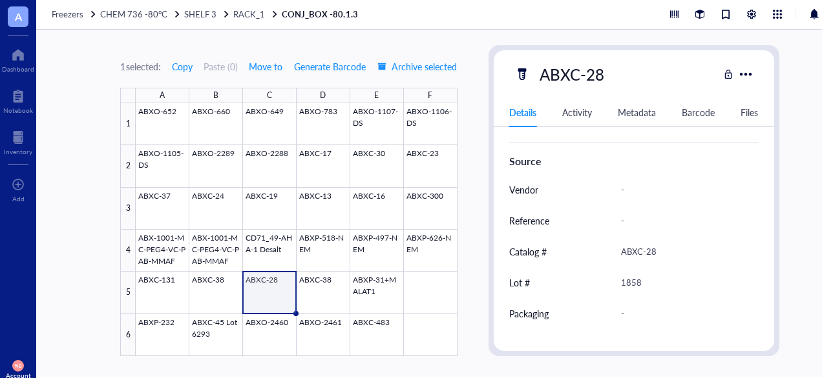
scroll to position [337, 0]
click at [322, 280] on div at bounding box center [296, 229] width 321 height 253
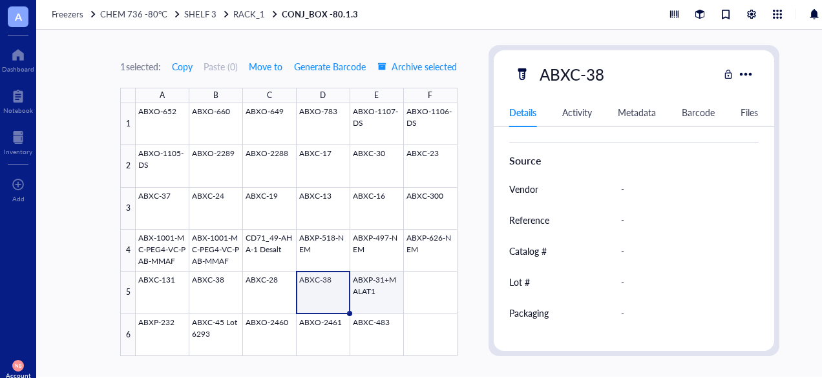
click at [360, 283] on div at bounding box center [296, 229] width 321 height 253
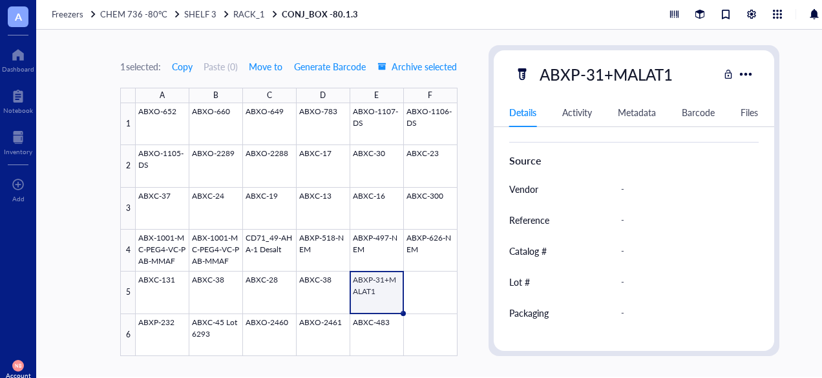
click at [578, 79] on div "ABXP-31+MALAT1" at bounding box center [606, 74] width 145 height 27
click at [578, 79] on input "ABXP-31+MALAT1" at bounding box center [606, 74] width 145 height 26
click at [599, 78] on input "ABXP-31+MALAT1" at bounding box center [606, 74] width 145 height 26
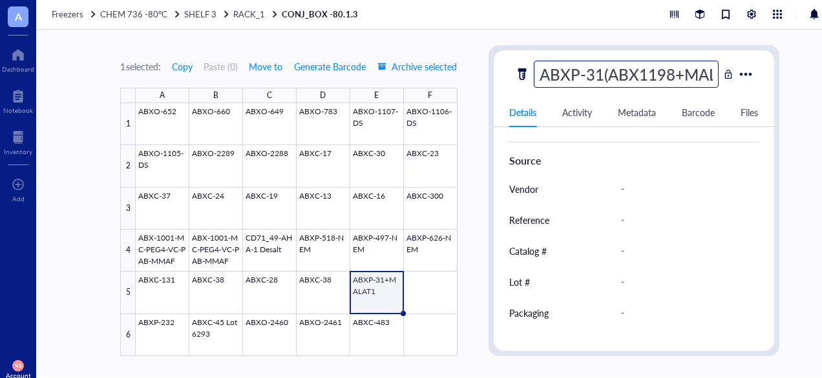
type input "ABXP-31(ABX1198)+MALAT1"
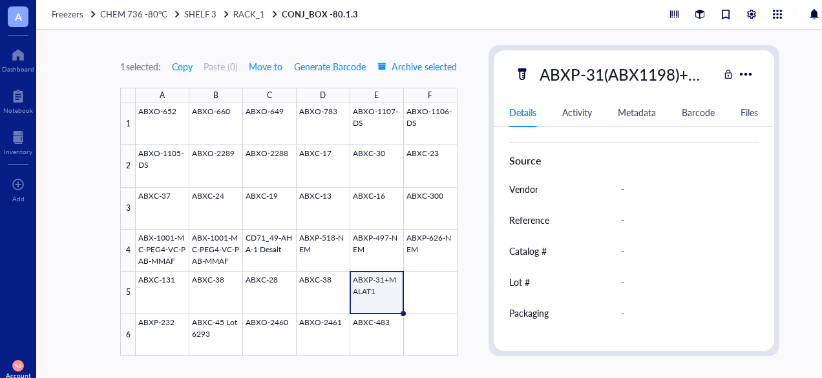
click at [667, 209] on div "-" at bounding box center [684, 220] width 138 height 27
click at [476, 238] on div "1 selected: Copy Paste ( 0 ) Move to Generate Barcode Archive selected A B C D …" at bounding box center [449, 203] width 827 height 347
click at [147, 337] on div "A B C D E F 1 2 3 4 5 6 ABXO-652 ABXO-660 ABXO-649 ABXO-783 ABXO-1107-DS ABXO-1…" at bounding box center [288, 222] width 337 height 269
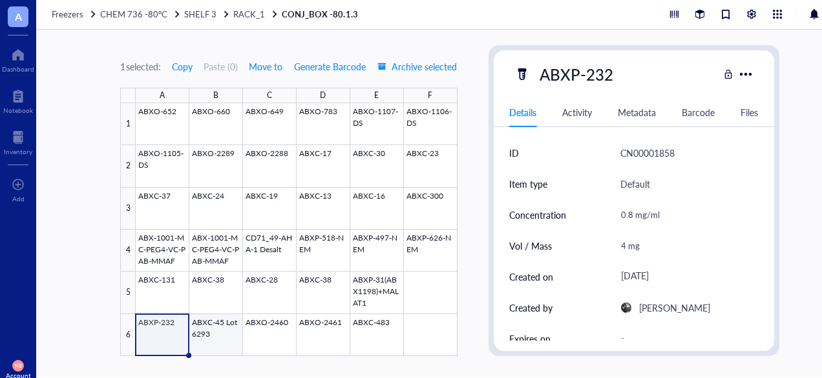
click at [200, 342] on div at bounding box center [296, 229] width 321 height 253
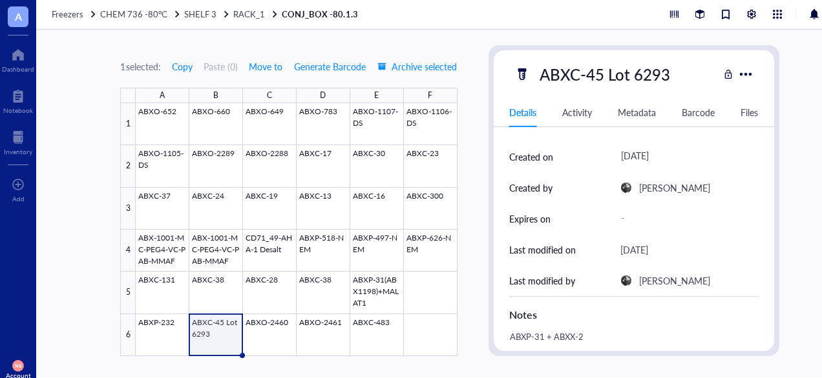
scroll to position [122, 0]
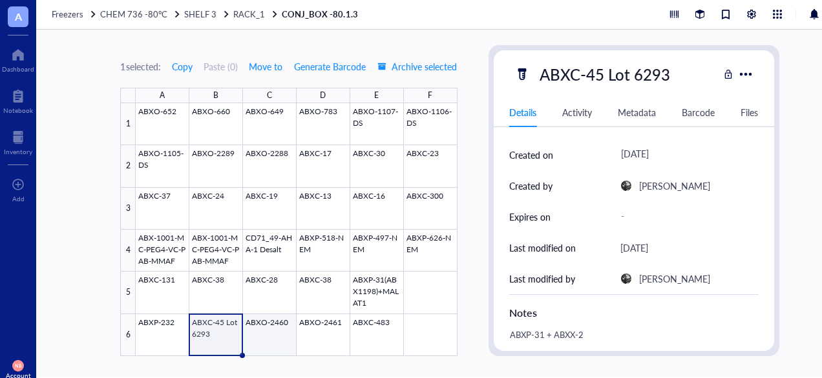
click at [287, 338] on div at bounding box center [296, 229] width 321 height 253
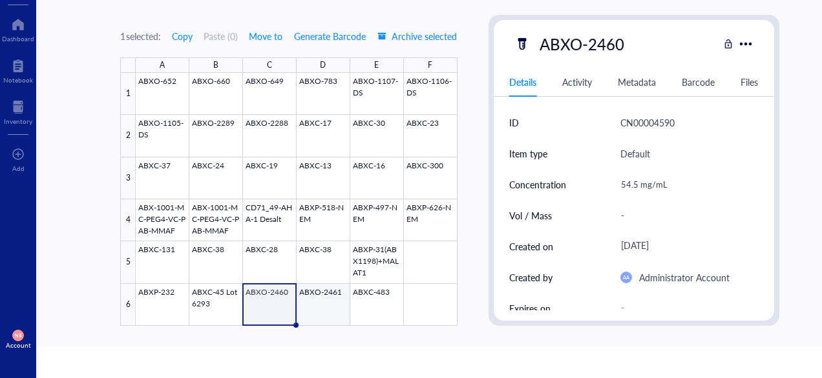
click at [344, 298] on div at bounding box center [296, 199] width 321 height 253
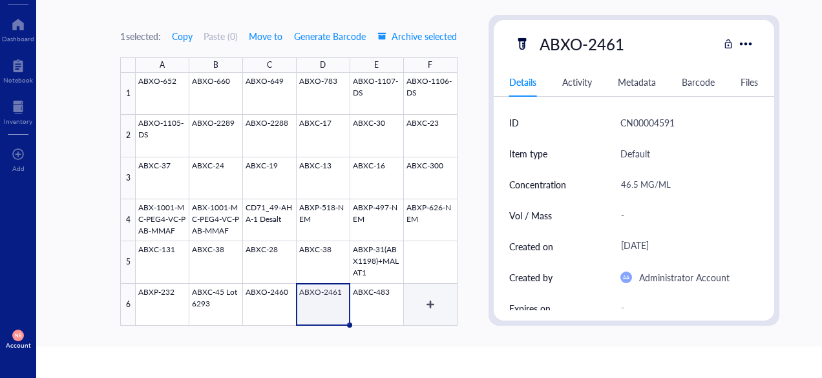
click at [402, 312] on div at bounding box center [296, 199] width 321 height 253
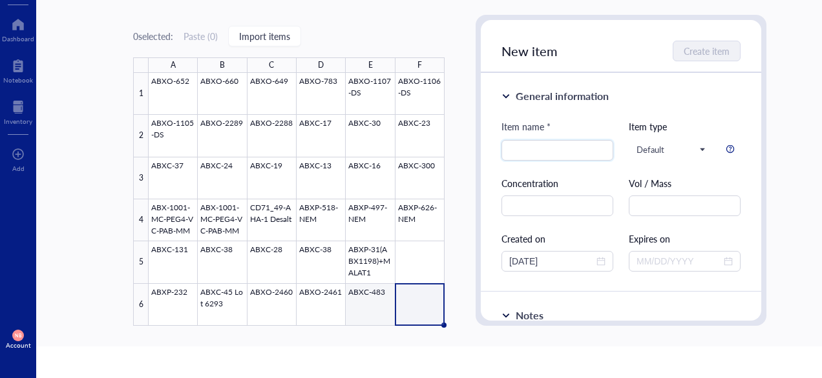
click at [373, 311] on div at bounding box center [297, 199] width 296 height 253
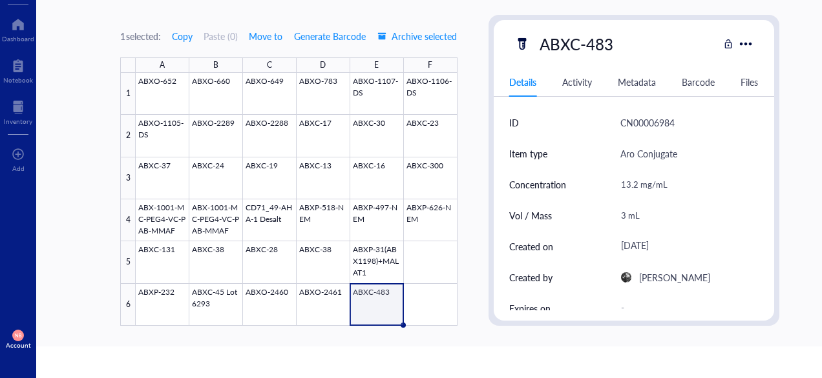
click at [725, 256] on div "[DATE]" at bounding box center [684, 246] width 138 height 23
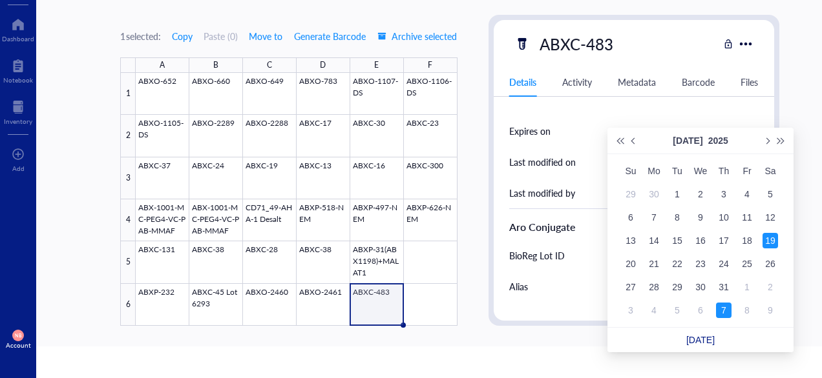
scroll to position [133, 0]
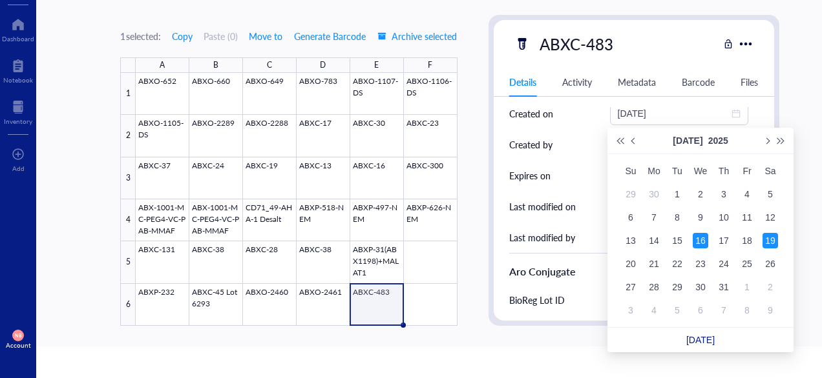
type input "[DATE]"
click at [506, 249] on div "ID CN00006984 Item type Aro Conjugate Concentration 13.2 mg/mL Vol / Mass 3 mL …" at bounding box center [633, 378] width 280 height 808
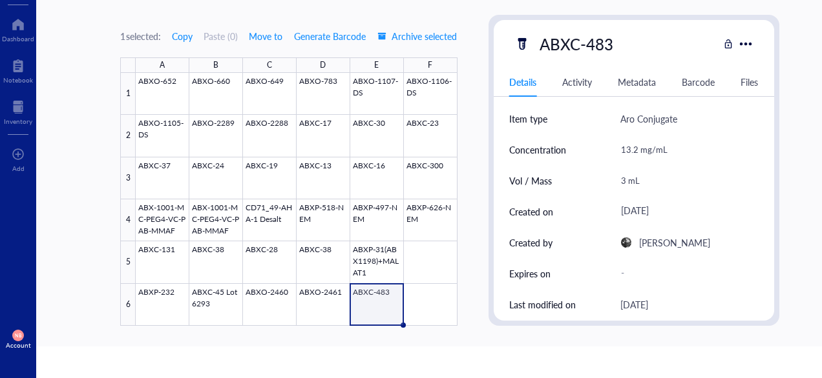
scroll to position [0, 0]
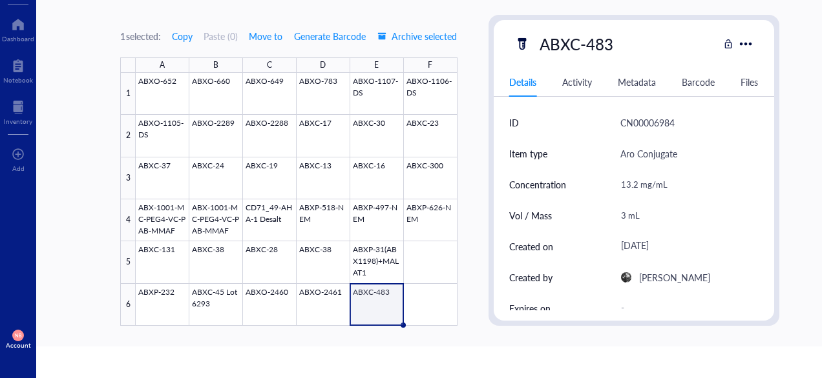
click at [472, 105] on div "1 selected: Copy Paste ( 0 ) Move to Generate Barcode Archive selected A B C D …" at bounding box center [449, 172] width 827 height 347
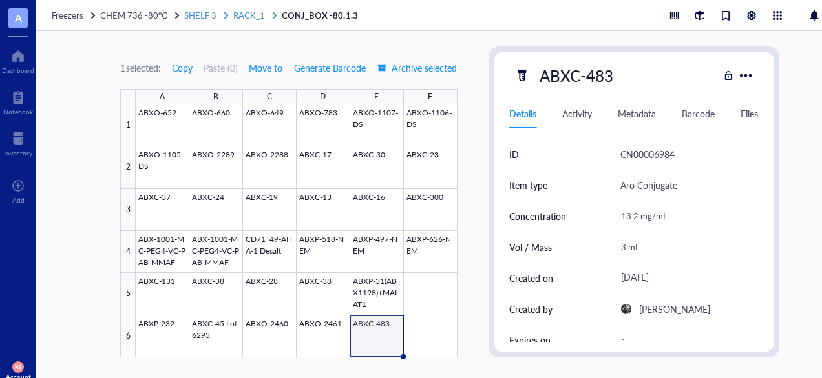
click at [251, 17] on span "RACK_1" at bounding box center [249, 15] width 32 height 12
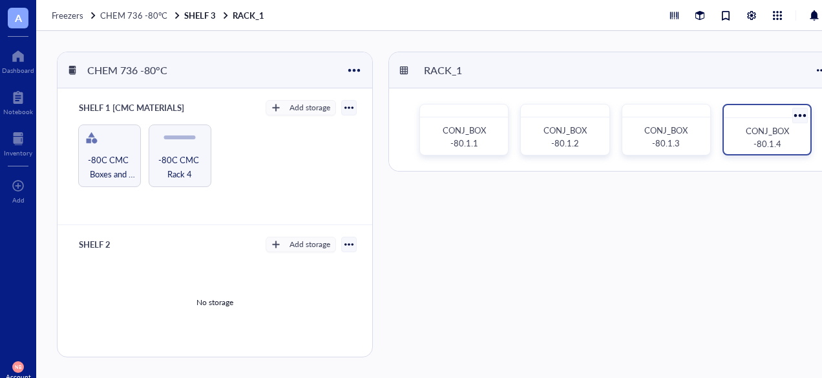
click at [762, 141] on span "CONJ_BOX -80.1.4" at bounding box center [767, 137] width 45 height 25
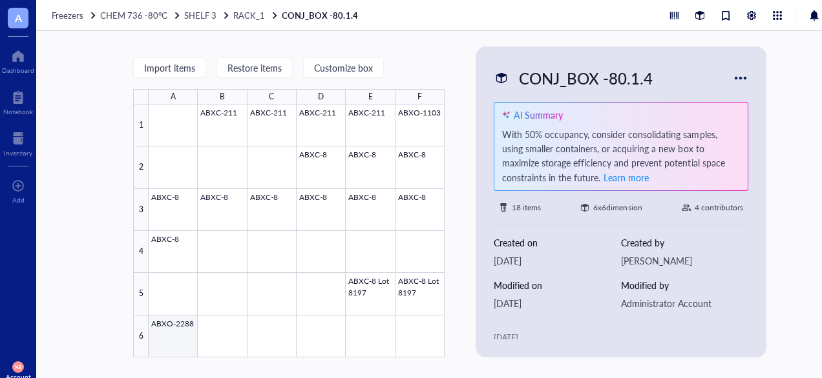
click at [181, 342] on div at bounding box center [297, 231] width 296 height 253
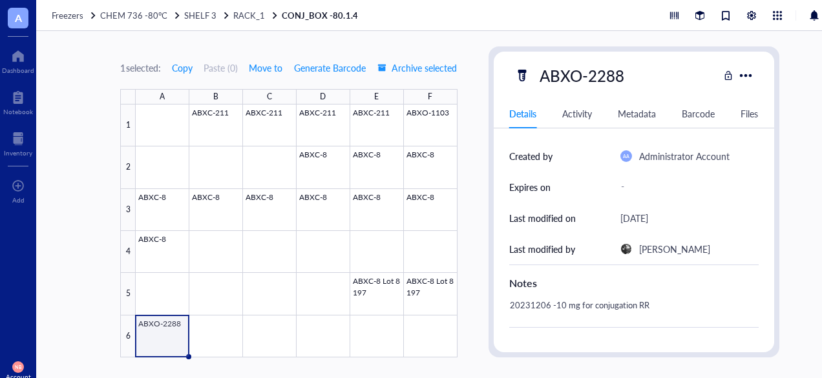
scroll to position [154, 0]
click at [413, 298] on div at bounding box center [296, 231] width 321 height 253
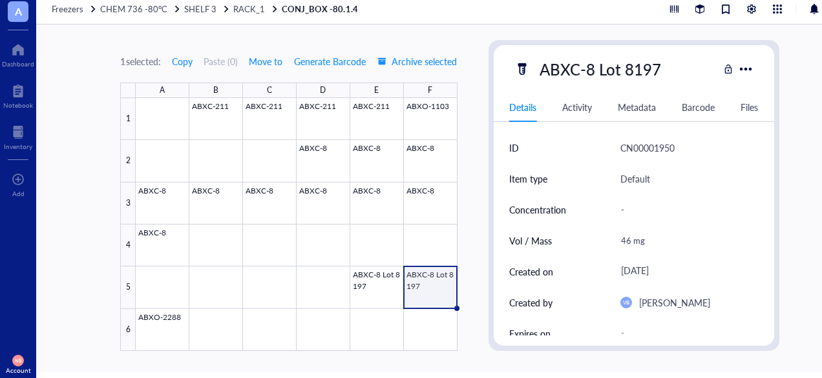
click at [623, 211] on div "-" at bounding box center [684, 209] width 138 height 27
click at [623, 211] on input "text" at bounding box center [684, 210] width 137 height 26
type input "18.3 mg/mL"
click at [716, 246] on div "46 mg" at bounding box center [684, 240] width 138 height 27
click at [362, 287] on div at bounding box center [296, 224] width 321 height 253
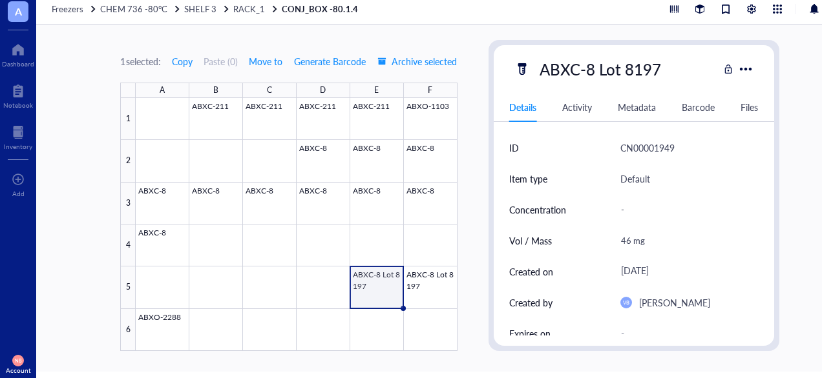
click at [615, 203] on div "-" at bounding box center [684, 209] width 138 height 27
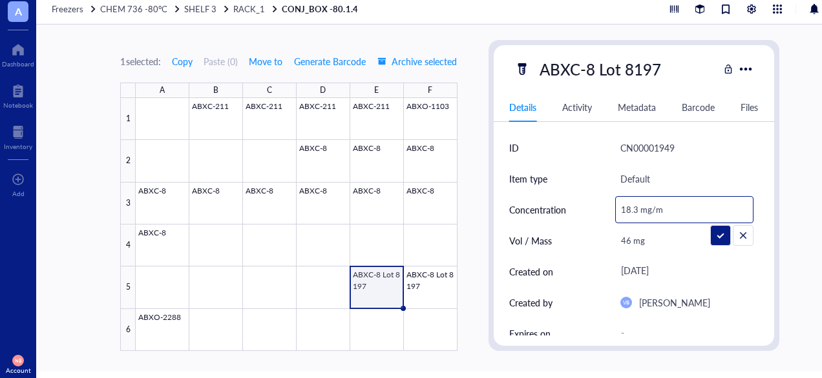
type input "18.3 mg/mL"
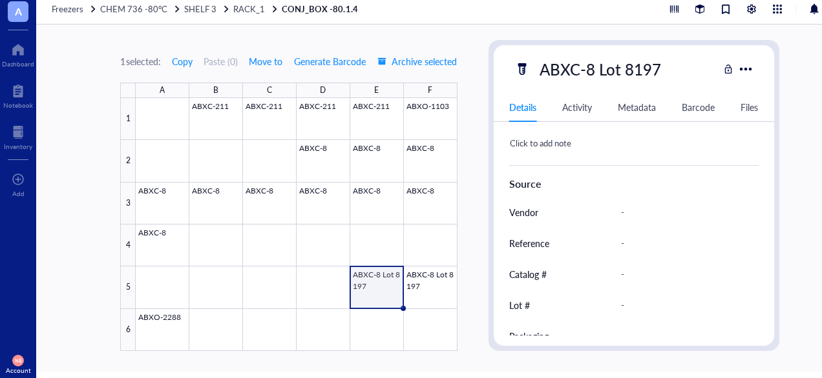
scroll to position [356, 0]
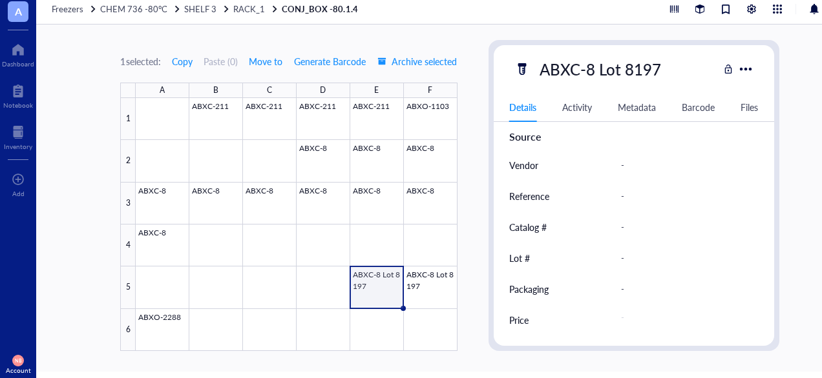
click at [555, 265] on div "Lot #" at bounding box center [557, 258] width 96 height 31
click at [548, 265] on div "Lot #" at bounding box center [557, 258] width 96 height 31
click at [588, 268] on div "Lot #" at bounding box center [557, 258] width 96 height 31
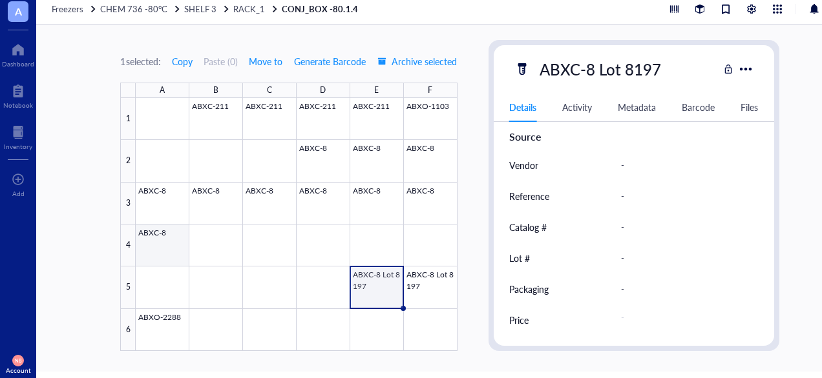
click at [183, 244] on div at bounding box center [296, 224] width 321 height 253
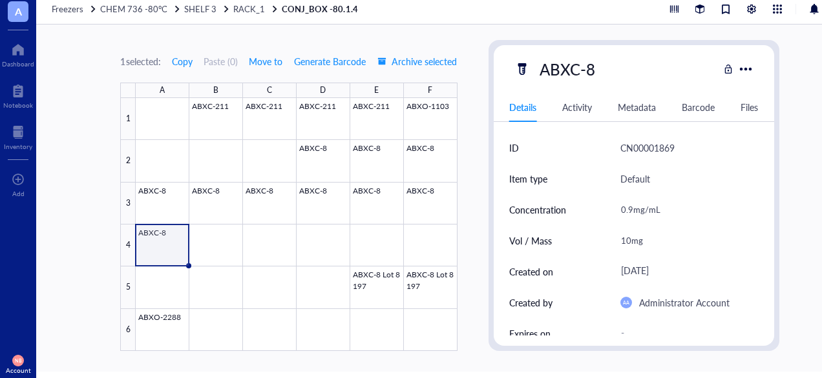
click at [439, 205] on div at bounding box center [296, 224] width 321 height 253
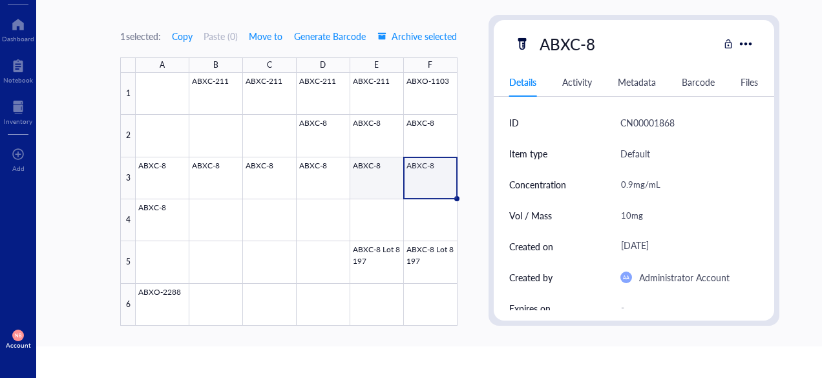
click at [368, 193] on div at bounding box center [296, 199] width 321 height 253
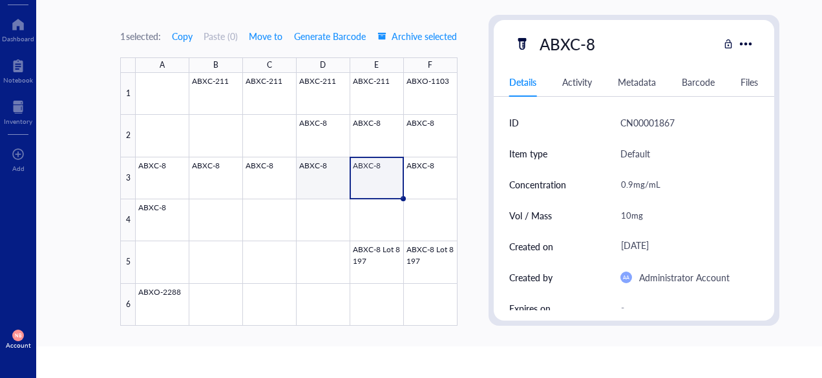
click at [307, 185] on div at bounding box center [296, 199] width 321 height 253
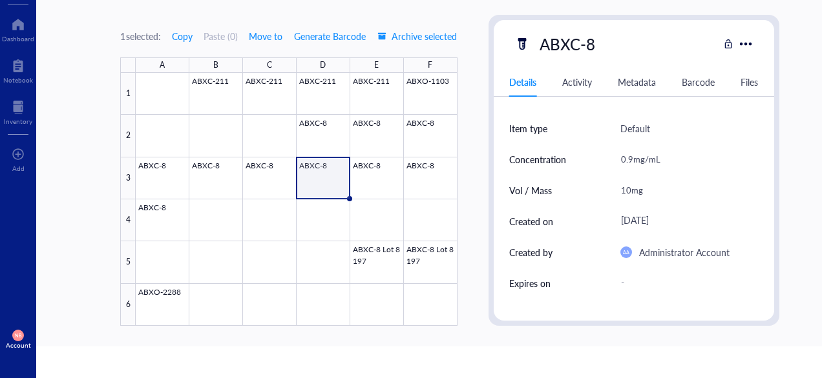
scroll to position [25, 0]
click at [277, 169] on div at bounding box center [296, 199] width 321 height 253
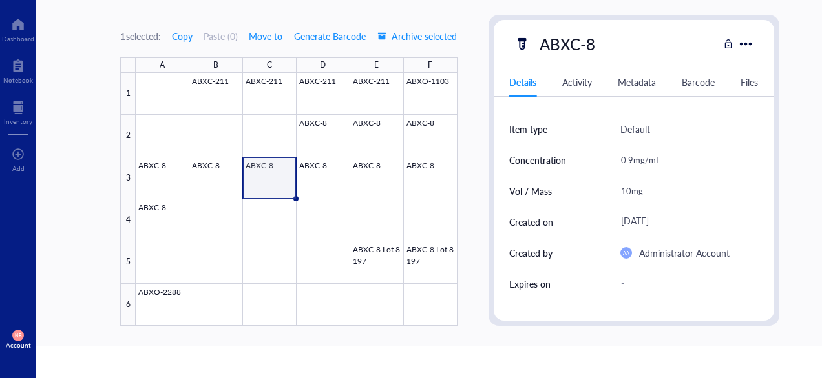
click at [265, 161] on div at bounding box center [296, 199] width 321 height 253
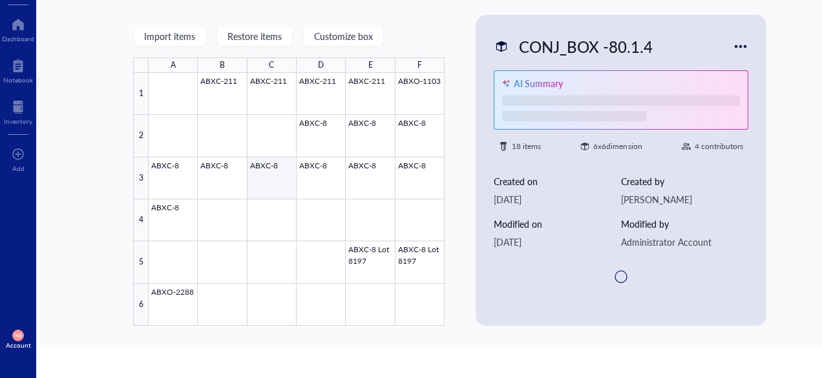
click at [265, 161] on div at bounding box center [297, 199] width 296 height 253
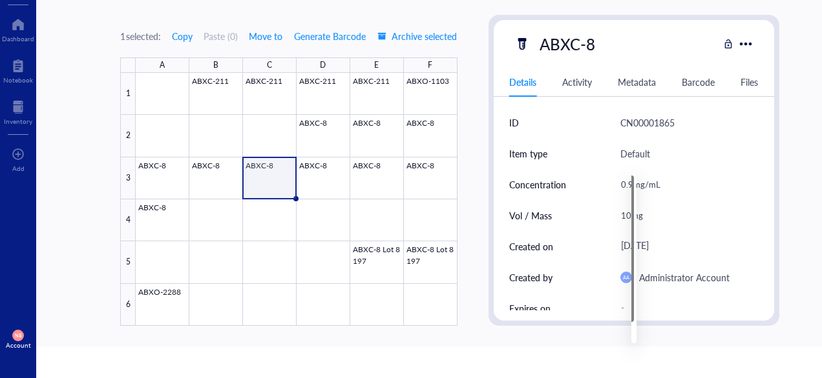
click at [284, 192] on div at bounding box center [296, 199] width 321 height 253
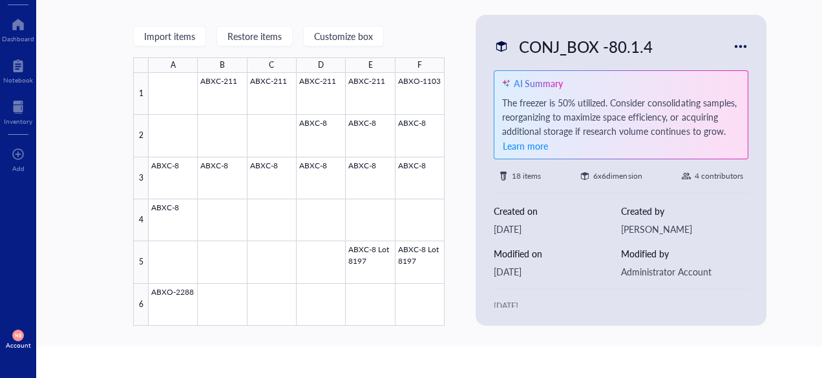
click at [466, 207] on div "Import items Restore items Customize box A B C D E F 1 2 3 4 5 6 ABXC-211 ABXC-…" at bounding box center [449, 172] width 827 height 347
click at [283, 167] on div at bounding box center [297, 199] width 296 height 253
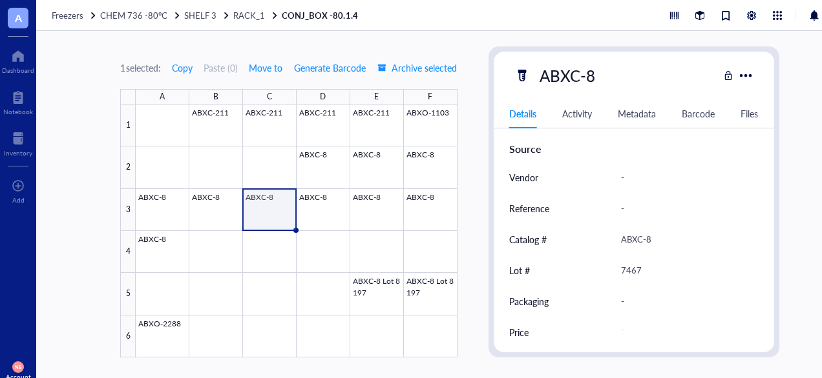
scroll to position [356, 0]
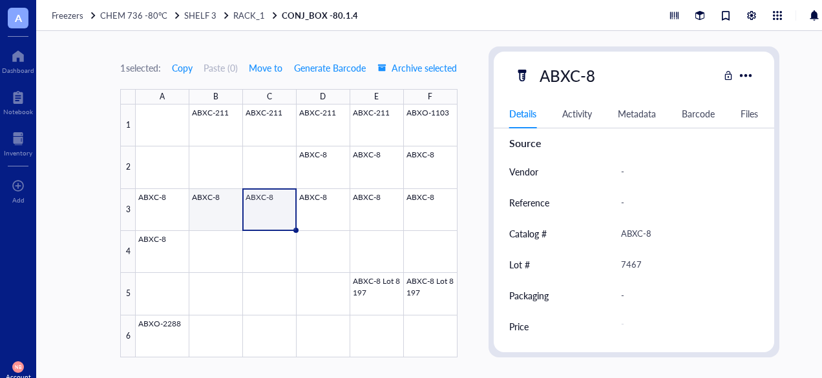
click at [225, 198] on div at bounding box center [296, 231] width 321 height 253
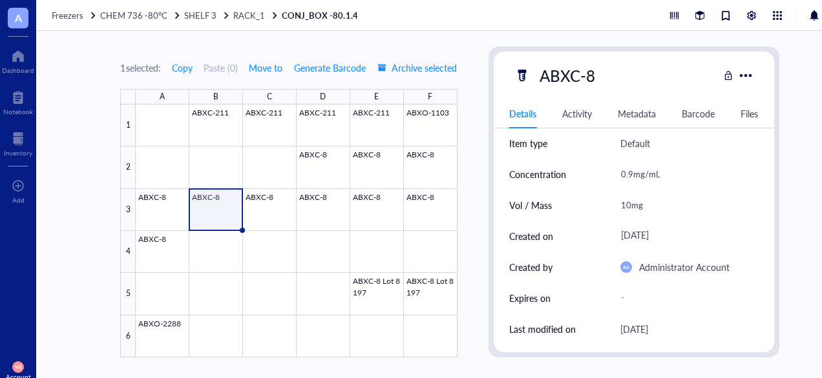
scroll to position [41, 0]
click at [154, 206] on div at bounding box center [296, 231] width 321 height 253
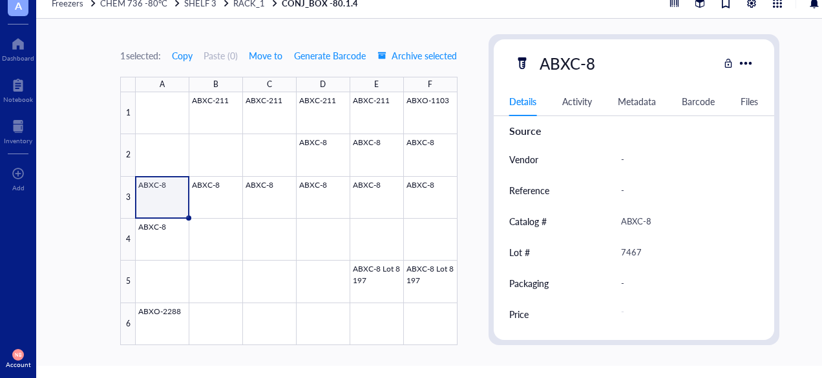
scroll to position [14, 0]
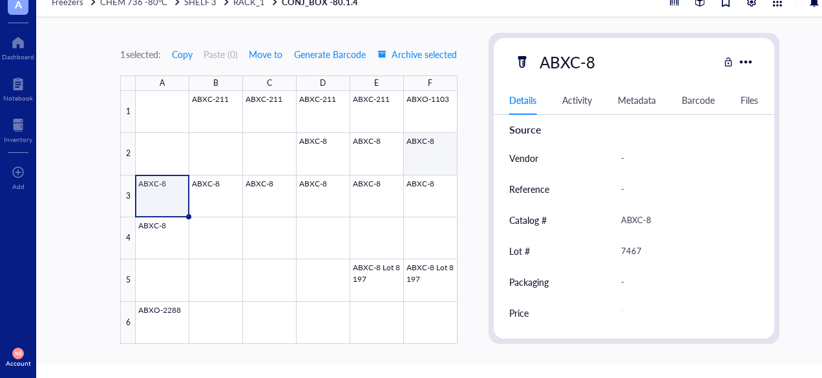
click at [405, 147] on div at bounding box center [296, 217] width 321 height 253
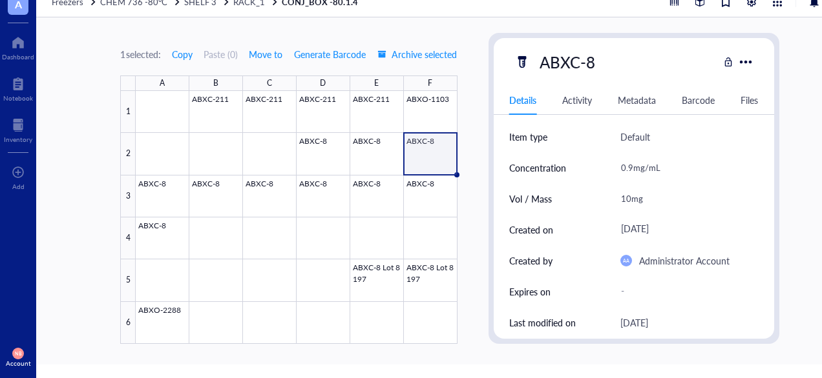
scroll to position [34, 0]
click at [362, 157] on div at bounding box center [296, 217] width 321 height 253
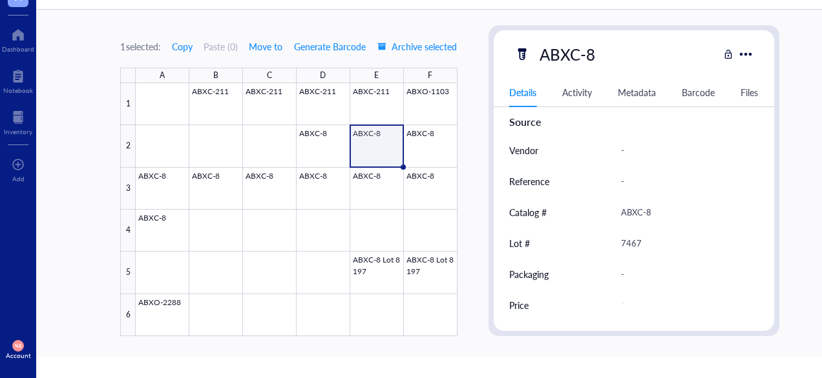
scroll to position [24, 0]
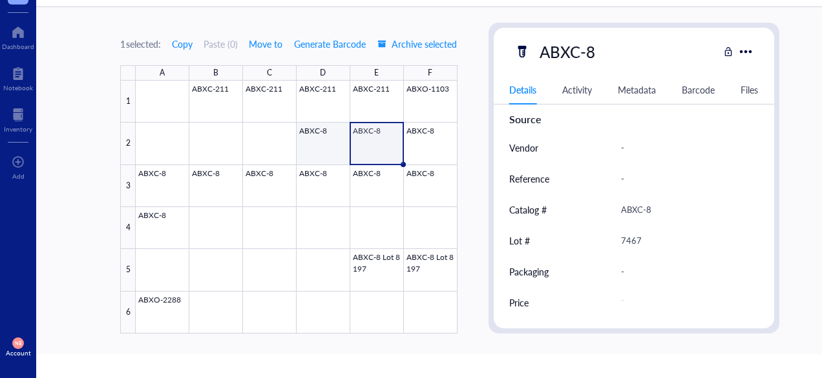
click at [316, 132] on div at bounding box center [296, 207] width 321 height 253
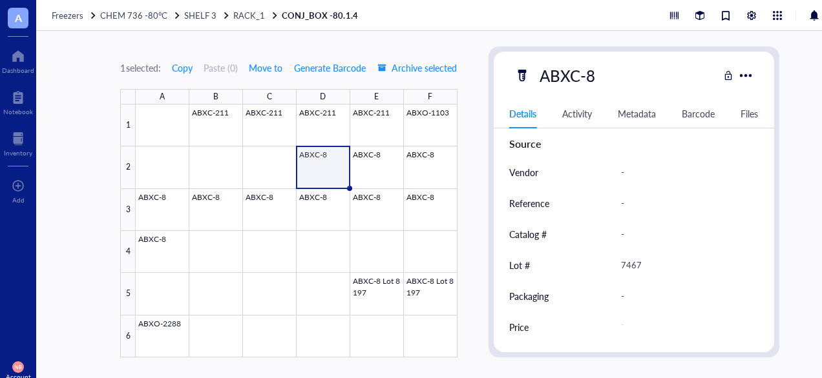
scroll to position [356, 0]
click at [428, 141] on div at bounding box center [296, 231] width 321 height 253
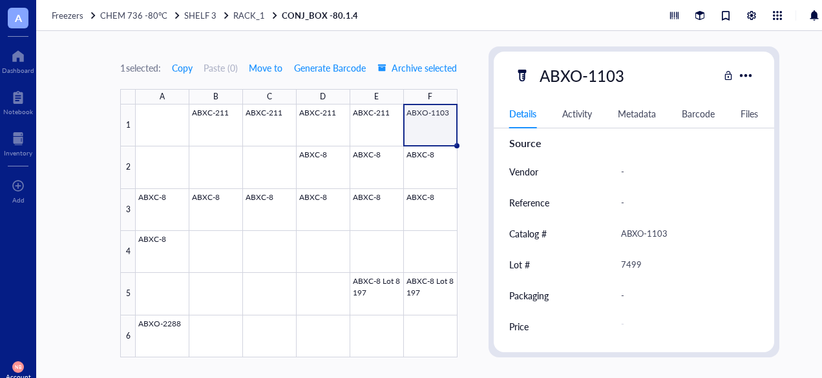
scroll to position [0, 5]
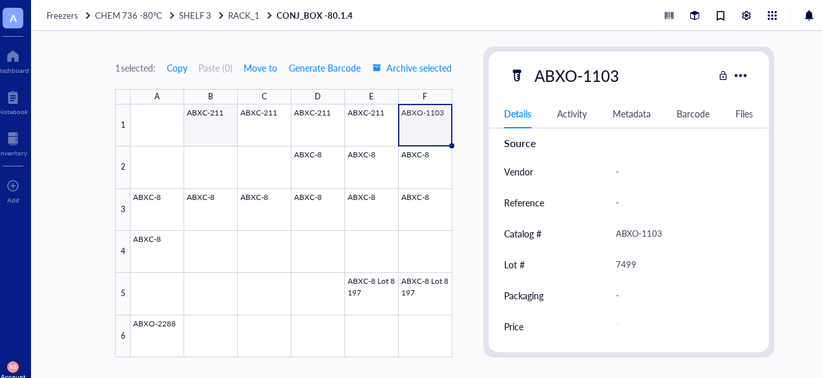
click at [226, 130] on div at bounding box center [290, 231] width 321 height 253
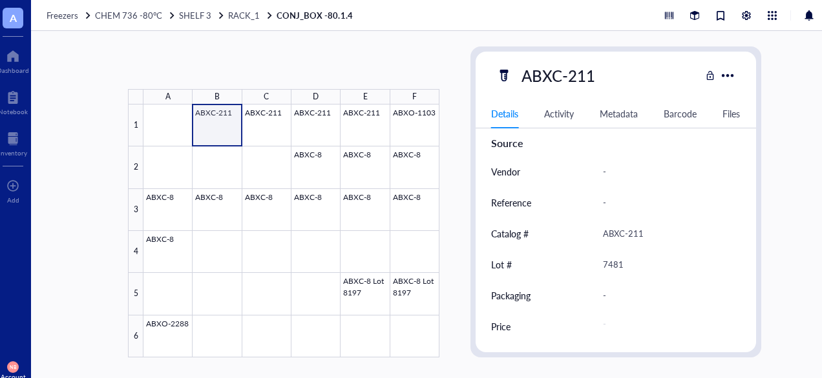
drag, startPoint x: 226, startPoint y: 130, endPoint x: 436, endPoint y: 109, distance: 211.0
click at [436, 109] on div at bounding box center [291, 231] width 296 height 253
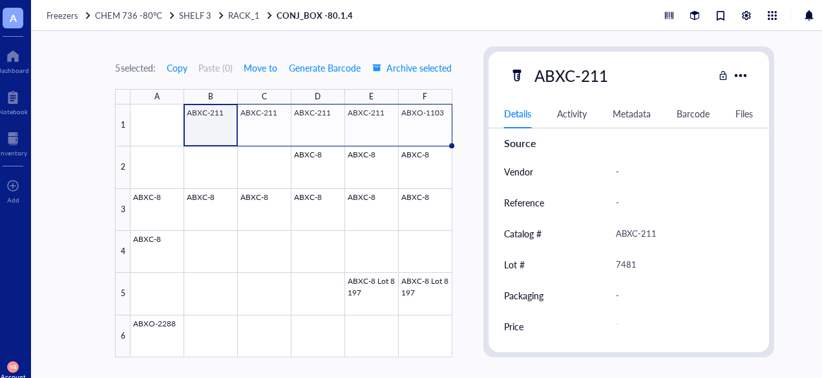
drag, startPoint x: 417, startPoint y: 87, endPoint x: 258, endPoint y: 94, distance: 159.7
click at [417, 87] on div "5 selected: Copy Paste ( 0 ) Move to Generate Barcode Archive selected A B C D …" at bounding box center [283, 202] width 337 height 311
click at [259, 94] on div "C" at bounding box center [265, 97] width 54 height 16
drag, startPoint x: 259, startPoint y: 94, endPoint x: 246, endPoint y: 81, distance: 18.3
click at [246, 81] on div "5 selected: Copy Paste ( 0 ) Move to Generate Barcode Archive selected A B C D …" at bounding box center [283, 202] width 337 height 311
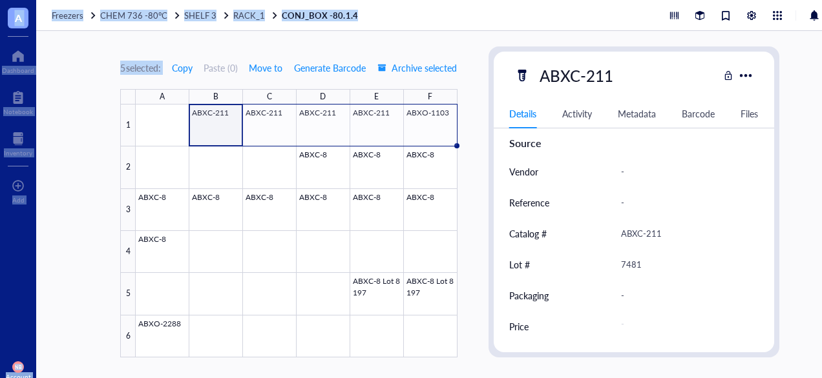
drag, startPoint x: 246, startPoint y: 81, endPoint x: -3, endPoint y: 10, distance: 258.6
click at [0, 10] on html "A Dashboard Notebook Inventory To pick up a draggable item, press the space bar…" at bounding box center [413, 189] width 827 height 378
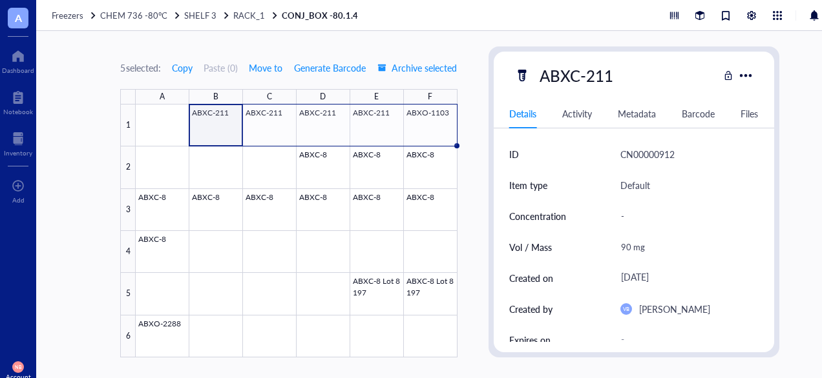
click at [620, 218] on div "-" at bounding box center [684, 216] width 138 height 27
click at [620, 218] on input "text" at bounding box center [684, 216] width 137 height 26
type input "18.3 mg/mL"
click at [270, 129] on div at bounding box center [296, 231] width 321 height 253
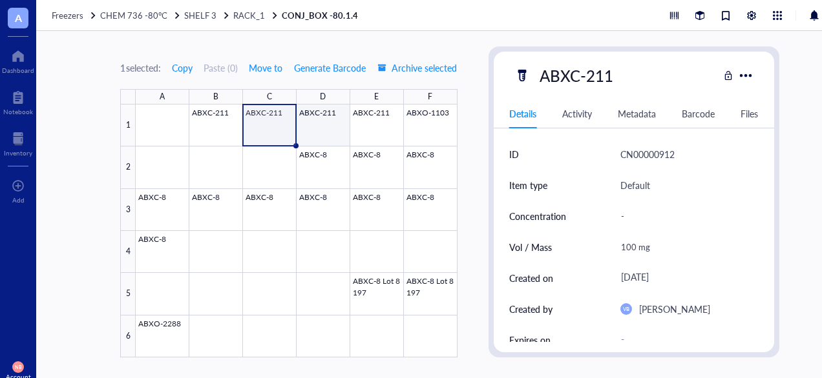
click at [315, 116] on div at bounding box center [296, 231] width 321 height 253
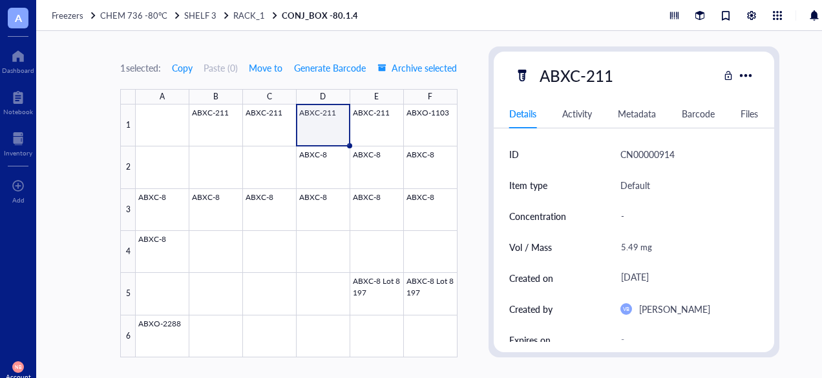
click at [615, 214] on div "-" at bounding box center [684, 216] width 138 height 27
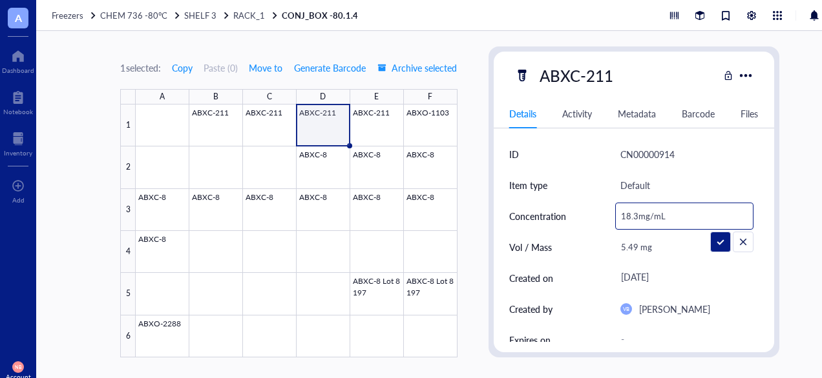
click at [635, 219] on input "18.3mg/mL" at bounding box center [684, 216] width 137 height 26
type input "18.3 mg/mL"
click at [386, 139] on div at bounding box center [296, 231] width 321 height 253
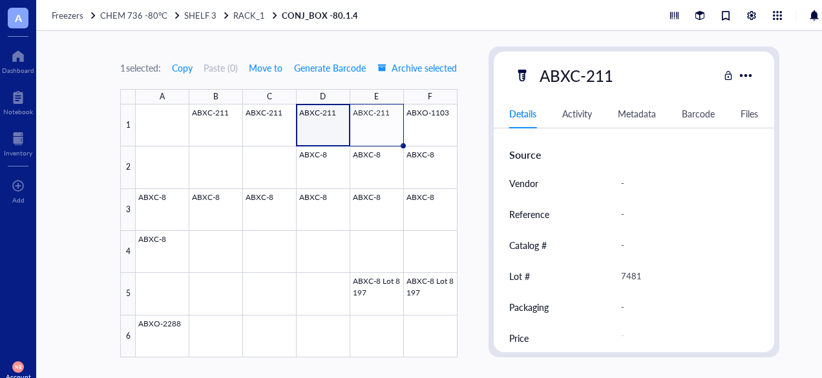
scroll to position [356, 0]
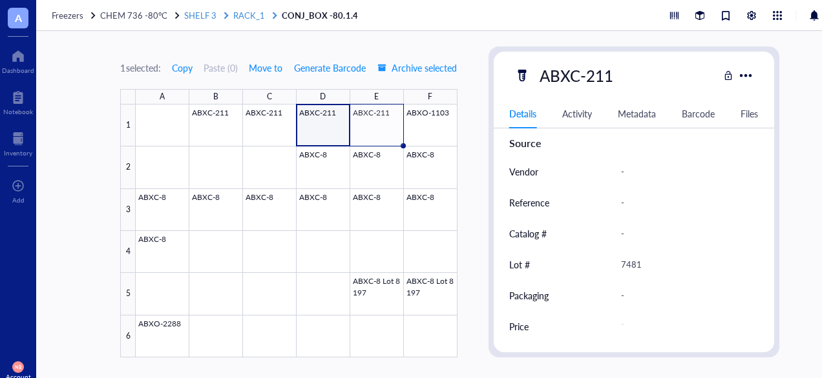
click at [194, 16] on span "SHELF 3" at bounding box center [200, 15] width 32 height 12
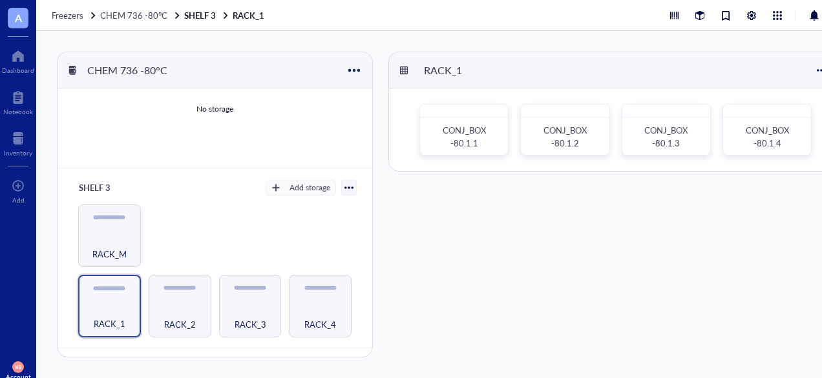
scroll to position [195, 0]
click at [169, 307] on div "RACK_2" at bounding box center [180, 316] width 50 height 28
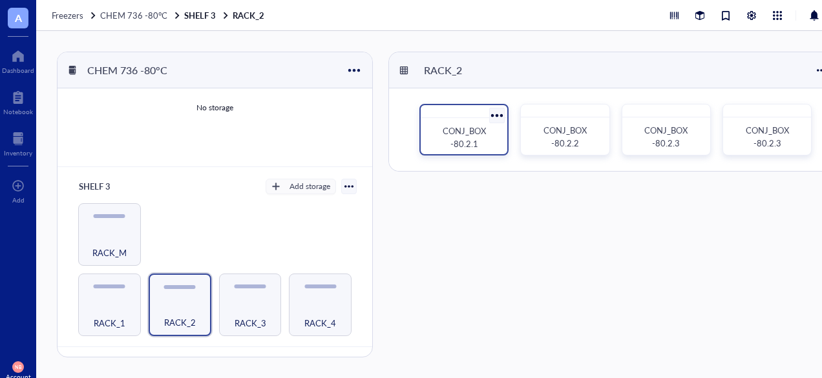
click at [468, 145] on span "CONJ_BOX -80.2.1" at bounding box center [464, 137] width 45 height 25
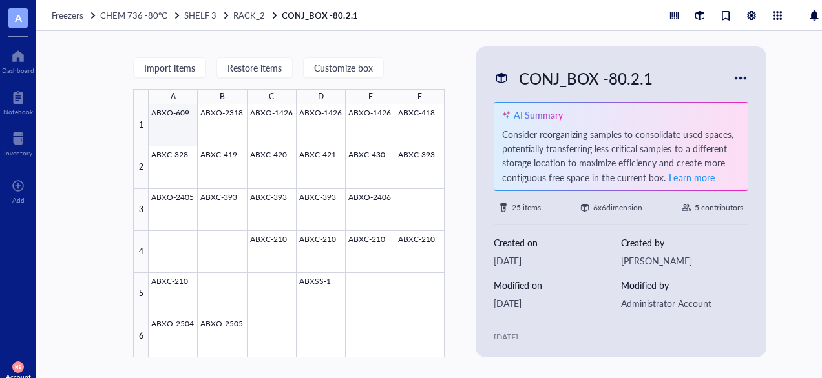
click at [178, 123] on div at bounding box center [297, 231] width 296 height 253
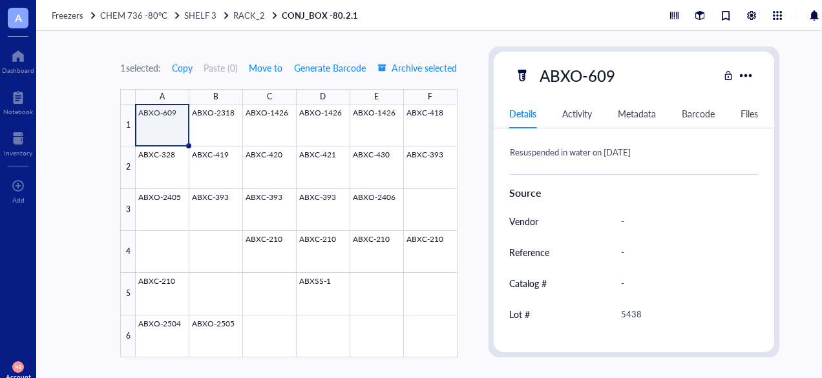
scroll to position [307, 0]
click at [209, 111] on div at bounding box center [296, 231] width 321 height 253
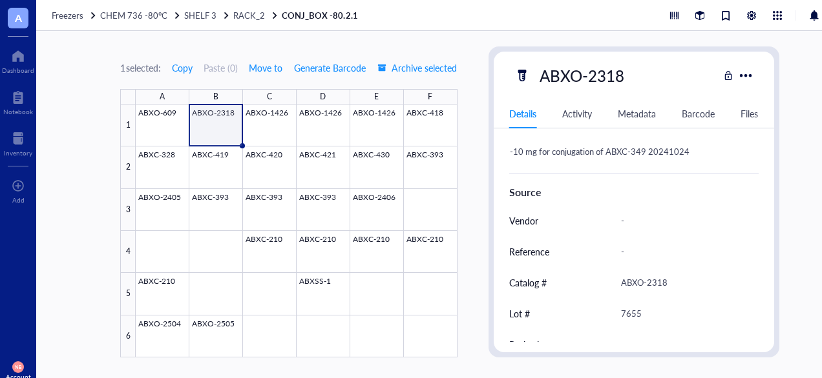
click at [564, 200] on div "Source" at bounding box center [633, 193] width 249 height 16
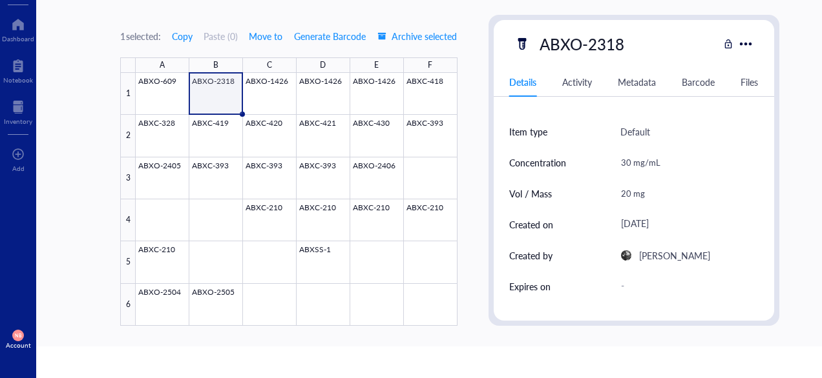
scroll to position [21, 0]
click at [273, 89] on div at bounding box center [296, 199] width 321 height 253
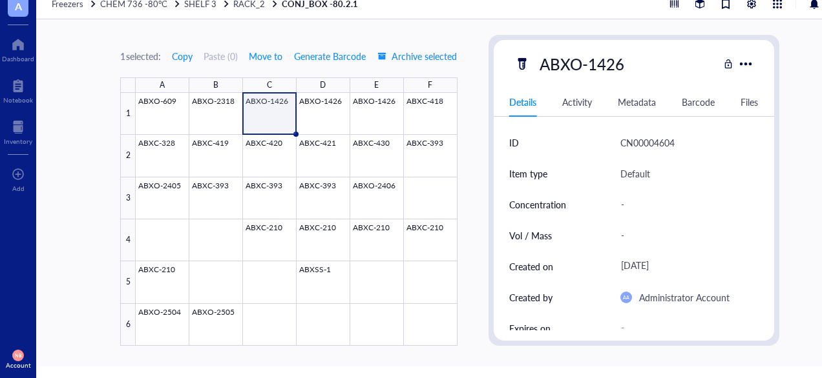
scroll to position [11, 0]
click at [308, 98] on div at bounding box center [296, 220] width 321 height 253
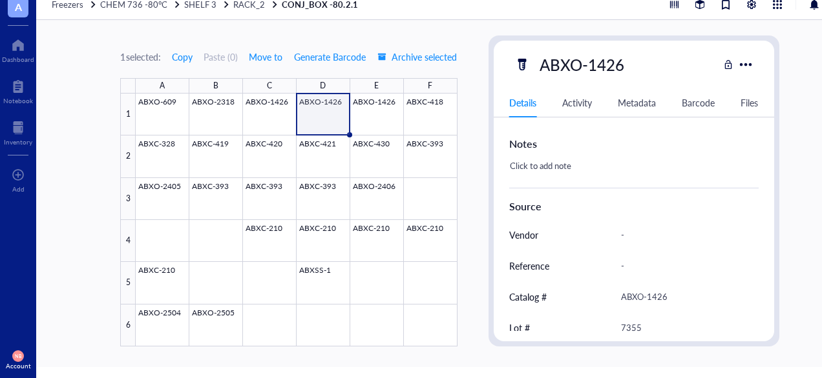
scroll to position [356, 0]
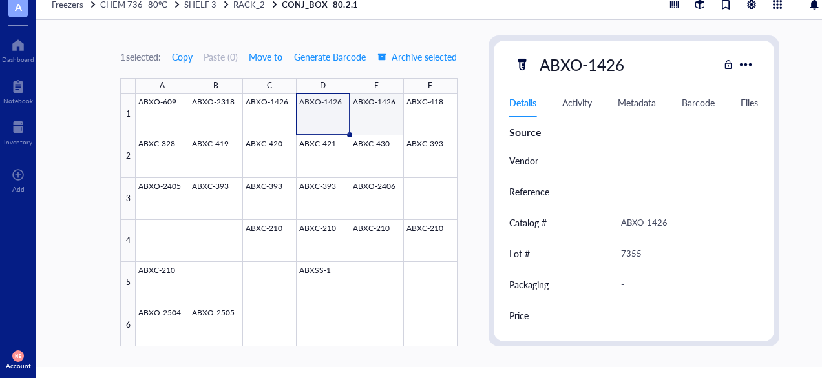
click at [373, 110] on div at bounding box center [296, 220] width 321 height 253
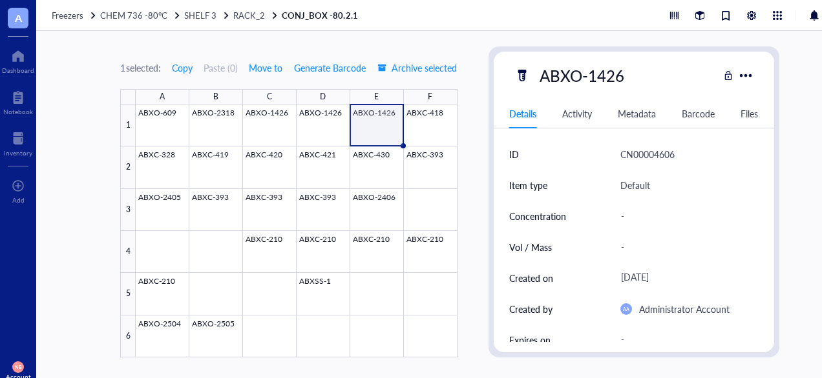
click at [440, 119] on div at bounding box center [296, 231] width 321 height 253
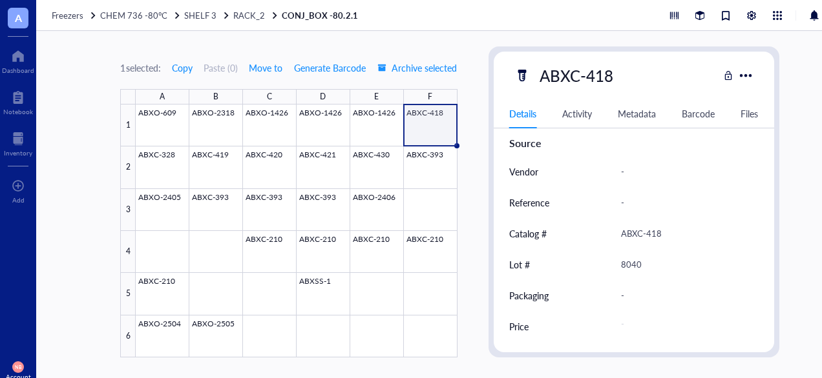
scroll to position [32, 0]
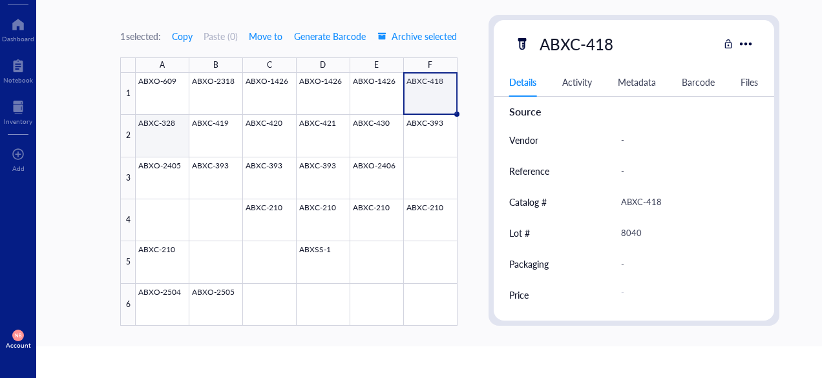
click at [168, 138] on div at bounding box center [296, 199] width 321 height 253
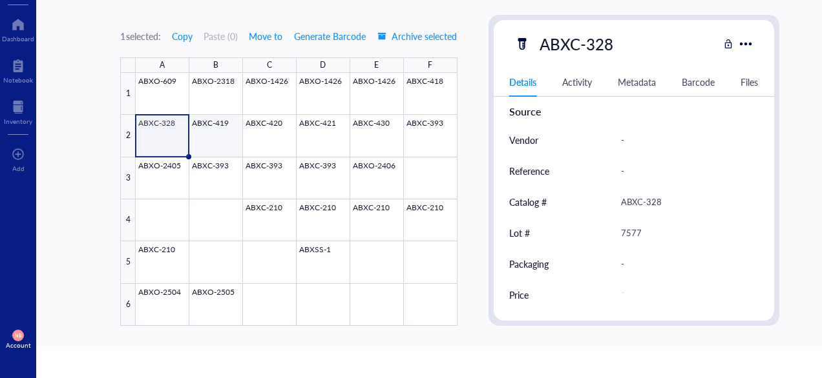
click at [239, 145] on div at bounding box center [296, 199] width 321 height 253
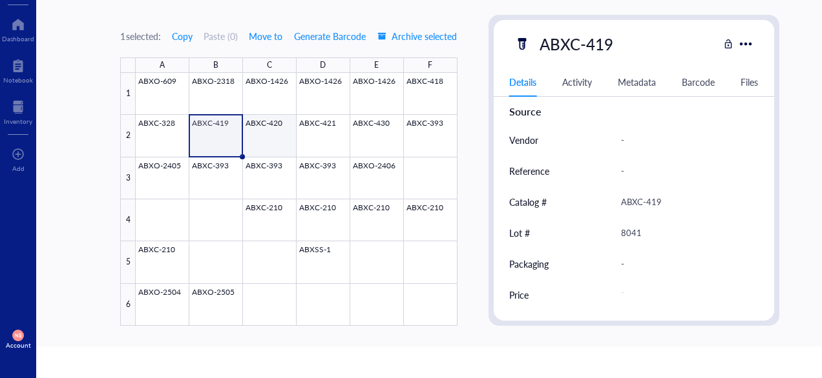
click at [254, 150] on div at bounding box center [296, 199] width 321 height 253
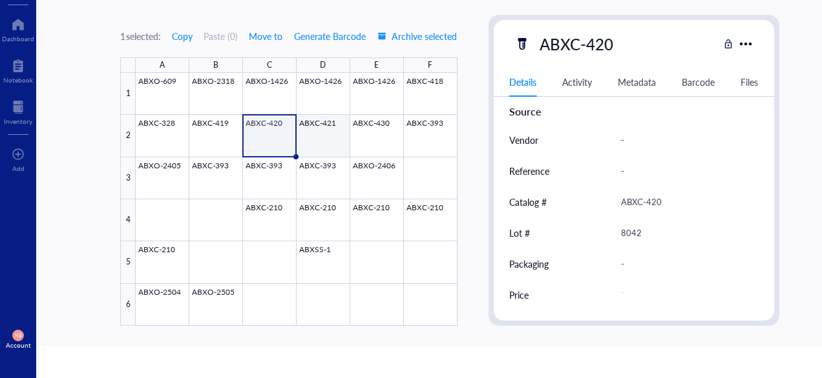
click at [337, 142] on div at bounding box center [296, 199] width 321 height 253
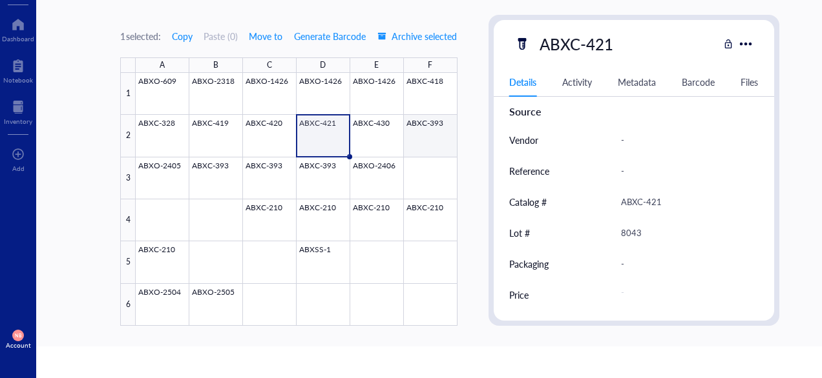
click at [403, 141] on div at bounding box center [296, 199] width 321 height 253
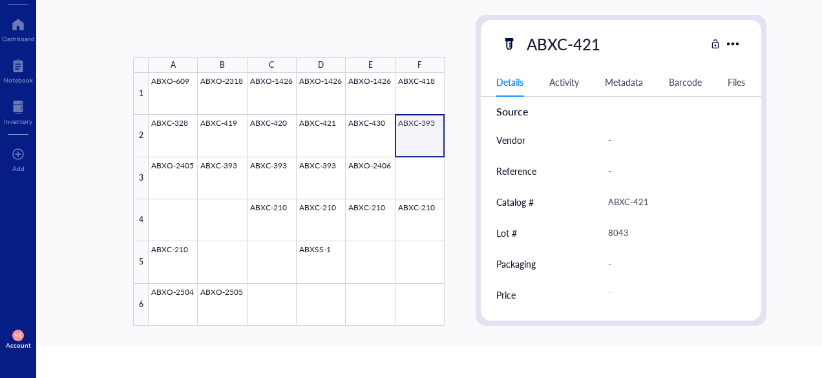
click at [389, 141] on div at bounding box center [297, 199] width 296 height 253
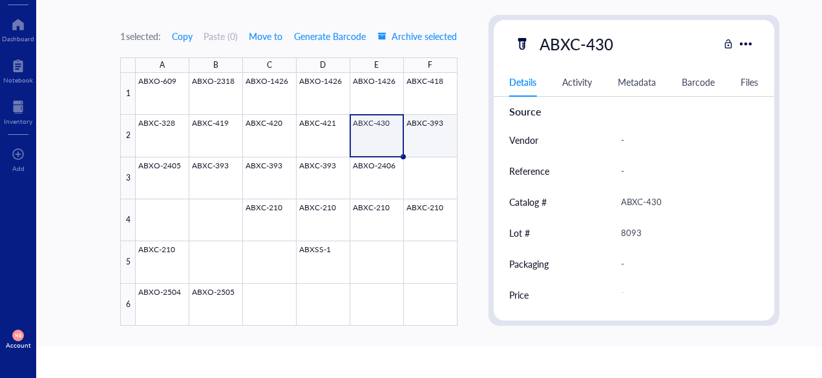
click at [426, 135] on div at bounding box center [296, 199] width 321 height 253
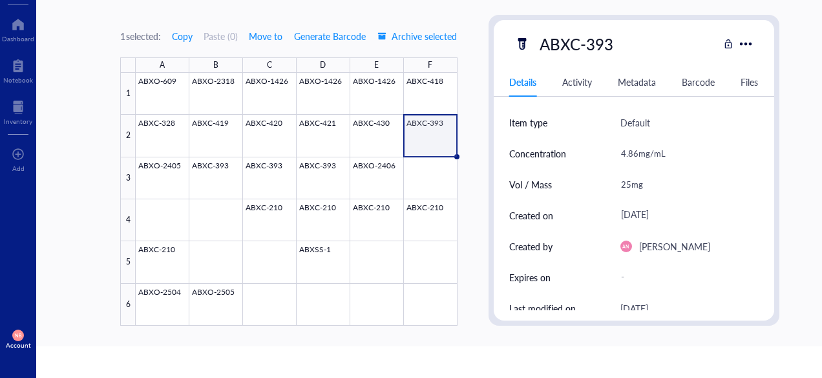
scroll to position [29, 0]
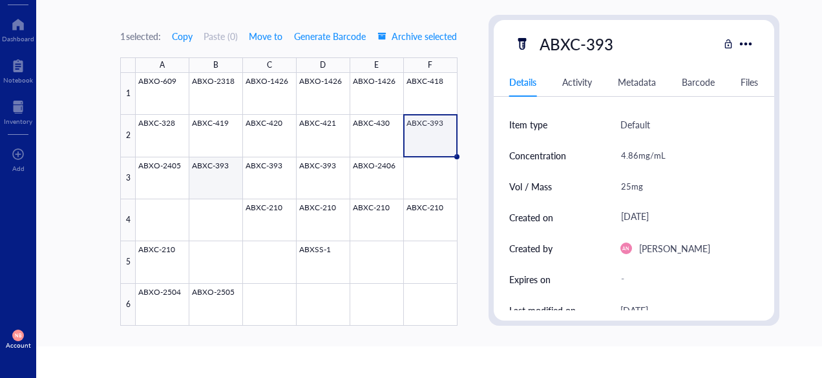
click at [180, 176] on div at bounding box center [296, 199] width 321 height 253
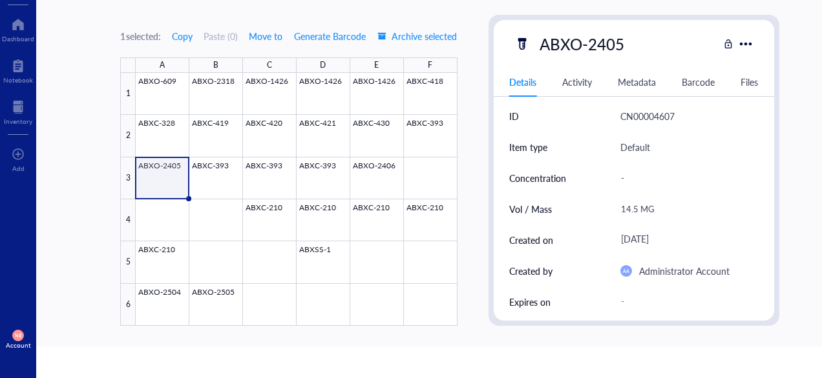
scroll to position [6, 0]
click at [216, 185] on div at bounding box center [296, 199] width 321 height 253
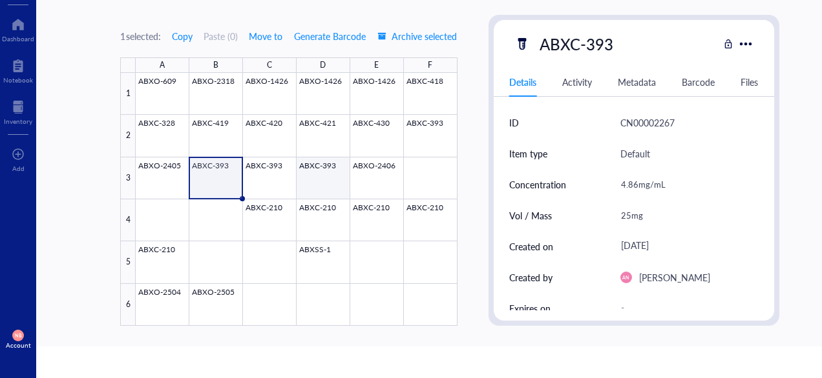
click at [294, 160] on div at bounding box center [296, 199] width 321 height 253
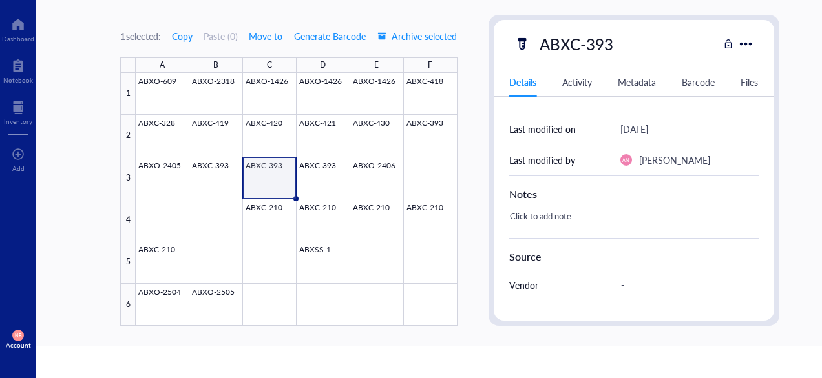
scroll to position [211, 0]
click at [344, 179] on div at bounding box center [296, 199] width 321 height 253
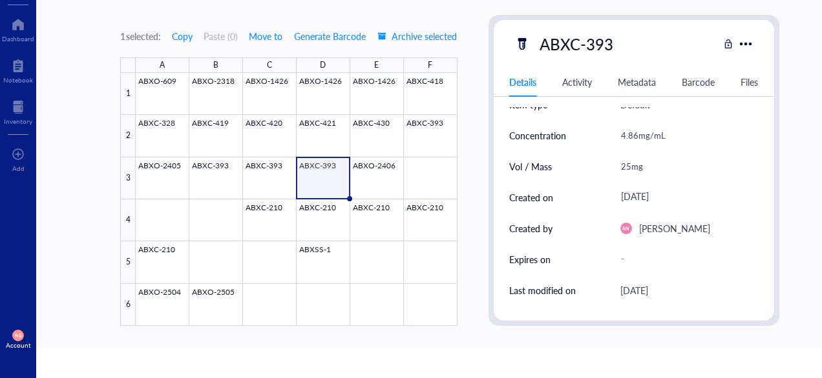
scroll to position [47, 0]
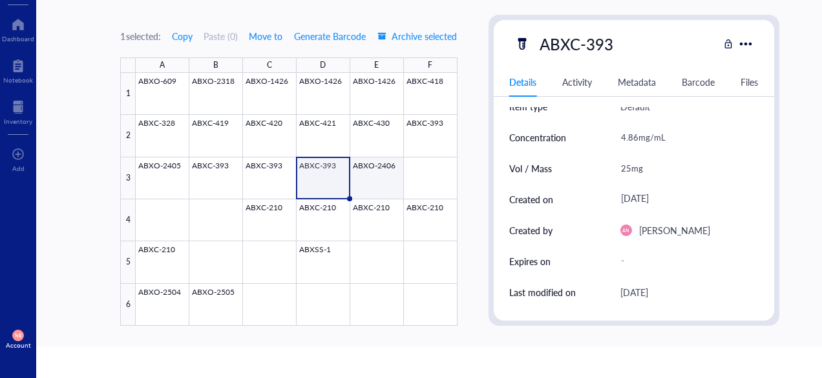
click at [389, 162] on div at bounding box center [296, 199] width 321 height 253
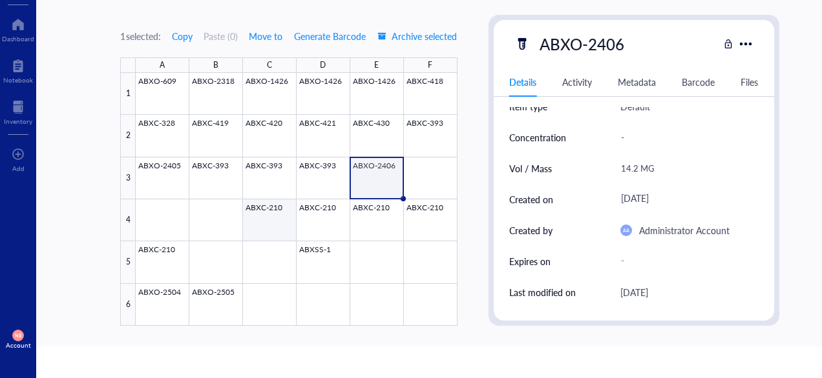
click at [272, 220] on div at bounding box center [296, 199] width 321 height 253
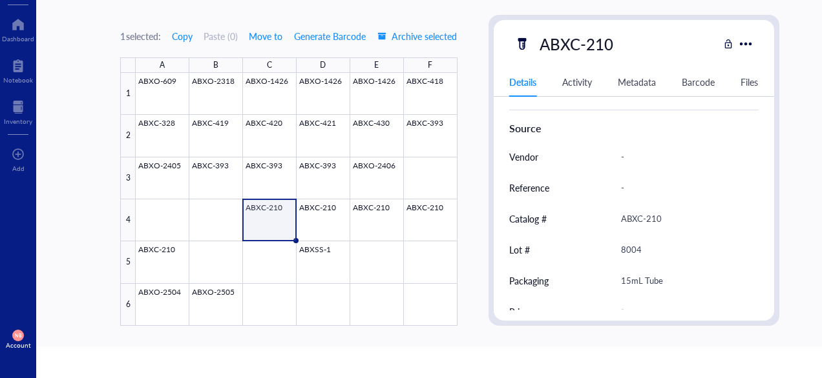
scroll to position [356, 0]
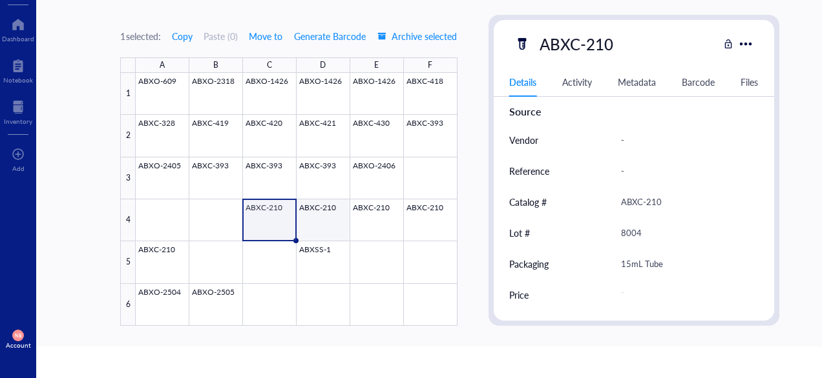
click at [337, 226] on div at bounding box center [296, 199] width 321 height 253
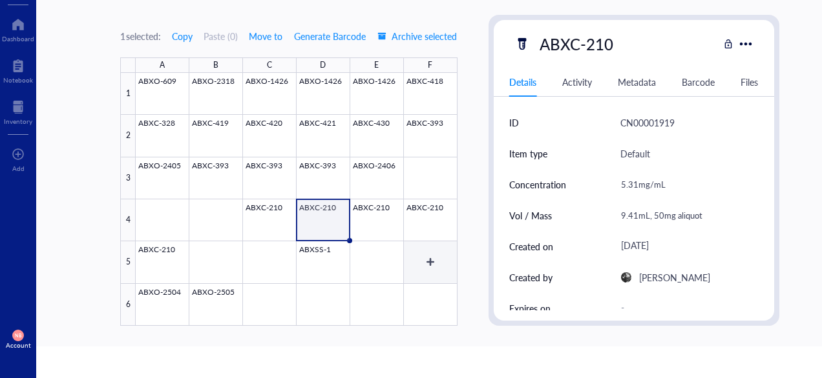
click at [386, 232] on div at bounding box center [296, 199] width 321 height 253
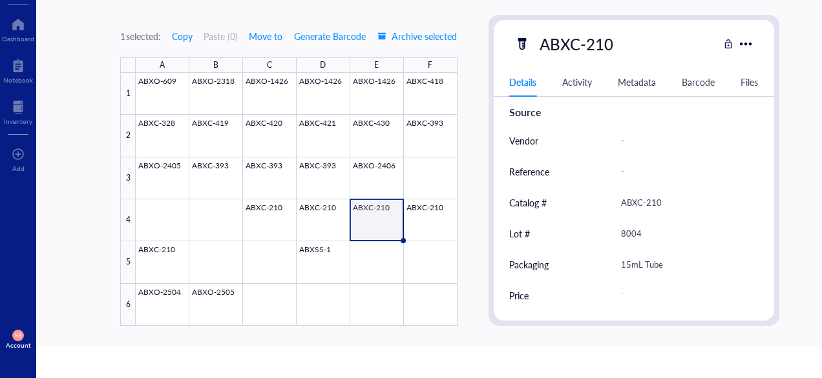
scroll to position [356, 0]
click at [454, 220] on div "1 selected: Copy Paste ( 0 ) Move to Generate Barcode Archive selected A B C D …" at bounding box center [449, 172] width 827 height 347
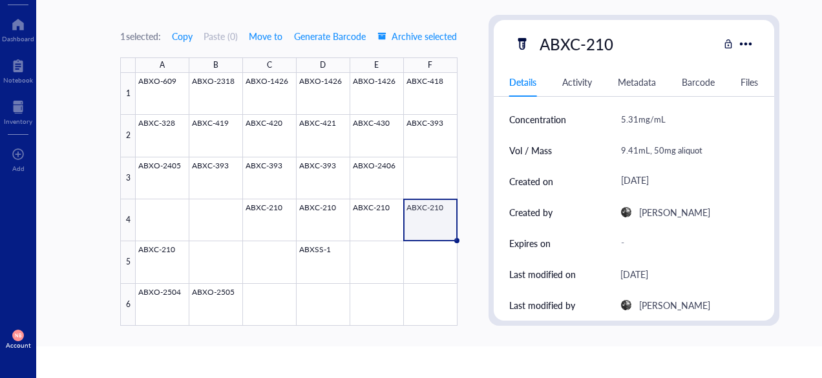
scroll to position [65, 0]
click at [359, 262] on div at bounding box center [296, 199] width 321 height 253
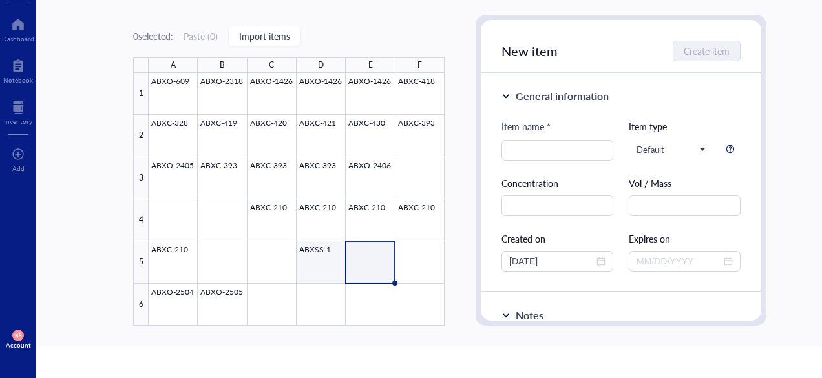
click at [322, 266] on div at bounding box center [297, 199] width 296 height 253
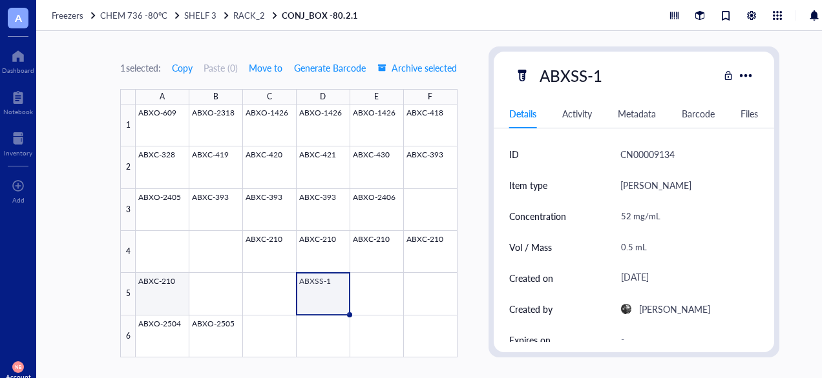
click at [0, 0] on div "ABXO-609 ABXO-2318 ABXO-1426 ABXO-1426 ABXO-1426 ABXC-418 ABXC-328 ABXC-419 ABX…" at bounding box center [0, 0] width 0 height 0
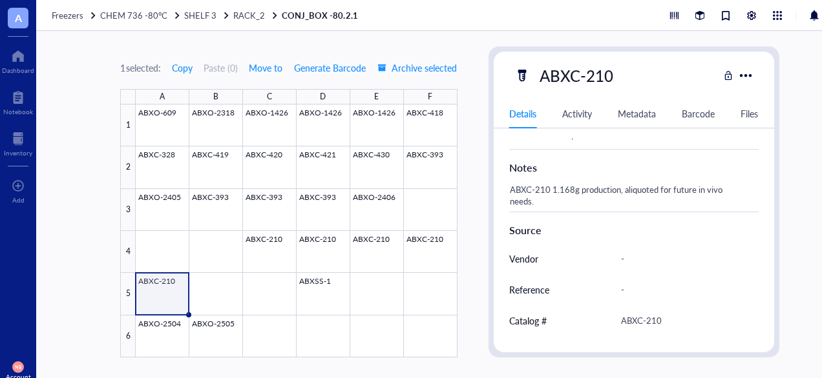
scroll to position [356, 0]
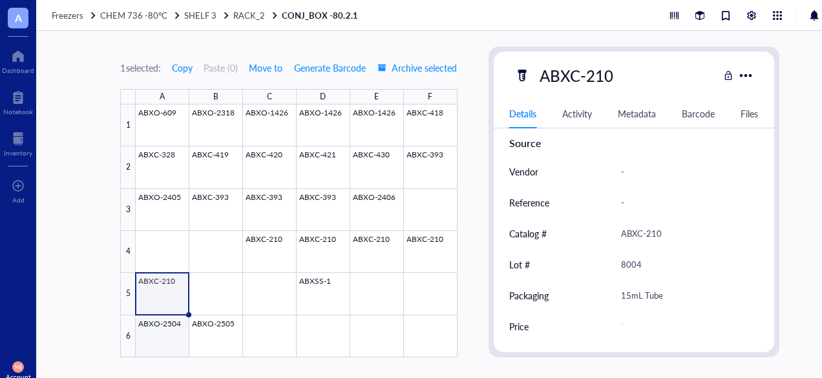
click at [176, 351] on div at bounding box center [296, 231] width 321 height 253
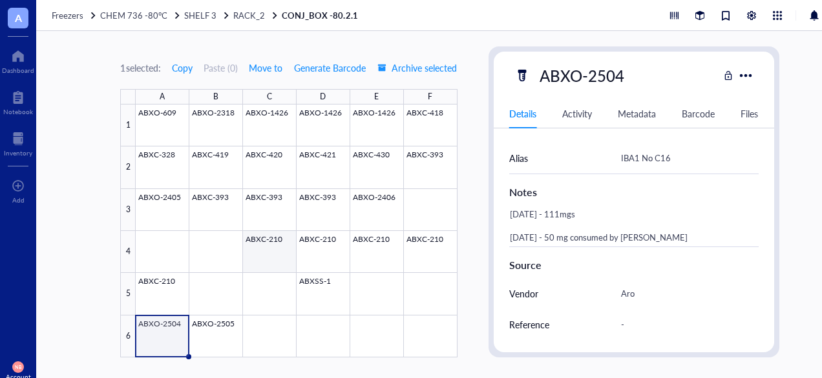
scroll to position [0, 5]
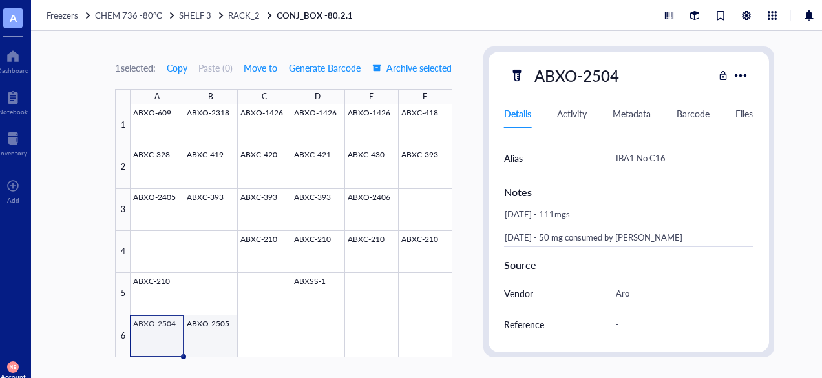
click at [211, 337] on div at bounding box center [290, 231] width 321 height 253
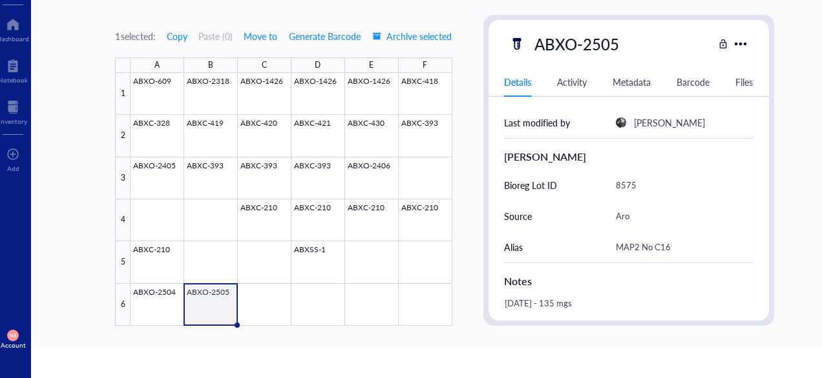
scroll to position [369, 0]
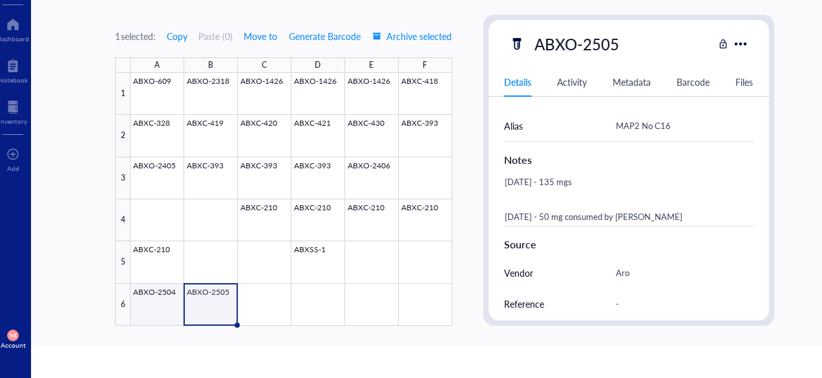
click at [174, 287] on div at bounding box center [290, 199] width 321 height 253
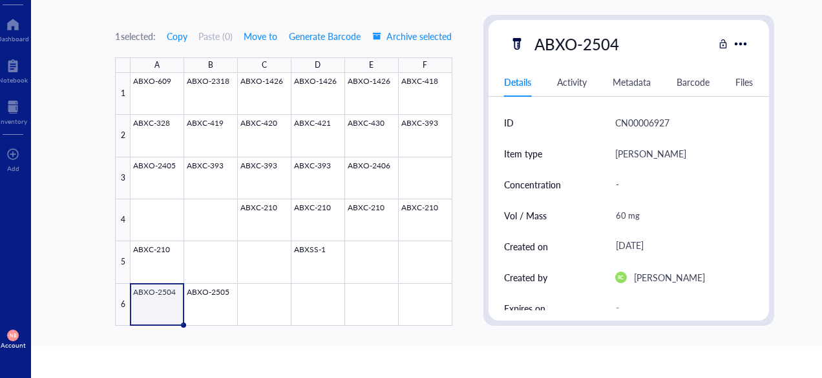
click at [480, 269] on div "1 selected: Copy Paste ( 0 ) Move to Generate Barcode Archive selected A B C D …" at bounding box center [444, 172] width 827 height 347
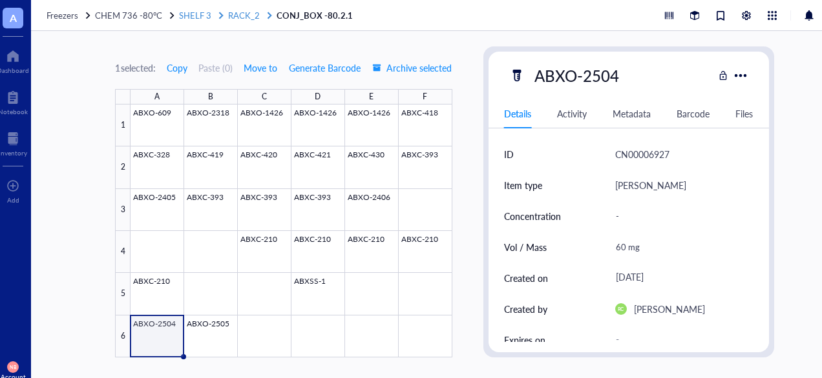
click at [241, 15] on span "RACK_2" at bounding box center [244, 15] width 32 height 12
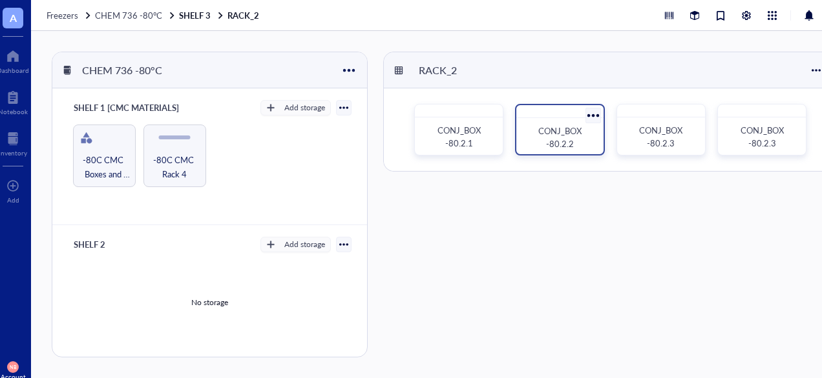
click at [525, 136] on div "CONJ_BOX -80.2.2" at bounding box center [559, 137] width 76 height 28
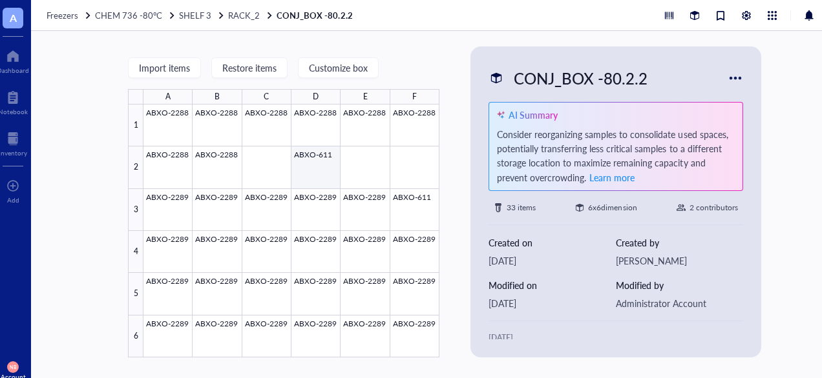
click at [316, 181] on div at bounding box center [291, 231] width 296 height 253
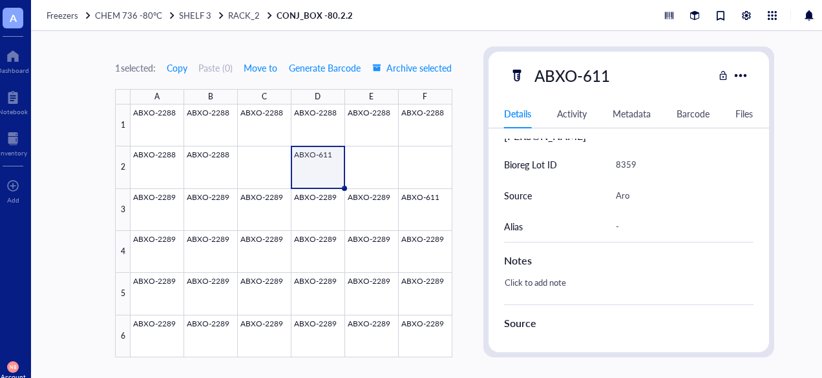
scroll to position [301, 0]
click at [444, 209] on div "1 selected: Copy Paste ( 0 ) Move to Generate Barcode Archive selected A B C D …" at bounding box center [444, 204] width 827 height 347
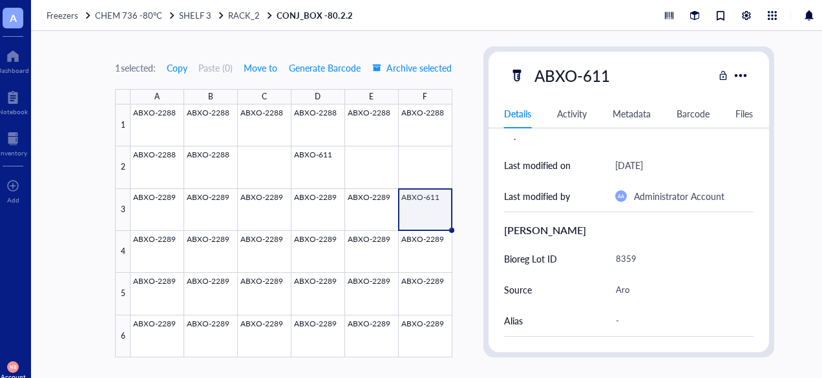
scroll to position [205, 0]
click at [236, 17] on span "RACK_2" at bounding box center [244, 15] width 32 height 12
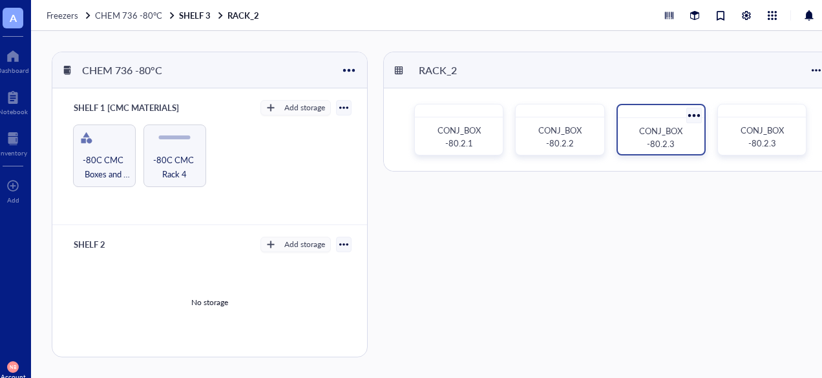
click at [634, 137] on div "CONJ_BOX -80.2.3" at bounding box center [661, 138] width 66 height 26
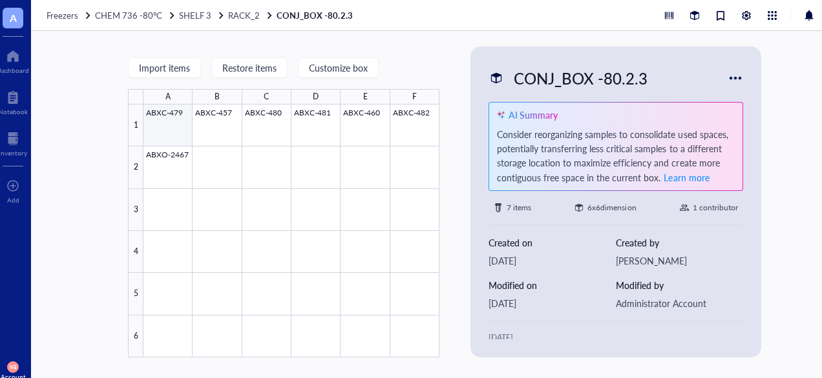
click at [170, 119] on div at bounding box center [291, 231] width 296 height 253
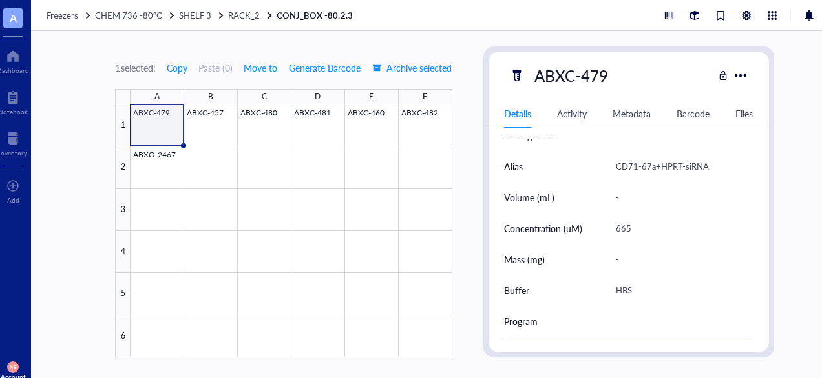
scroll to position [330, 0]
click at [222, 138] on div at bounding box center [290, 231] width 321 height 253
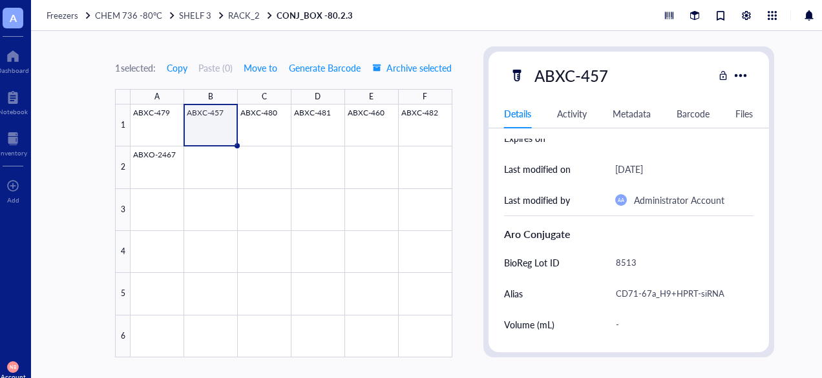
scroll to position [202, 0]
click at [270, 132] on div at bounding box center [290, 231] width 321 height 253
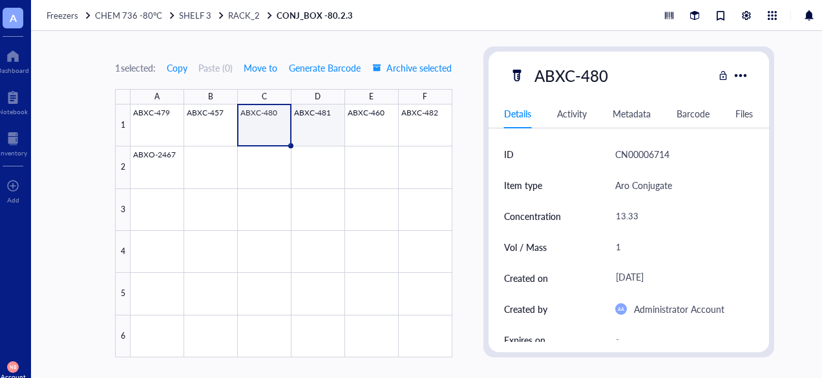
click at [309, 127] on div at bounding box center [290, 231] width 321 height 253
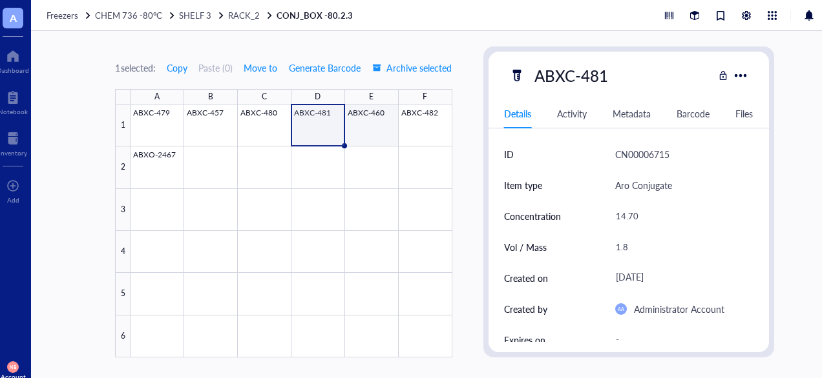
click at [388, 110] on div at bounding box center [290, 231] width 321 height 253
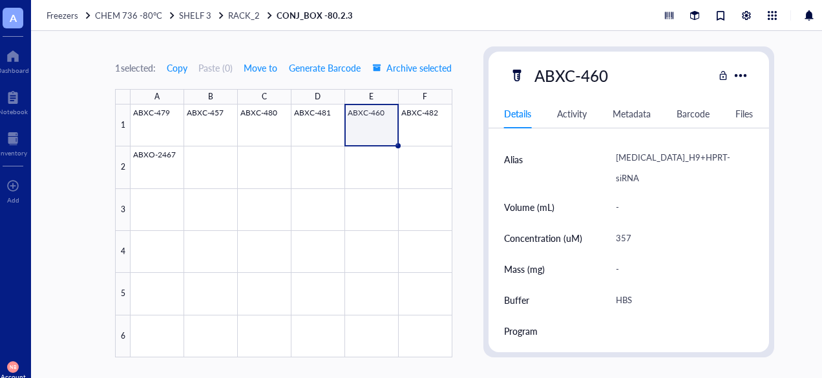
scroll to position [337, 0]
click at [422, 134] on div at bounding box center [290, 231] width 321 height 253
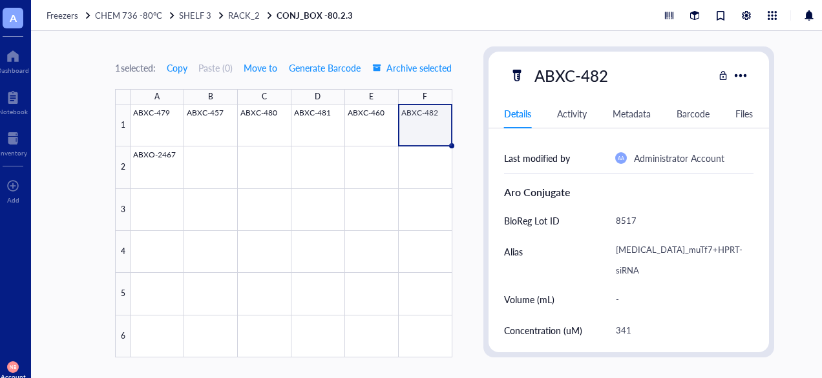
scroll to position [244, 0]
click at [149, 178] on div at bounding box center [290, 231] width 321 height 253
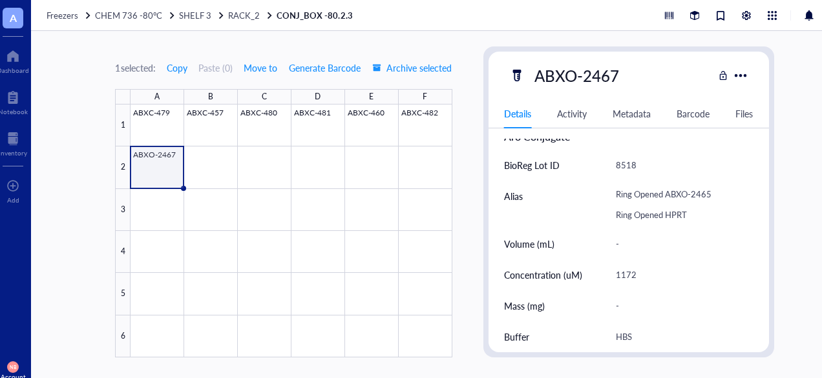
scroll to position [325, 0]
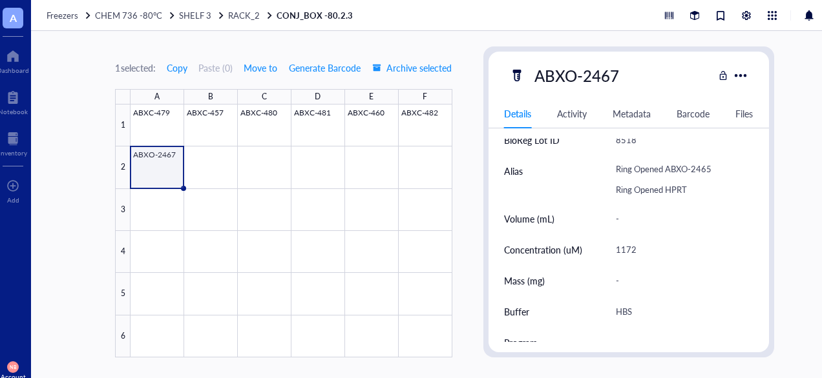
click at [625, 249] on div "1172" at bounding box center [679, 249] width 138 height 27
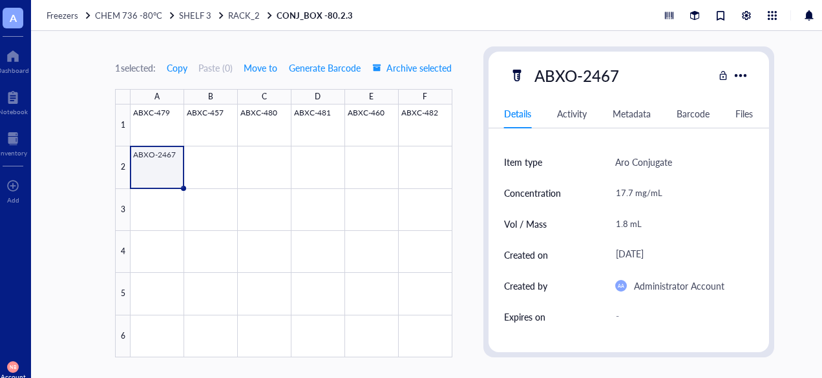
scroll to position [19, 0]
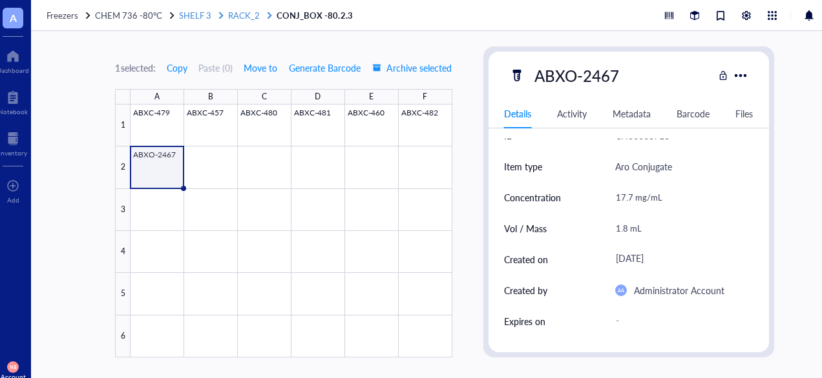
click at [231, 16] on span "RACK_2" at bounding box center [244, 15] width 32 height 12
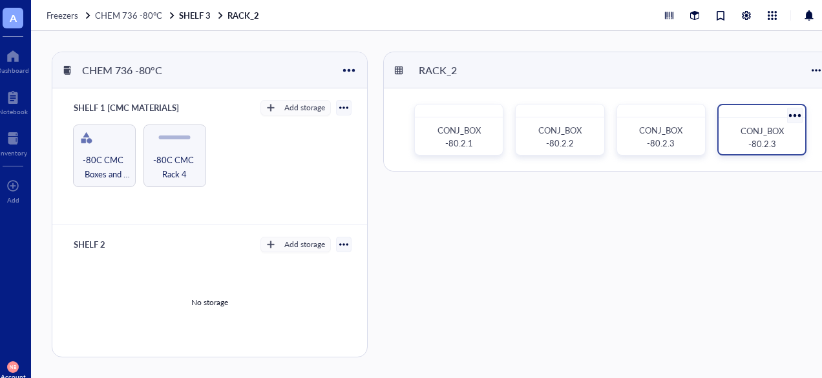
click at [760, 132] on span "CONJ_BOX -80.2.3" at bounding box center [762, 137] width 45 height 25
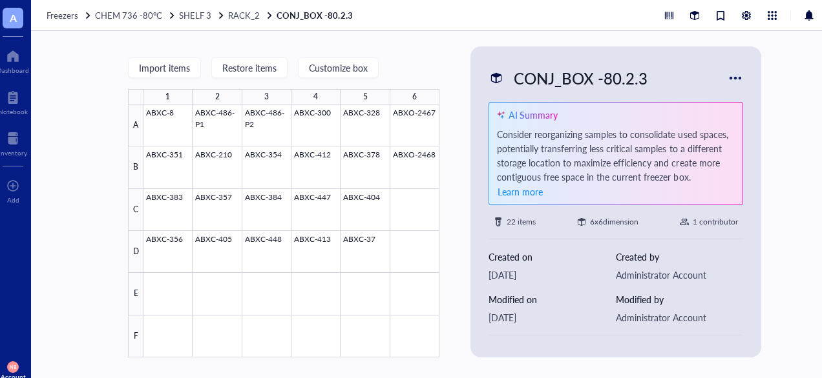
click at [163, 134] on div at bounding box center [291, 231] width 296 height 253
type textarea "Keep everyone on the same page…"
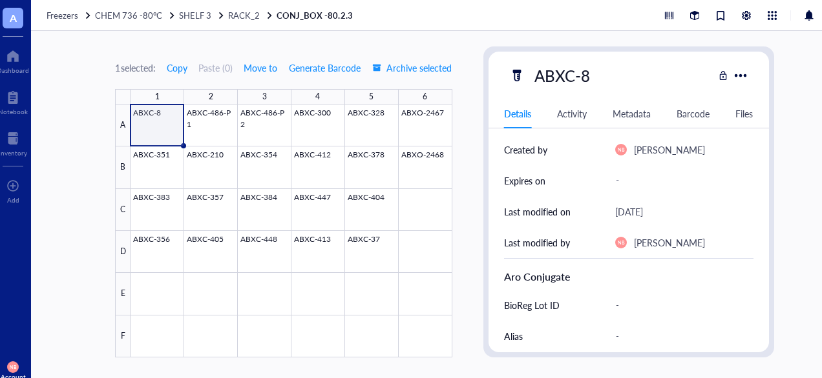
scroll to position [161, 0]
click at [247, 16] on span "RACK_2" at bounding box center [244, 15] width 32 height 12
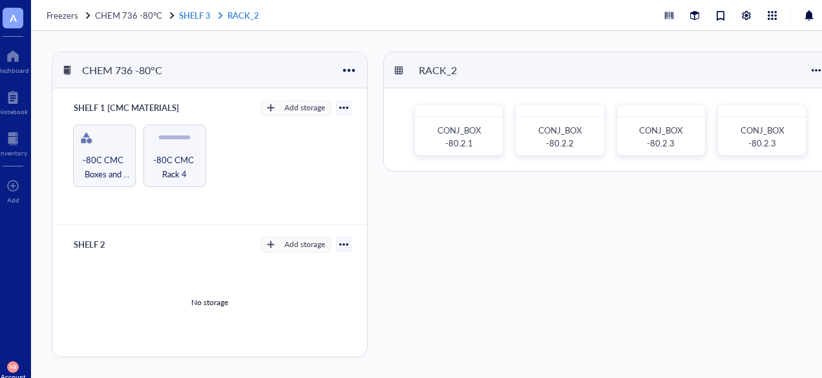
click at [202, 13] on link "SHELF 3 RACK_2" at bounding box center [220, 16] width 83 height 12
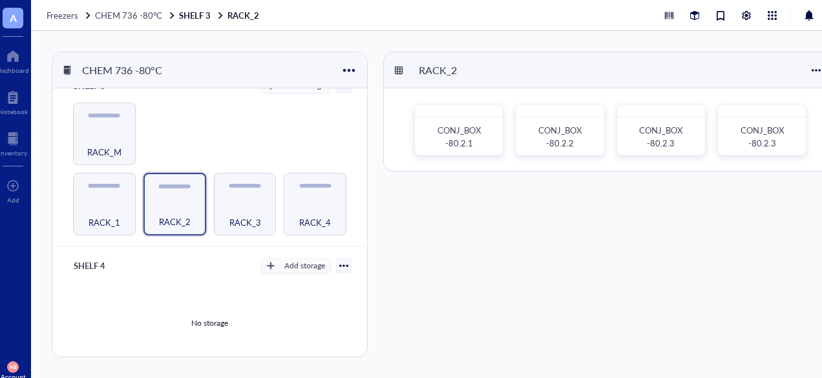
scroll to position [296, 0]
click at [254, 200] on div "RACK_3" at bounding box center [245, 214] width 50 height 28
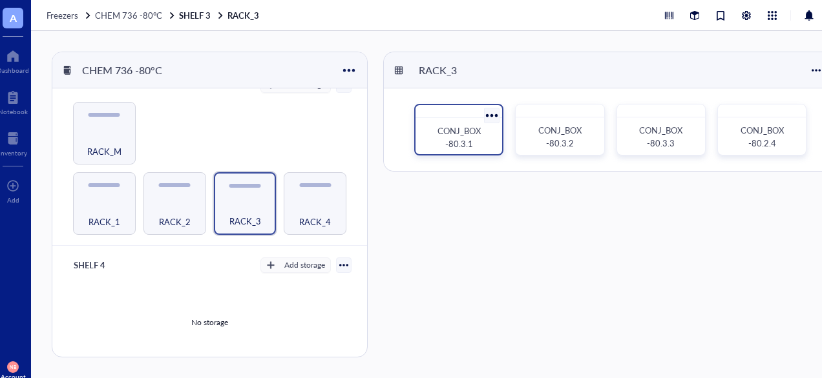
click at [484, 149] on div "CONJ_BOX -80.3.1" at bounding box center [459, 138] width 66 height 26
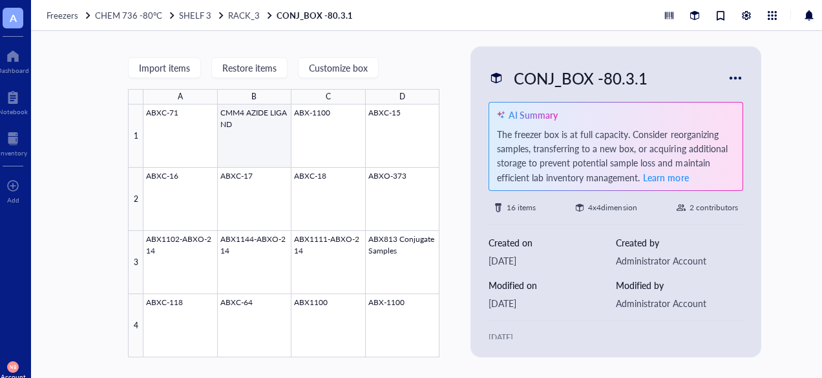
click at [211, 121] on div at bounding box center [291, 231] width 296 height 253
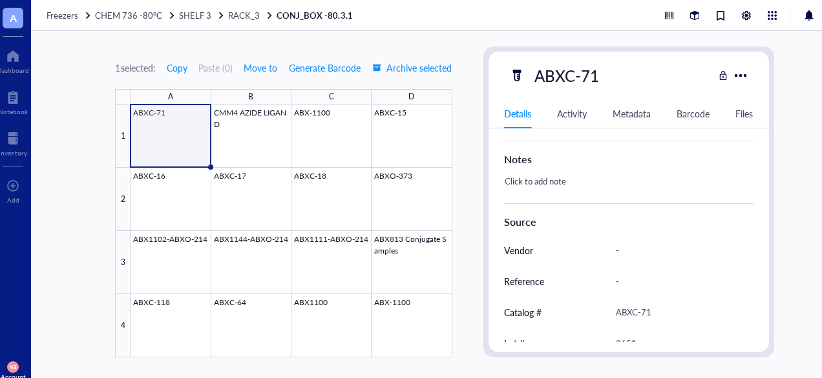
scroll to position [356, 0]
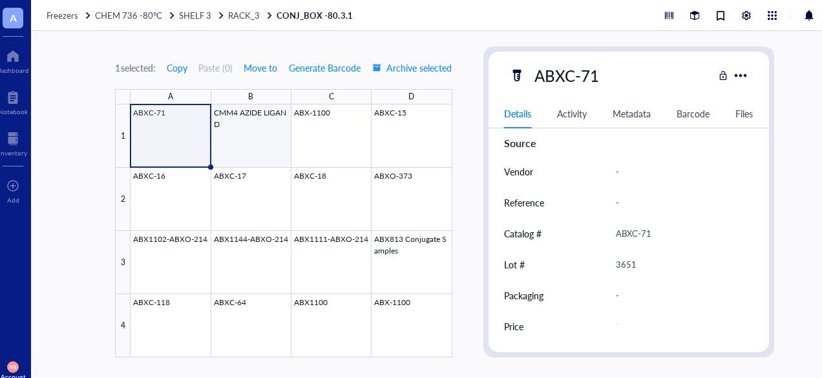
click at [264, 125] on div at bounding box center [290, 231] width 321 height 253
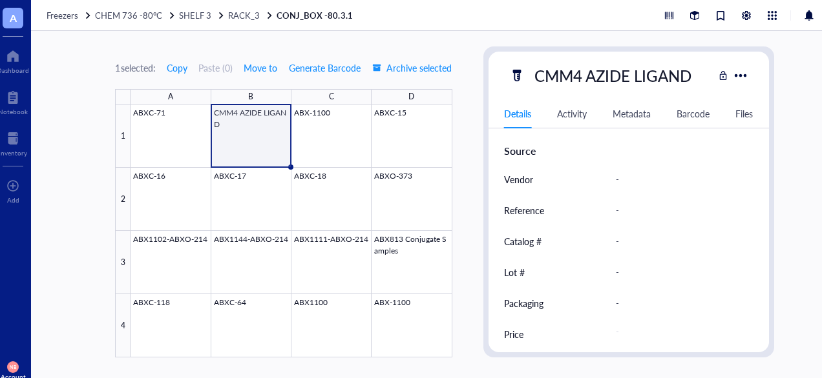
scroll to position [349, 0]
click at [306, 132] on div at bounding box center [290, 231] width 321 height 253
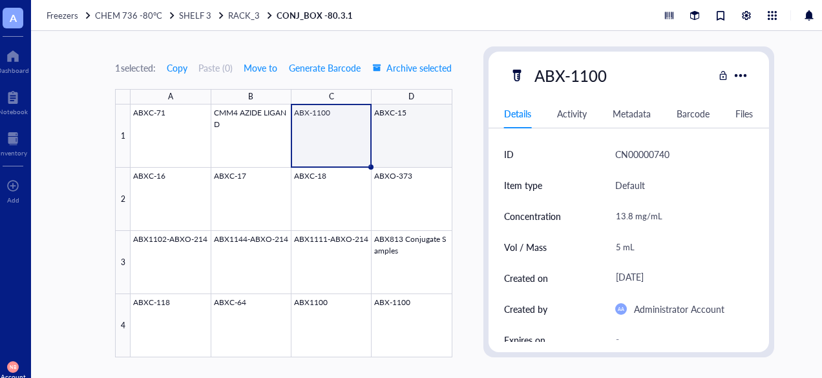
click at [437, 130] on div at bounding box center [290, 231] width 321 height 253
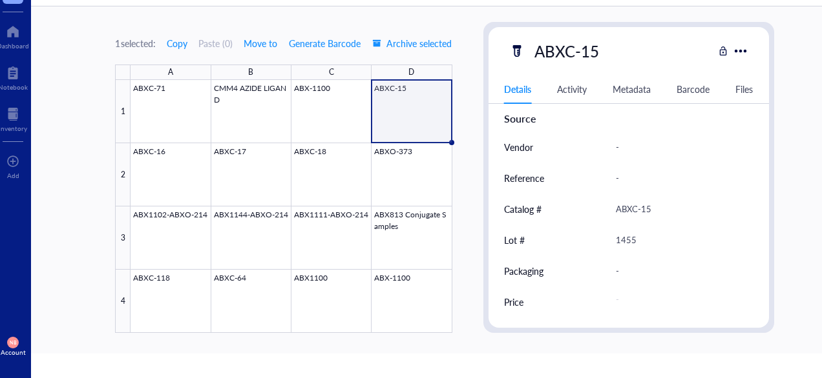
scroll to position [25, 0]
click at [216, 174] on div at bounding box center [290, 205] width 321 height 253
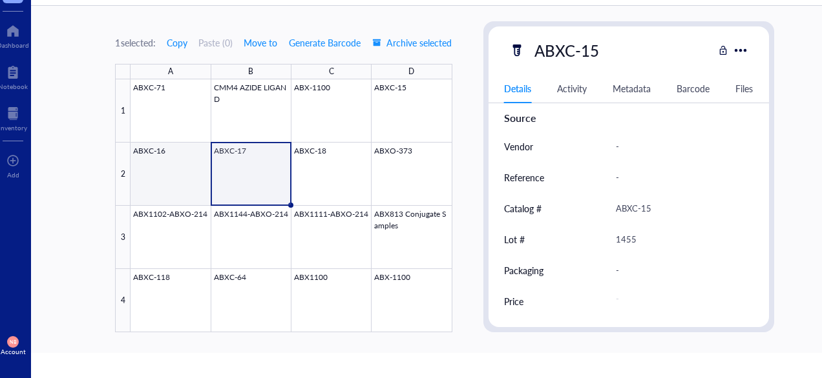
click at [194, 176] on div at bounding box center [290, 205] width 321 height 253
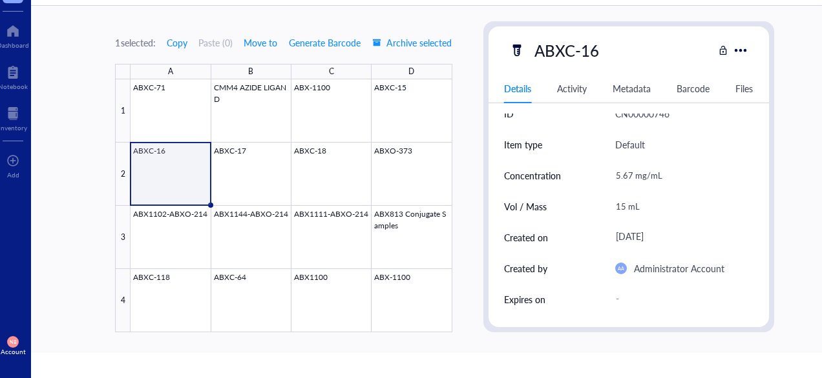
scroll to position [15, 0]
click at [264, 172] on div at bounding box center [290, 205] width 321 height 253
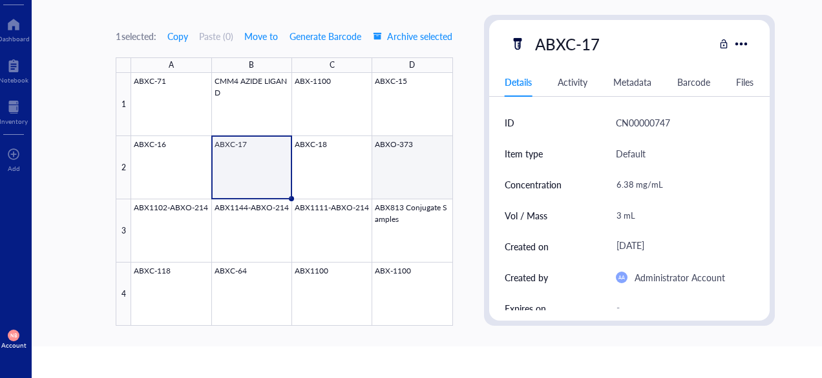
click at [344, 150] on div at bounding box center [291, 199] width 321 height 253
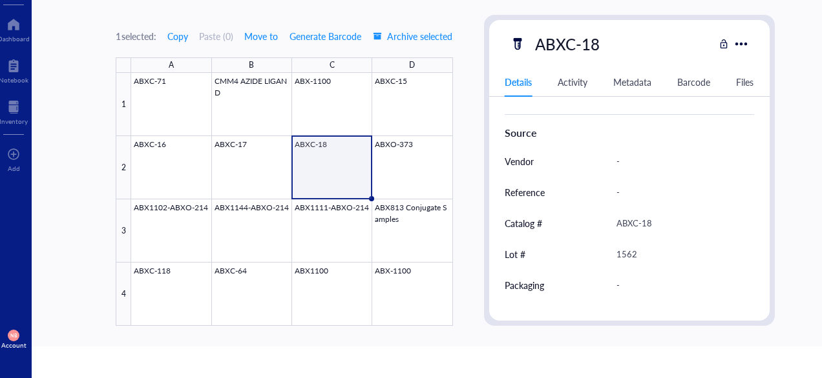
scroll to position [356, 0]
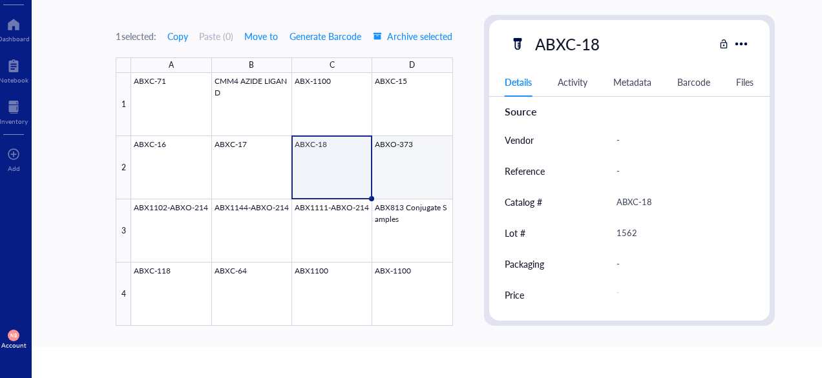
click at [411, 152] on div at bounding box center [291, 199] width 321 height 253
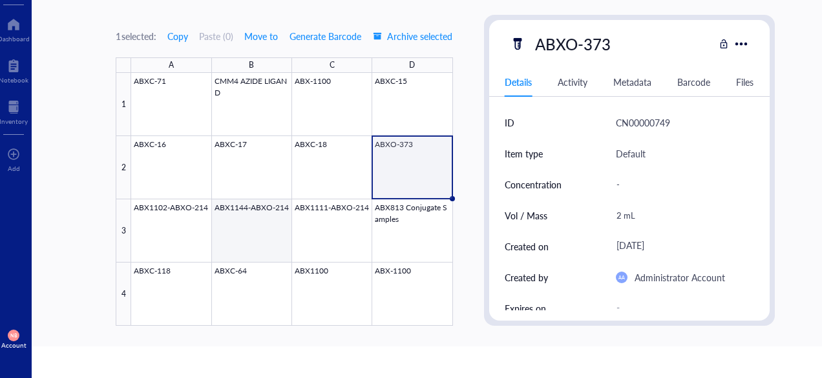
click at [186, 220] on div at bounding box center [291, 199] width 321 height 253
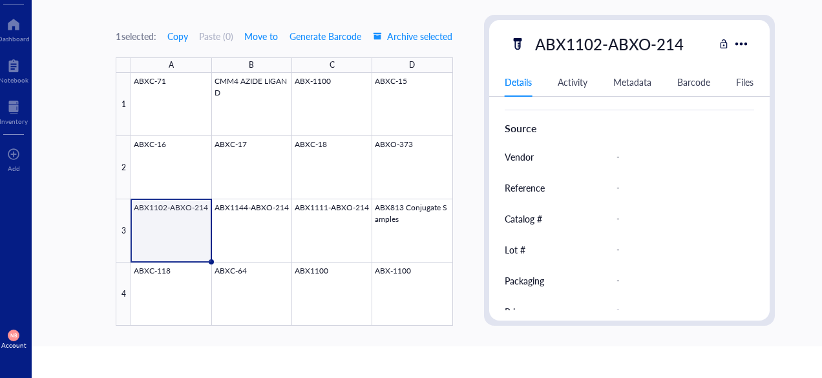
scroll to position [356, 0]
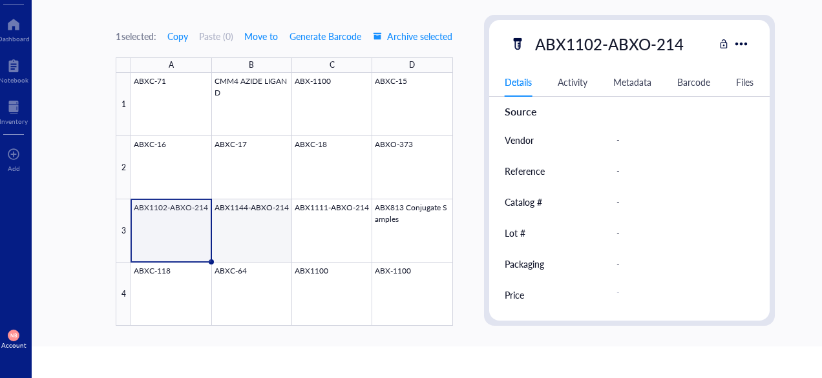
click at [287, 249] on div at bounding box center [291, 199] width 321 height 253
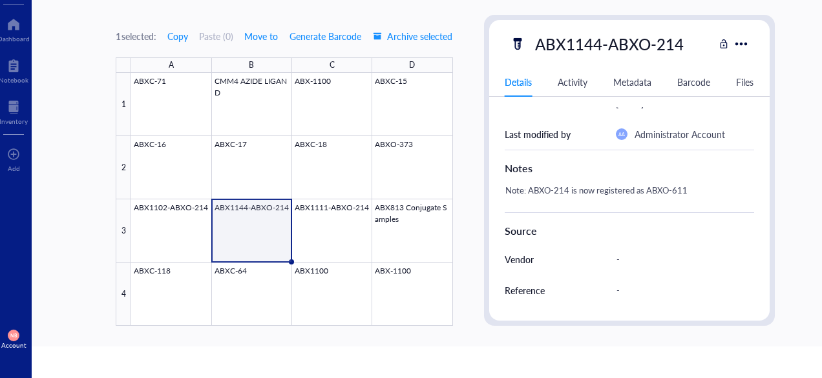
scroll to position [237, 0]
click at [360, 236] on div at bounding box center [291, 199] width 321 height 253
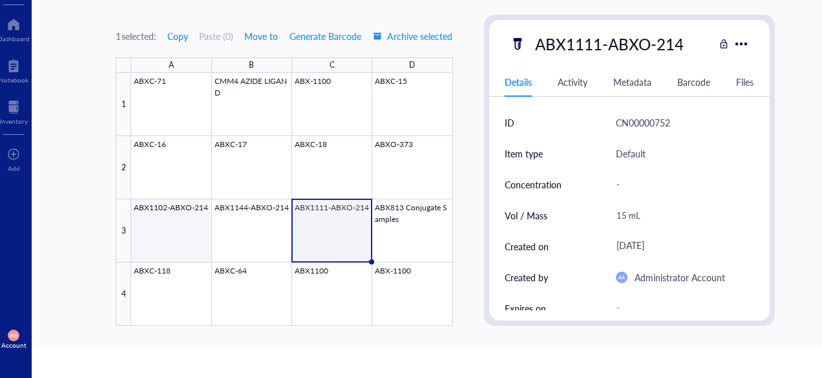
click at [196, 269] on div at bounding box center [291, 199] width 321 height 253
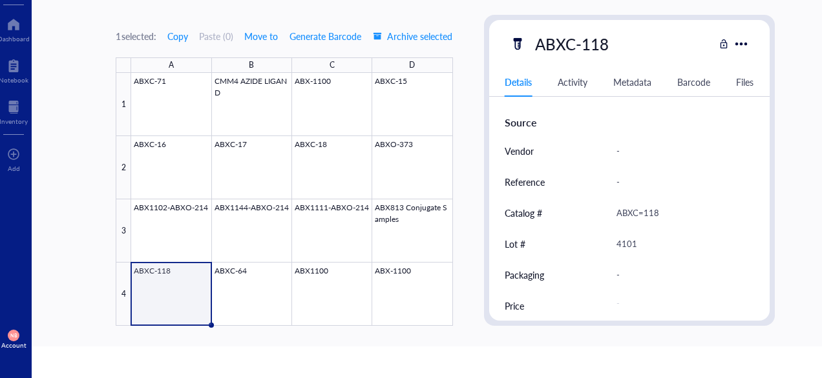
scroll to position [356, 0]
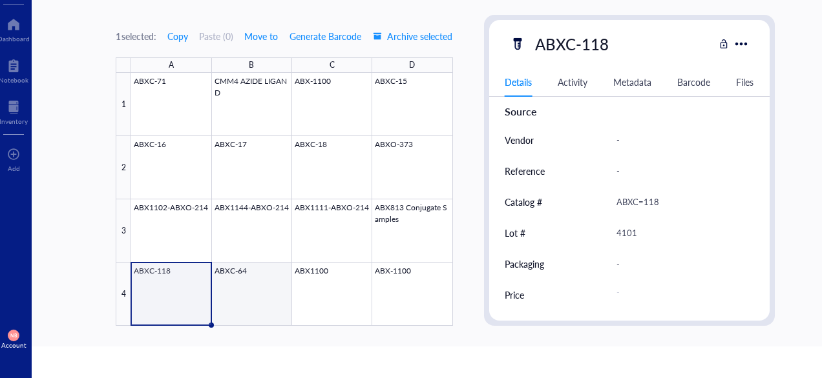
click at [269, 286] on div at bounding box center [291, 199] width 321 height 253
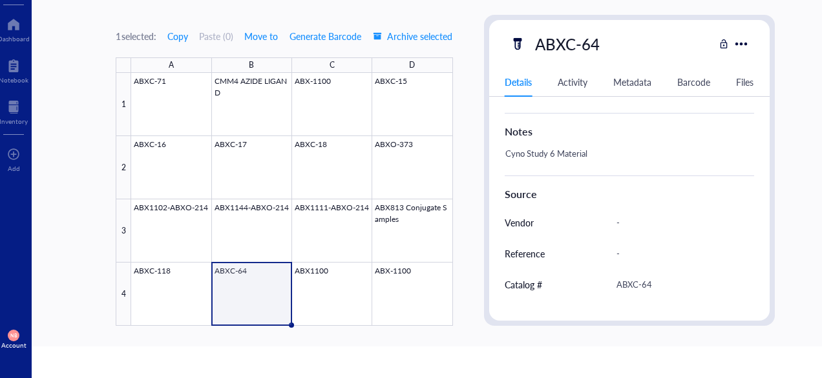
scroll to position [273, 0]
click at [333, 285] on div at bounding box center [291, 199] width 321 height 253
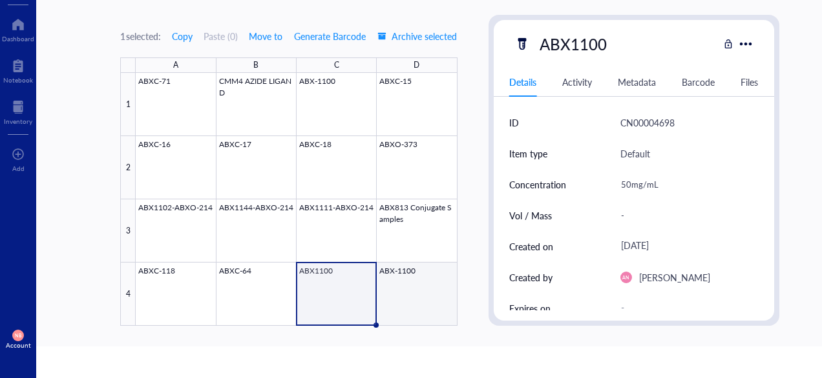
click at [426, 302] on div at bounding box center [296, 199] width 321 height 253
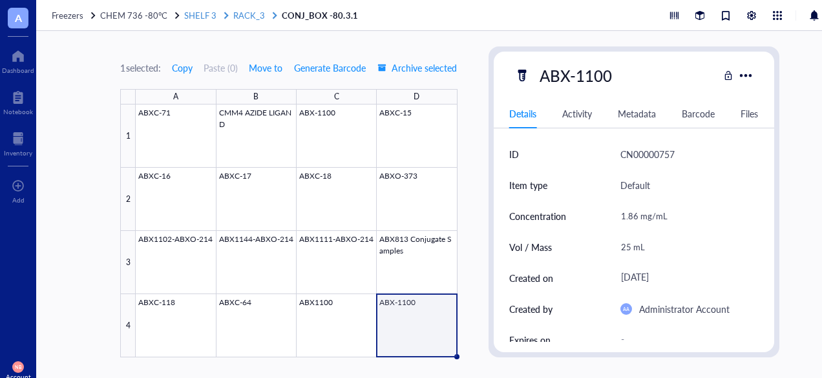
click at [246, 18] on span "RACK_3" at bounding box center [249, 15] width 32 height 12
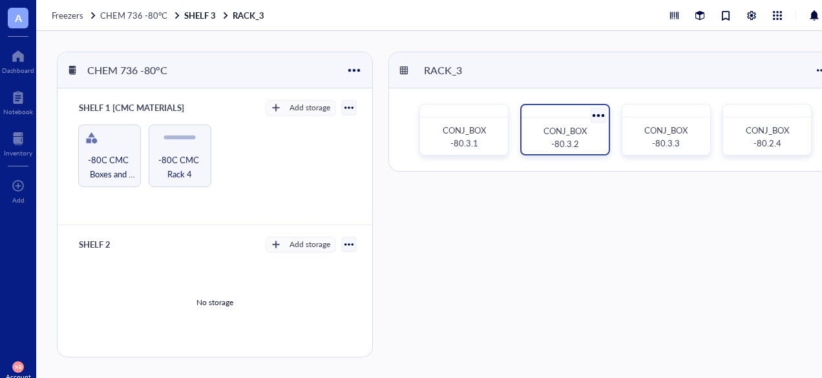
click at [563, 132] on span "CONJ_BOX -80.3.2" at bounding box center [565, 137] width 45 height 25
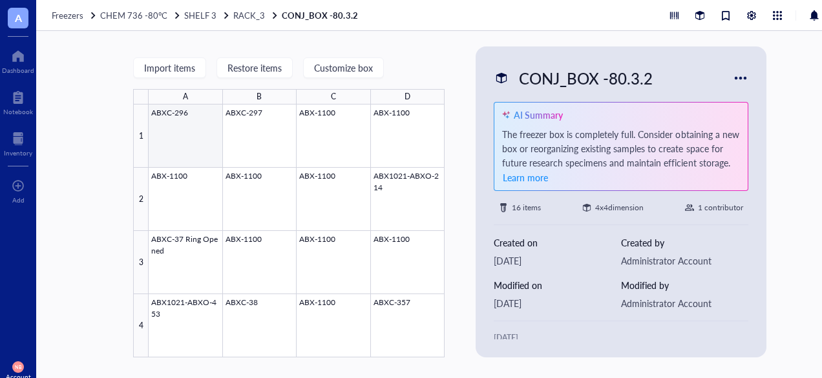
click at [207, 140] on div at bounding box center [297, 231] width 296 height 253
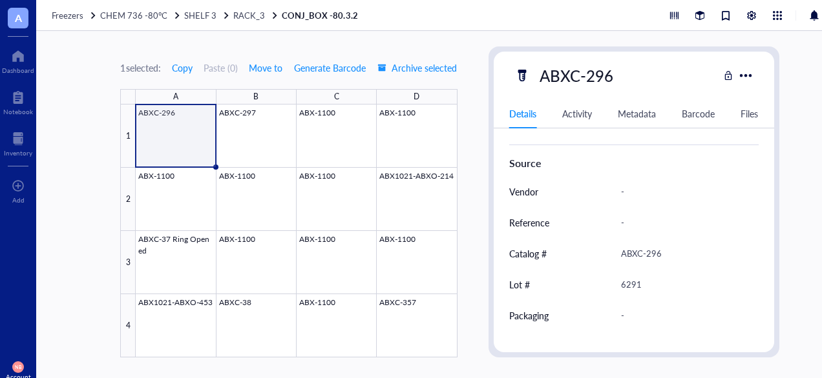
scroll to position [356, 0]
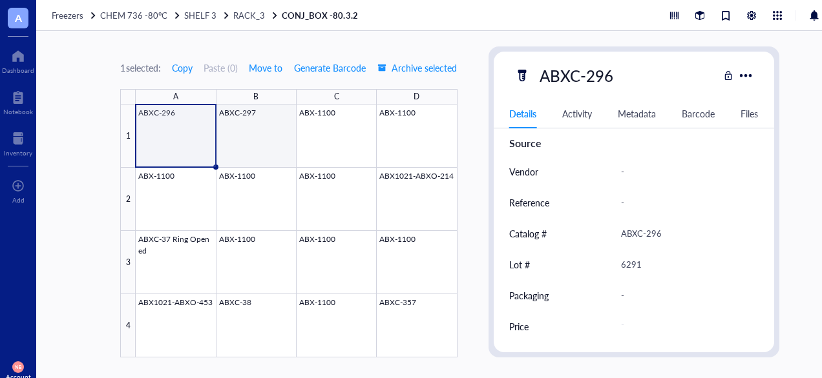
click at [284, 130] on div at bounding box center [296, 231] width 321 height 253
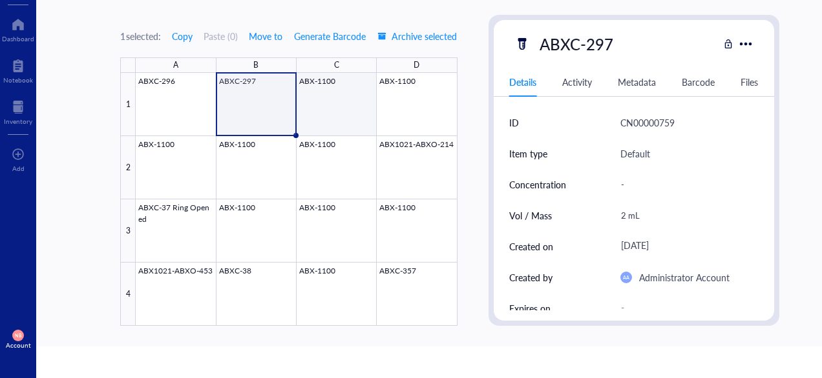
click at [334, 125] on div at bounding box center [296, 199] width 321 height 253
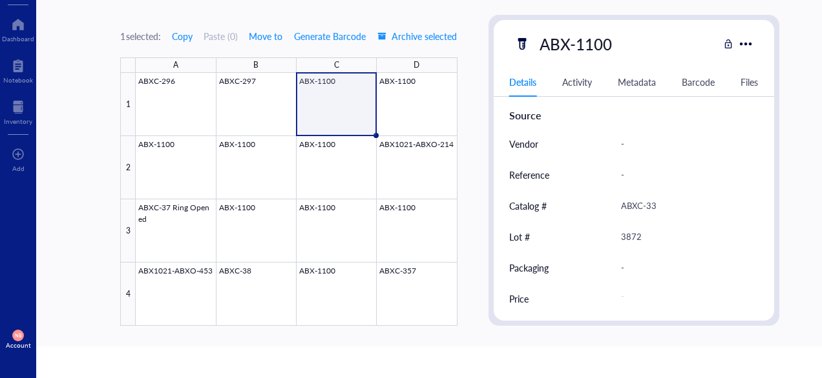
scroll to position [356, 0]
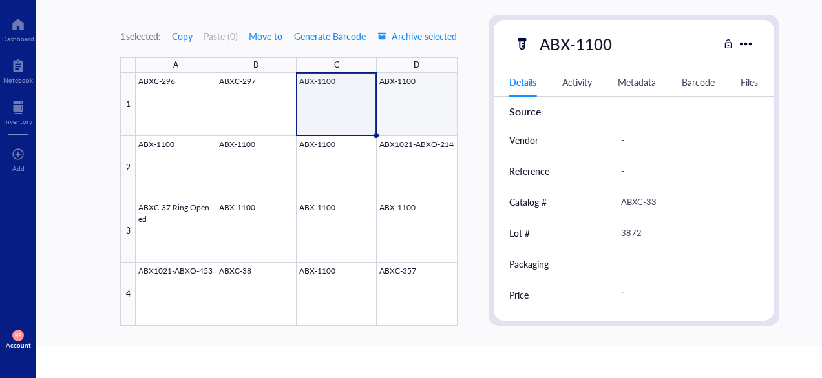
click at [433, 98] on div at bounding box center [296, 199] width 321 height 253
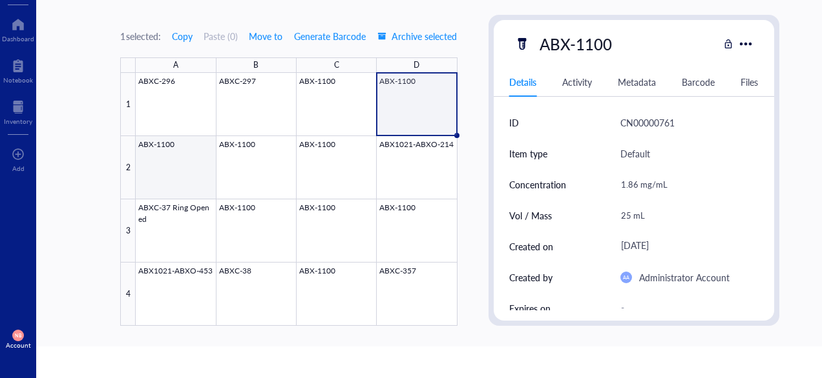
click at [176, 150] on div at bounding box center [296, 199] width 321 height 253
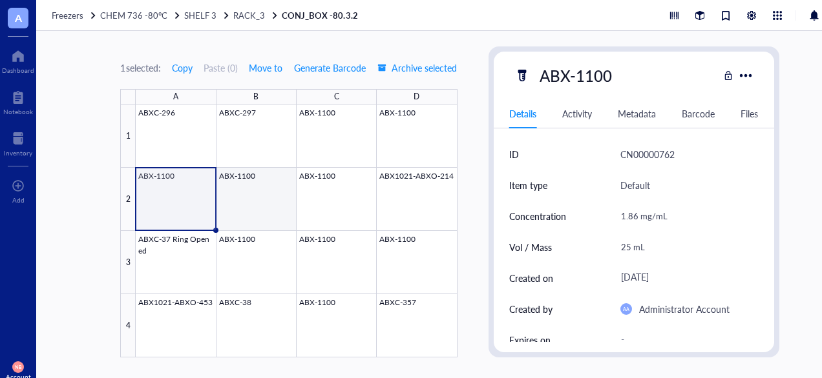
click at [258, 176] on div at bounding box center [296, 231] width 321 height 253
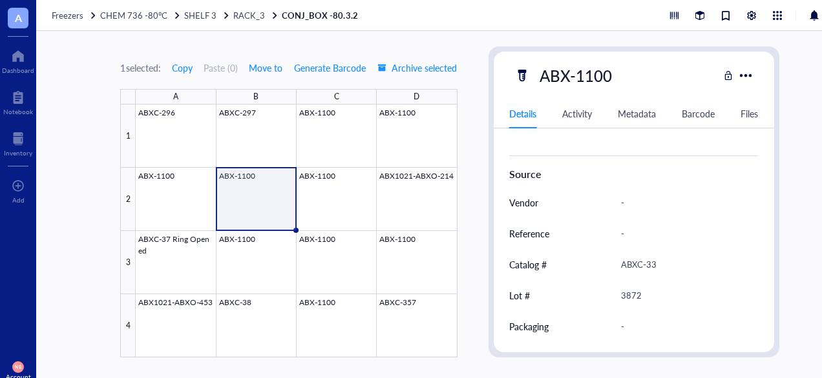
scroll to position [356, 0]
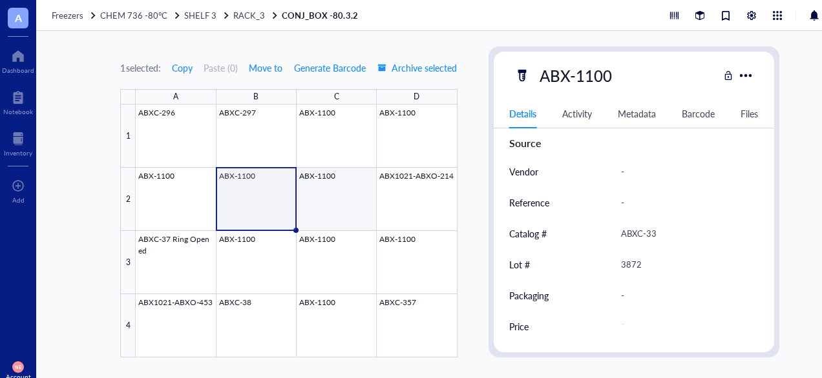
click at [323, 172] on div at bounding box center [296, 231] width 321 height 253
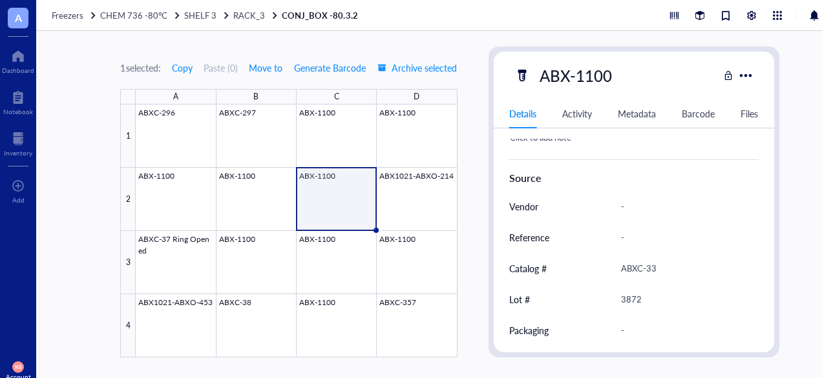
scroll to position [356, 0]
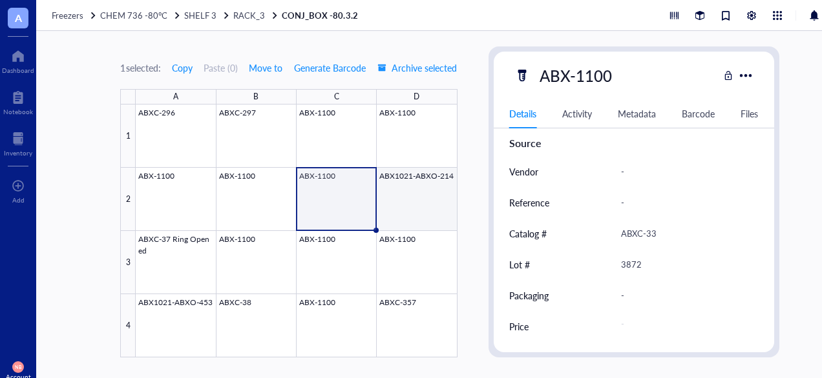
click at [410, 191] on div at bounding box center [296, 231] width 321 height 253
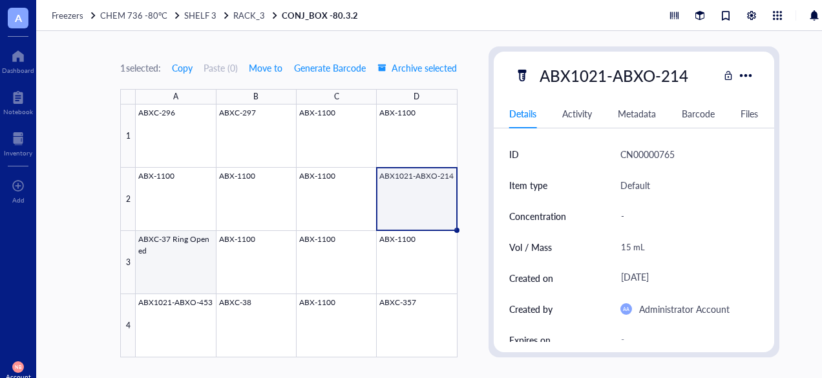
click at [153, 275] on div at bounding box center [296, 231] width 321 height 253
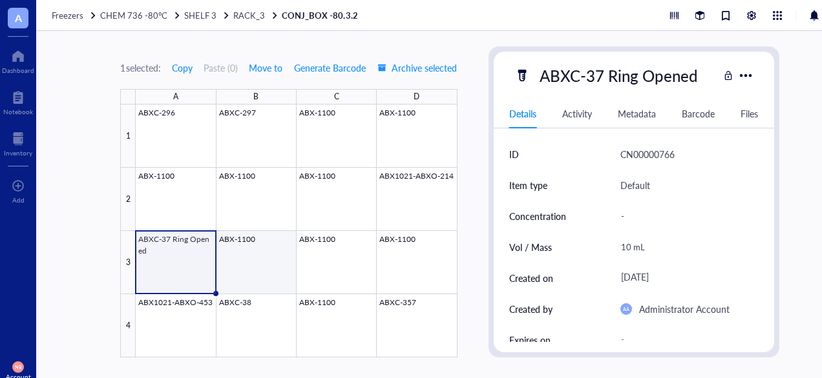
click at [285, 242] on div at bounding box center [296, 231] width 321 height 253
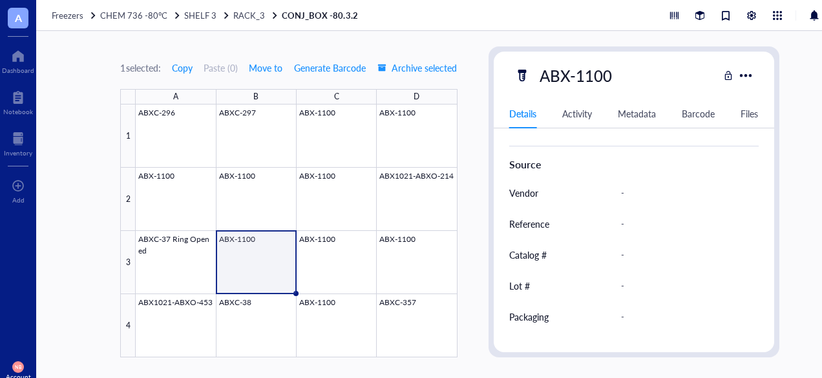
scroll to position [335, 0]
click at [320, 275] on div at bounding box center [296, 231] width 321 height 253
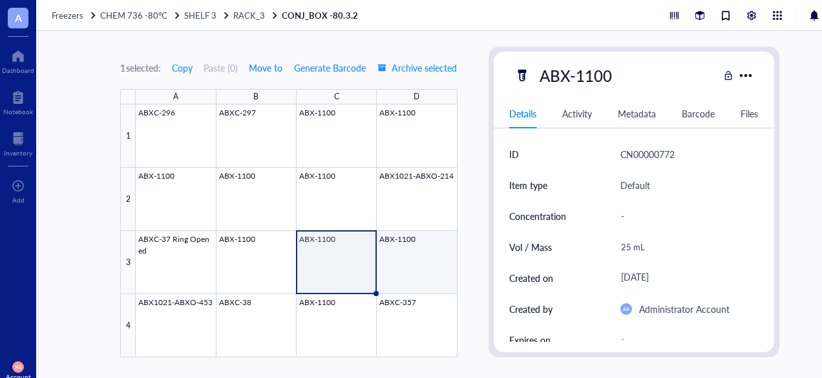
click at [393, 262] on div at bounding box center [296, 231] width 321 height 253
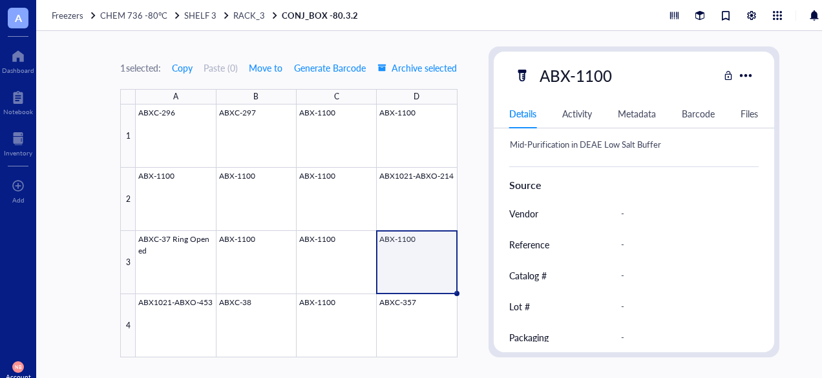
scroll to position [356, 0]
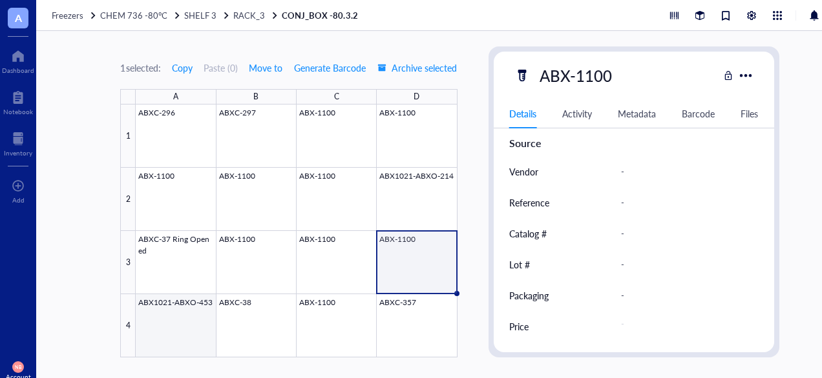
click at [154, 306] on div at bounding box center [296, 231] width 321 height 253
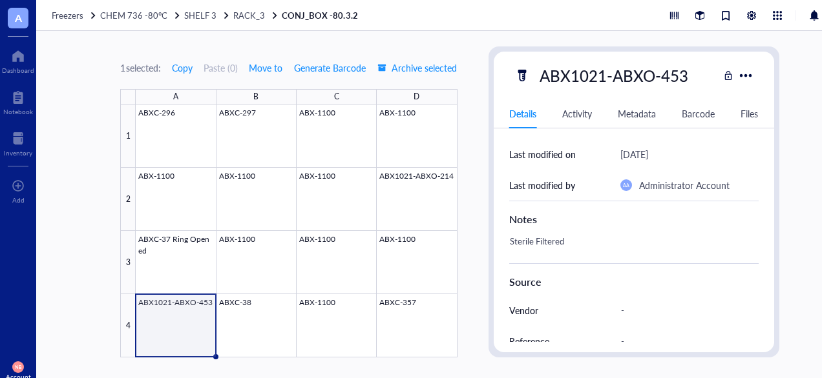
scroll to position [356, 0]
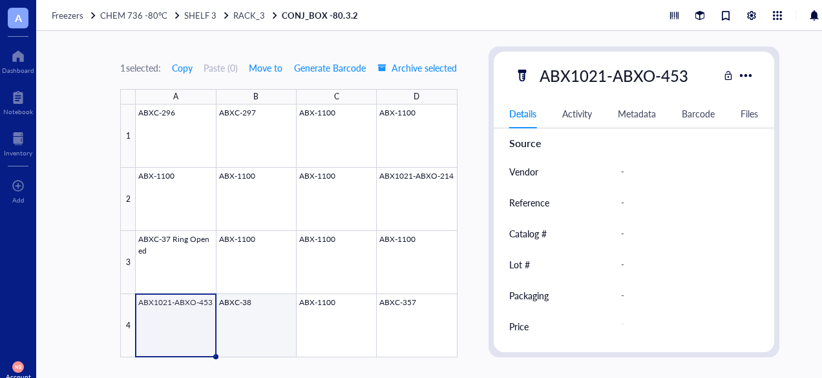
click at [280, 316] on div at bounding box center [296, 231] width 321 height 253
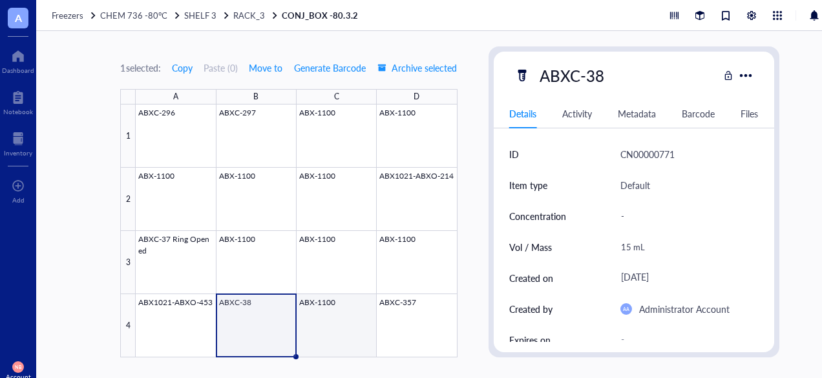
click at [326, 308] on div at bounding box center [296, 231] width 321 height 253
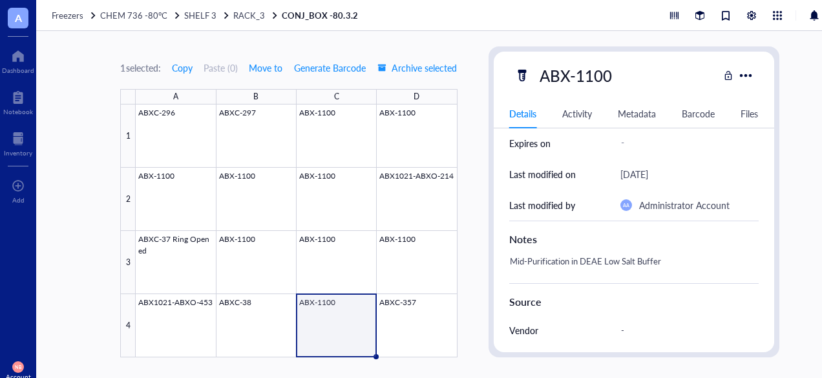
scroll to position [356, 0]
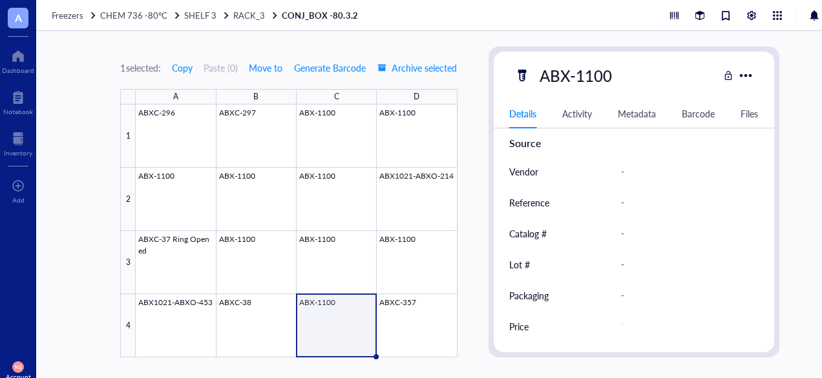
click at [624, 268] on div "-" at bounding box center [684, 264] width 138 height 27
click at [624, 268] on input "text" at bounding box center [684, 265] width 137 height 26
type input "3872"
click at [626, 234] on div "-" at bounding box center [684, 233] width 138 height 27
click at [626, 234] on input "text" at bounding box center [684, 234] width 137 height 26
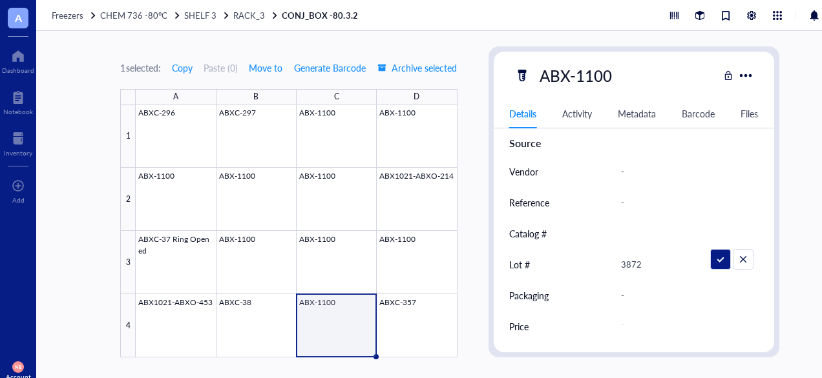
type input "B"
type input "ABXC-33"
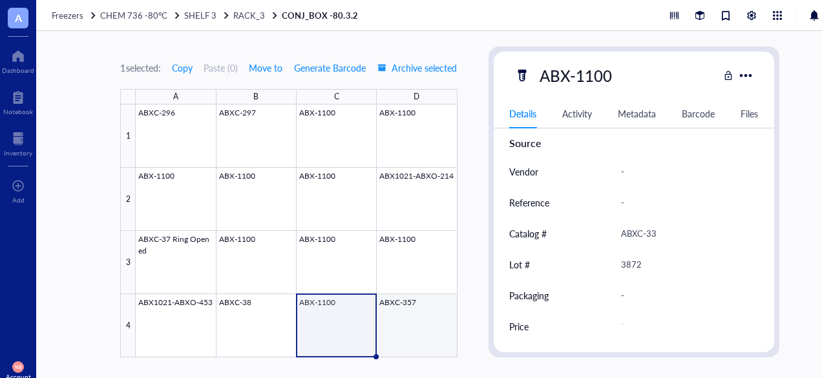
click at [413, 306] on div at bounding box center [296, 231] width 321 height 253
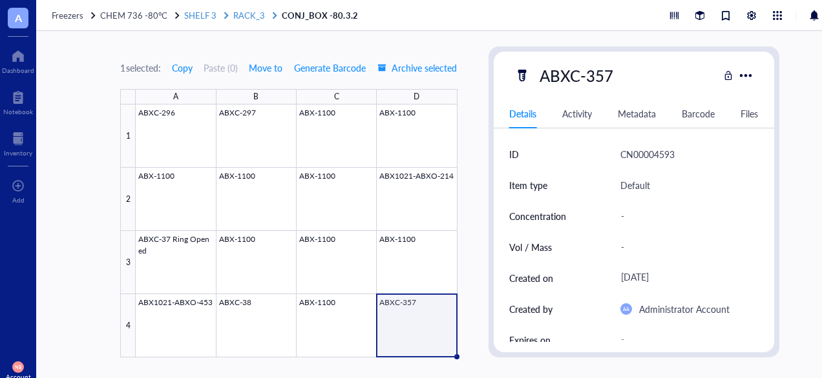
click at [238, 14] on span "RACK_3" at bounding box center [249, 15] width 32 height 12
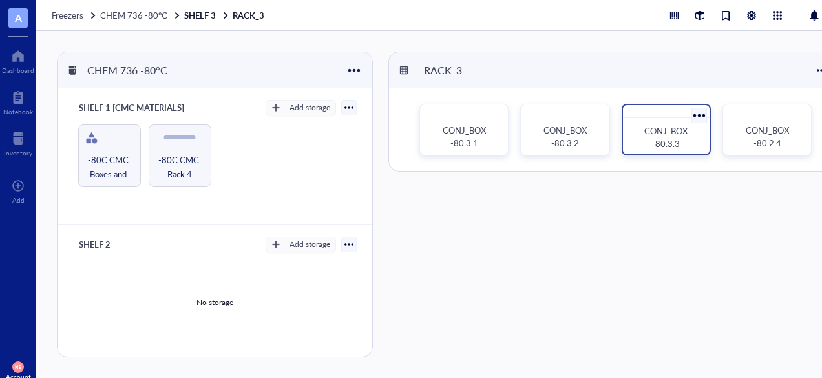
click at [653, 150] on div "CONJ_BOX -80.3.3" at bounding box center [666, 138] width 66 height 26
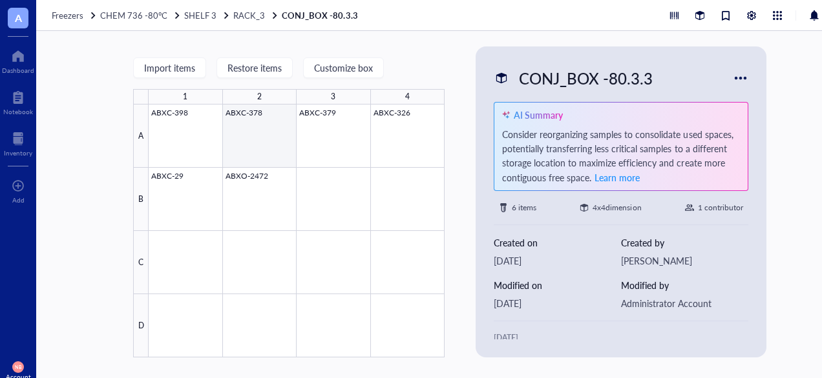
click at [205, 138] on div at bounding box center [297, 231] width 296 height 253
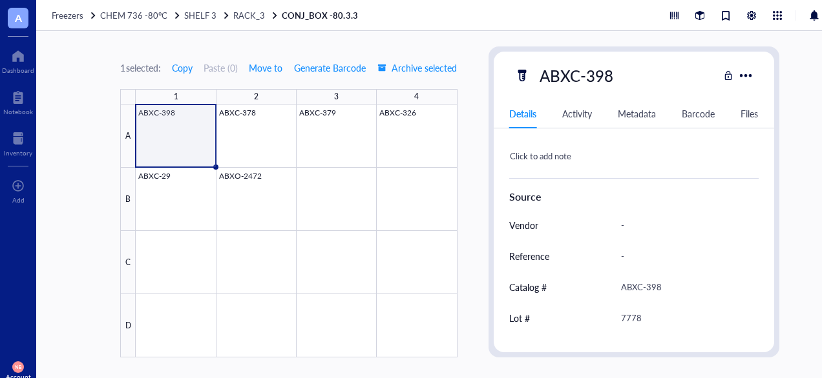
scroll to position [356, 0]
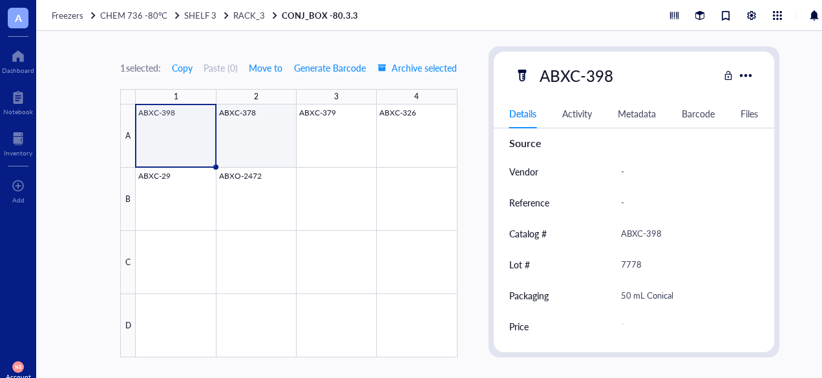
click at [287, 154] on div at bounding box center [296, 231] width 321 height 253
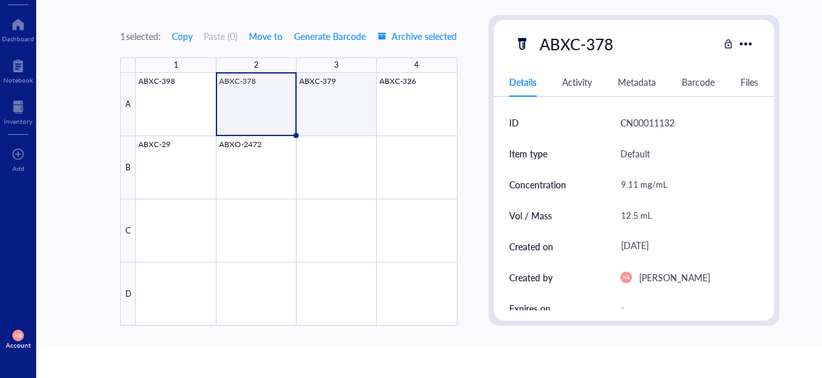
click at [313, 79] on div at bounding box center [296, 199] width 321 height 253
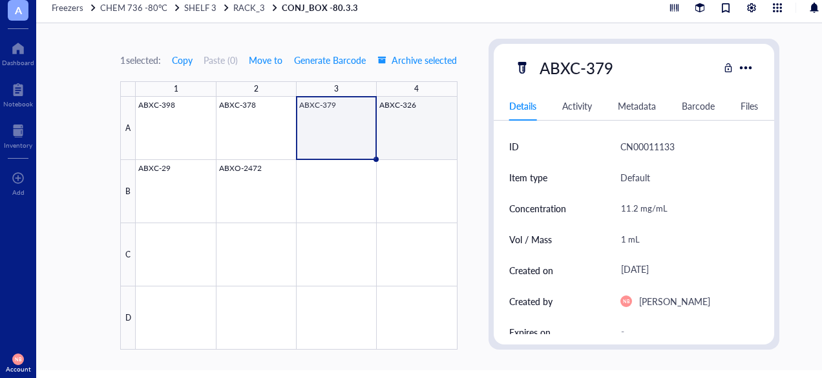
click at [386, 117] on div at bounding box center [296, 223] width 321 height 253
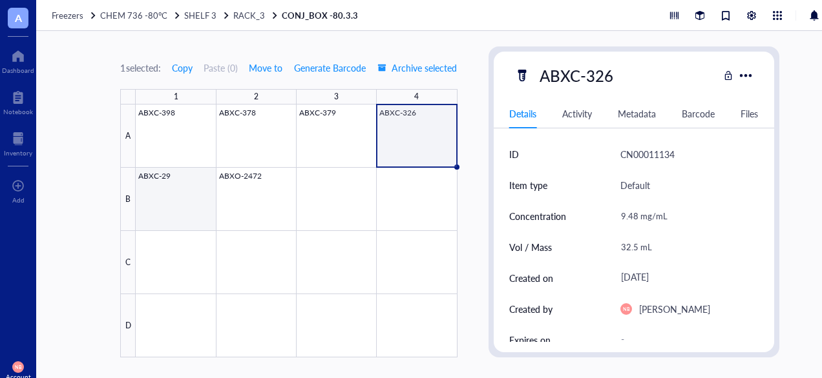
click at [200, 176] on div at bounding box center [296, 231] width 321 height 253
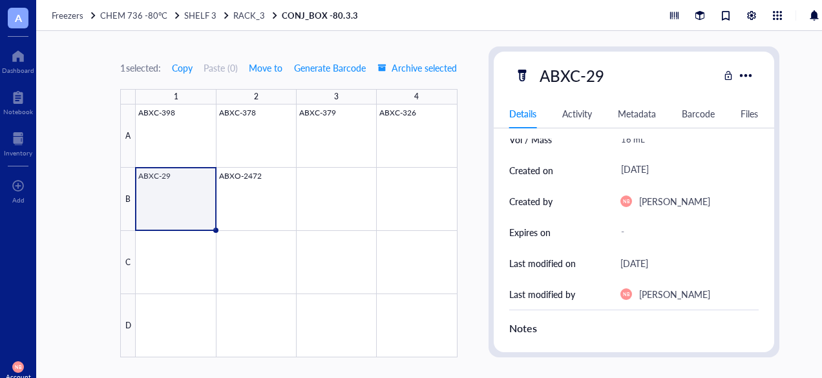
click at [659, 249] on div "[DATE]" at bounding box center [689, 263] width 138 height 31
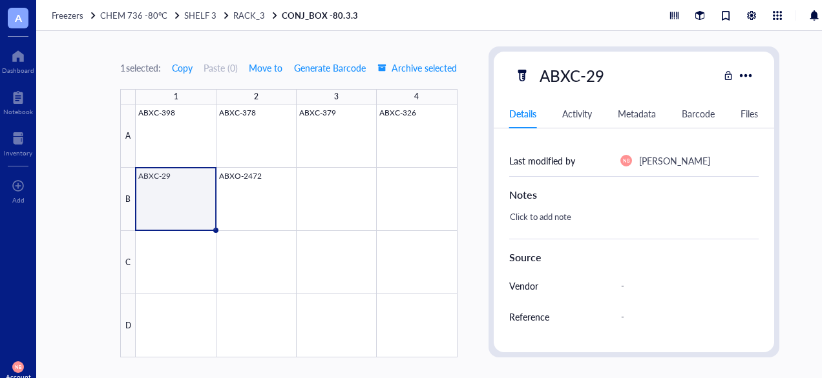
scroll to position [356, 0]
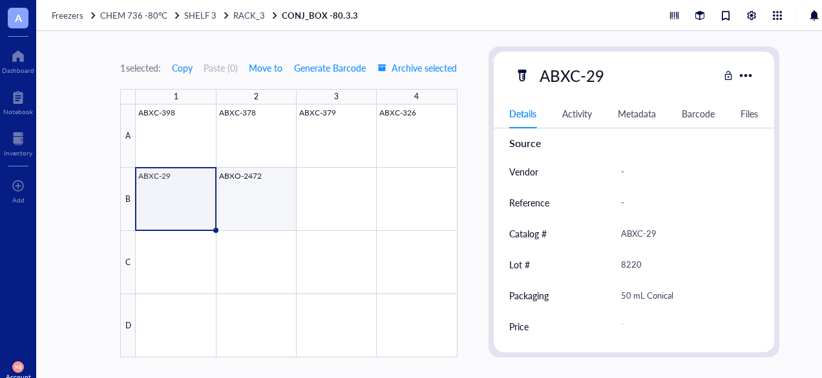
click at [265, 191] on div at bounding box center [296, 231] width 321 height 253
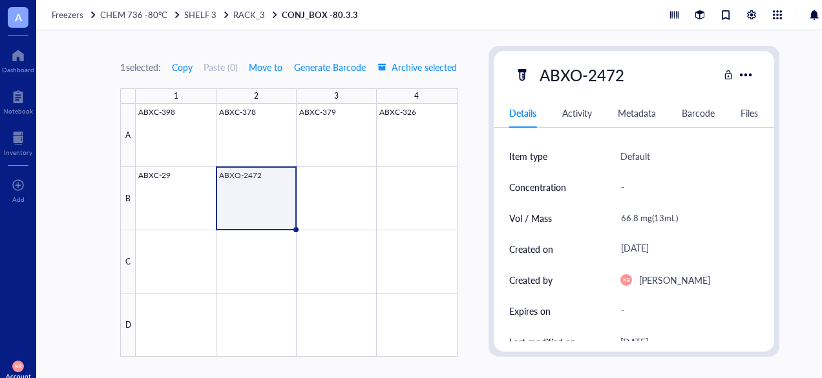
scroll to position [8, 0]
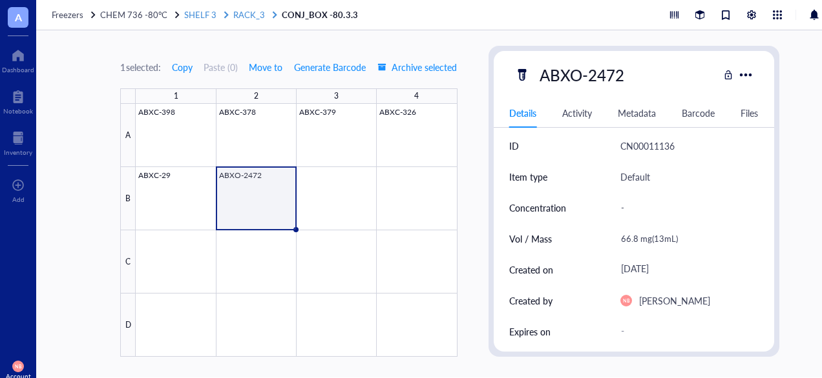
click at [242, 18] on span "RACK_3" at bounding box center [249, 14] width 32 height 12
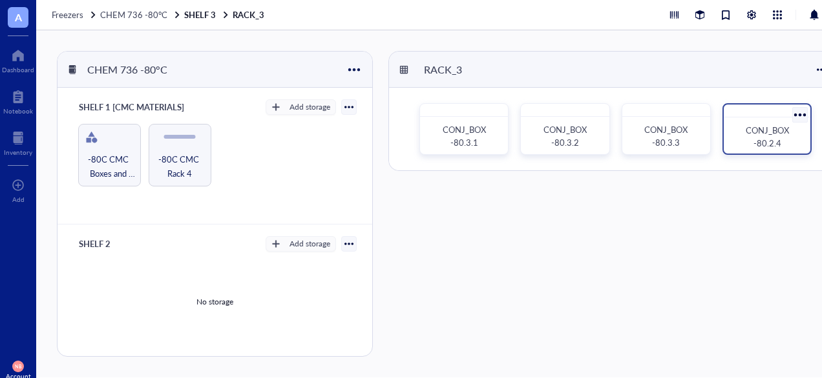
click at [738, 139] on div "CONJ_BOX -80.2.4" at bounding box center [767, 137] width 66 height 26
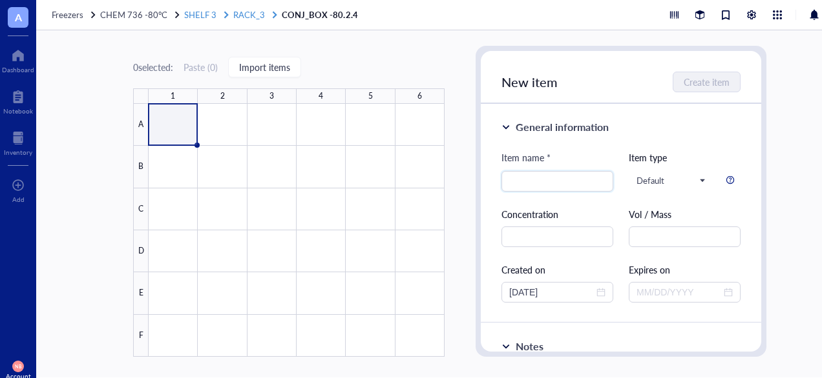
click at [203, 13] on span "SHELF 3" at bounding box center [200, 14] width 32 height 12
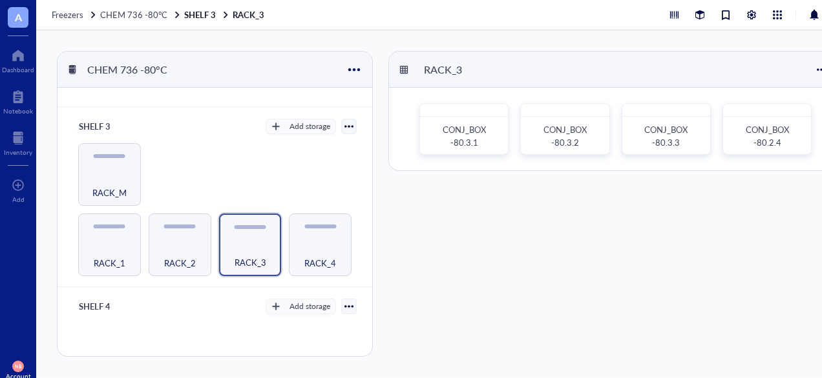
scroll to position [260, 0]
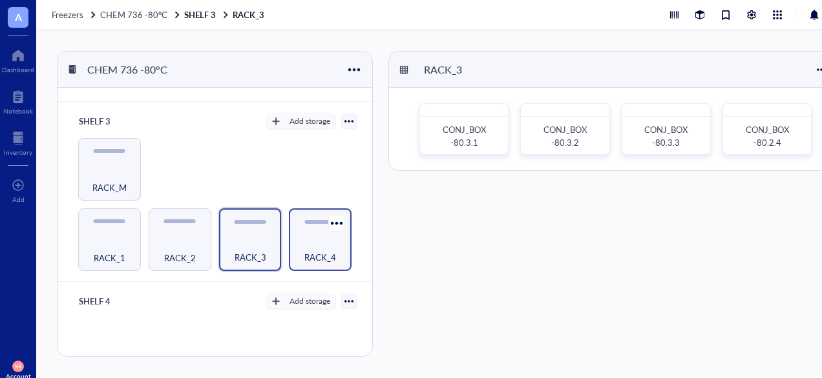
click at [328, 242] on div "RACK_4" at bounding box center [320, 250] width 50 height 28
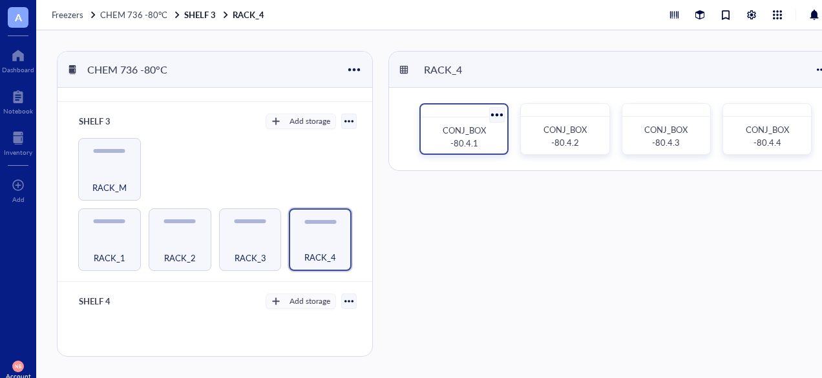
click at [463, 134] on span "CONJ_BOX -80.4.1" at bounding box center [464, 136] width 45 height 25
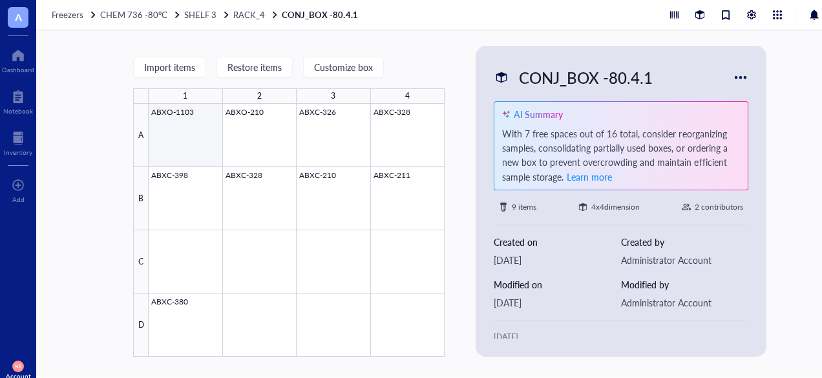
click at [173, 138] on div at bounding box center [297, 230] width 296 height 253
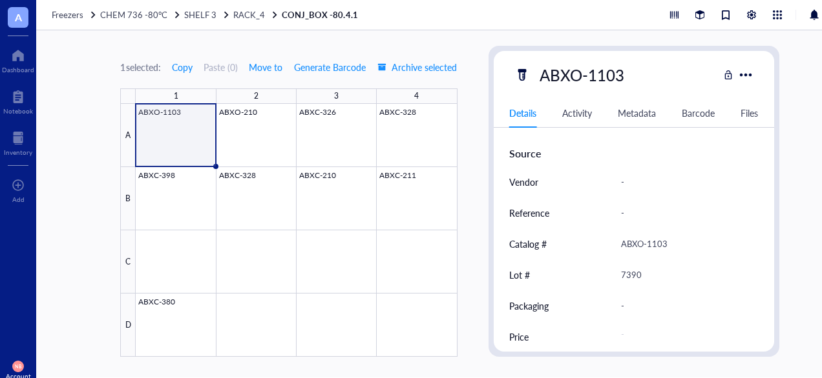
scroll to position [346, 0]
click at [241, 119] on div at bounding box center [296, 230] width 321 height 253
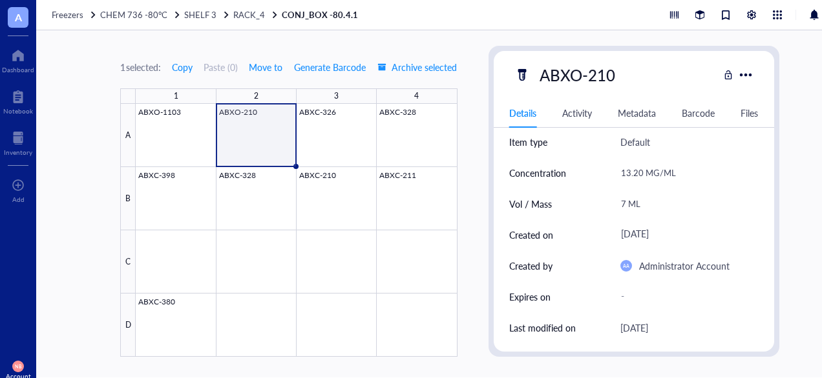
scroll to position [42, 0]
click at [337, 138] on div at bounding box center [296, 230] width 321 height 253
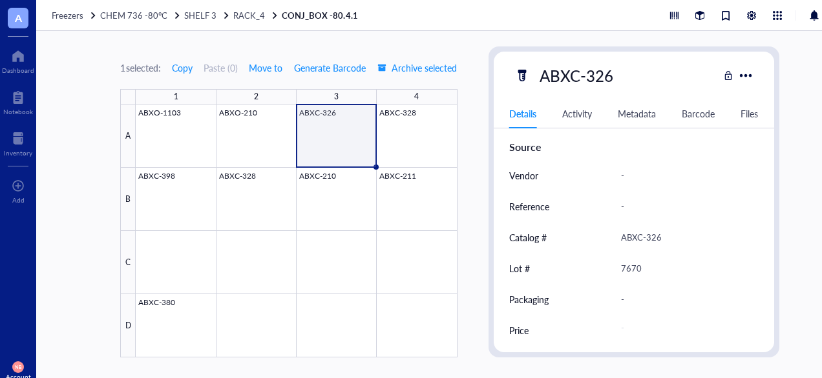
scroll to position [356, 0]
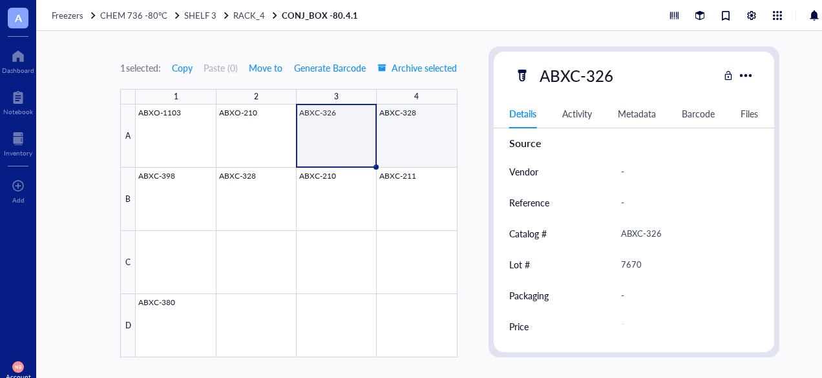
click at [399, 129] on div at bounding box center [296, 231] width 321 height 253
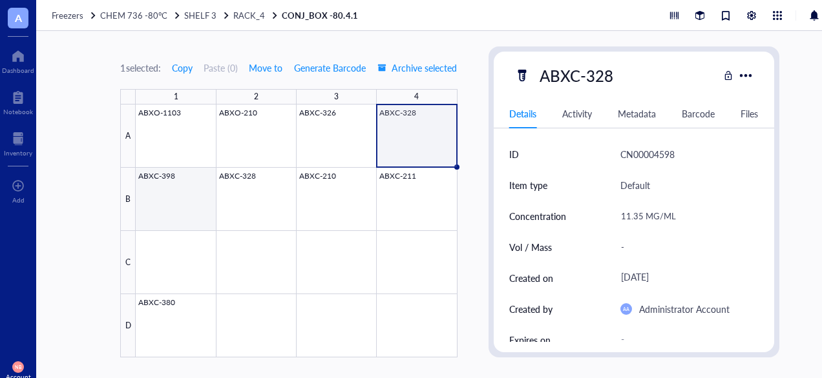
click at [186, 220] on div at bounding box center [296, 231] width 321 height 253
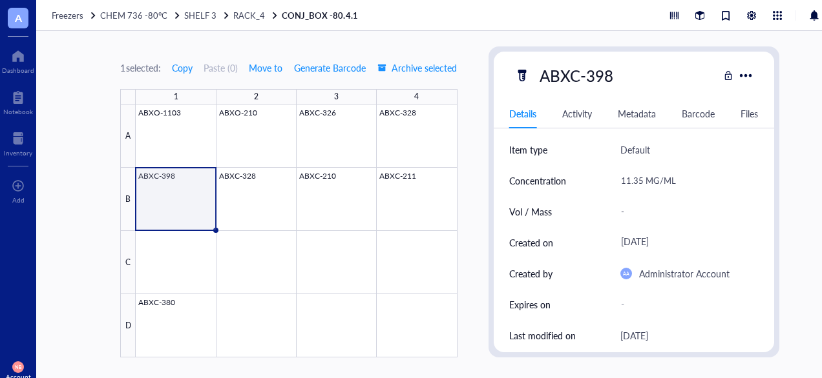
scroll to position [35, 0]
click at [266, 212] on div at bounding box center [296, 231] width 321 height 253
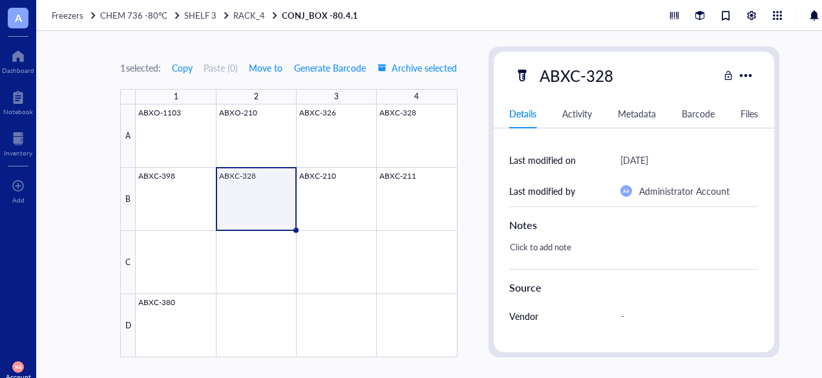
scroll to position [213, 0]
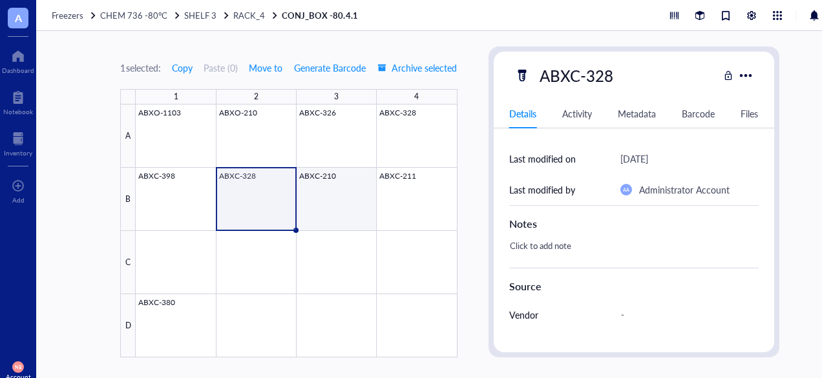
click at [340, 188] on div at bounding box center [296, 231] width 321 height 253
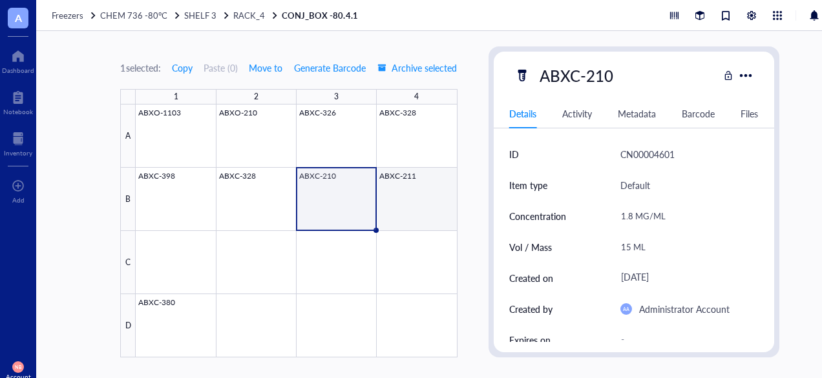
click at [413, 213] on div at bounding box center [296, 231] width 321 height 253
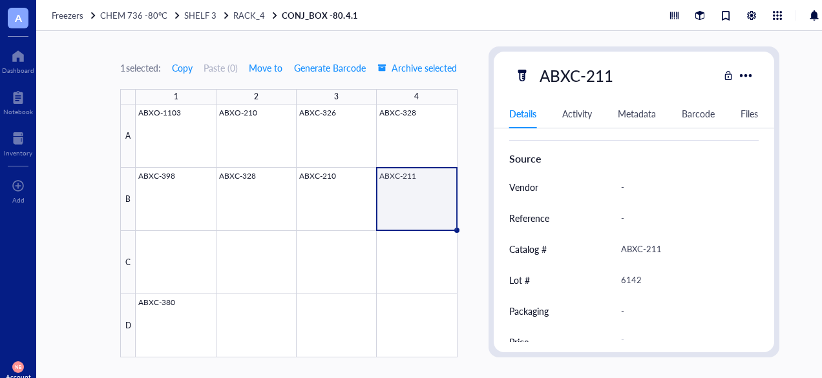
scroll to position [356, 0]
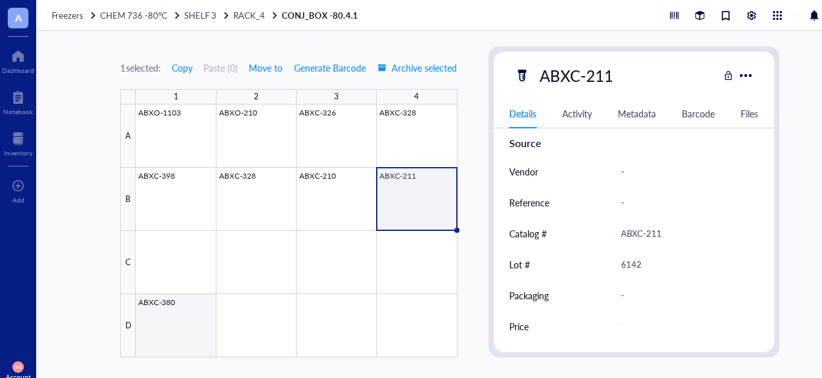
click at [195, 328] on div at bounding box center [296, 231] width 321 height 253
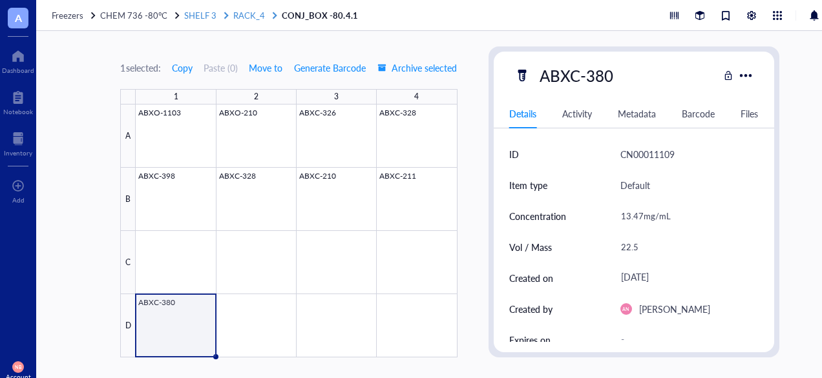
click at [241, 17] on span "RACK_4" at bounding box center [249, 15] width 32 height 12
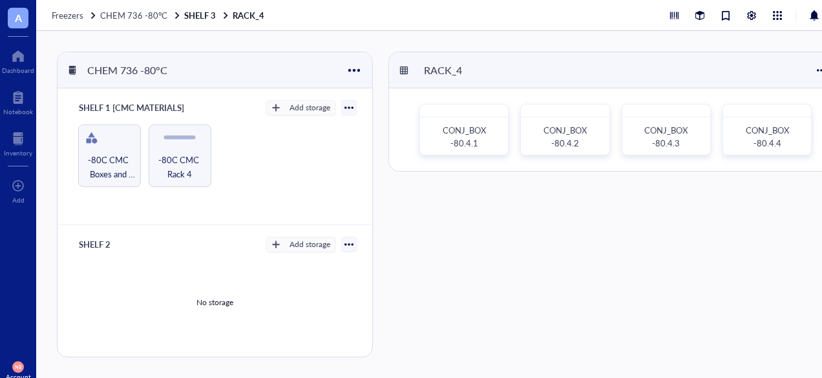
click at [615, 156] on div "CONJ_BOX -80.4.1 CONJ_BOX -80.4.2 CONJ_BOX -80.4.3 CONJ_BOX -80.4.4" at bounding box center [615, 129] width 453 height 83
click at [610, 155] on div "CONJ_BOX -80.4.1 CONJ_BOX -80.4.2 CONJ_BOX -80.4.3 CONJ_BOX -80.4.4" at bounding box center [615, 129] width 453 height 83
click at [573, 142] on span "CONJ_BOX -80.4.2" at bounding box center [565, 137] width 45 height 25
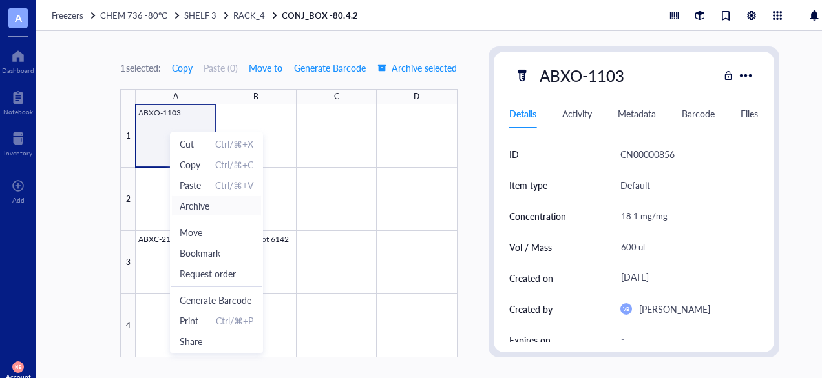
click at [209, 211] on span "Archive" at bounding box center [195, 206] width 30 height 14
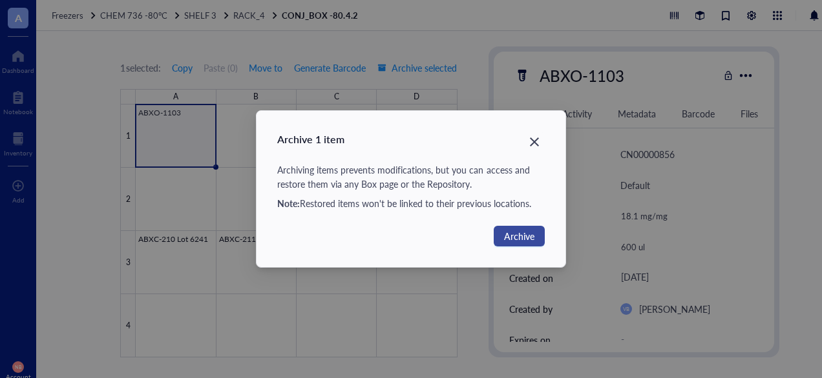
click at [519, 244] on button "Archive" at bounding box center [518, 236] width 51 height 21
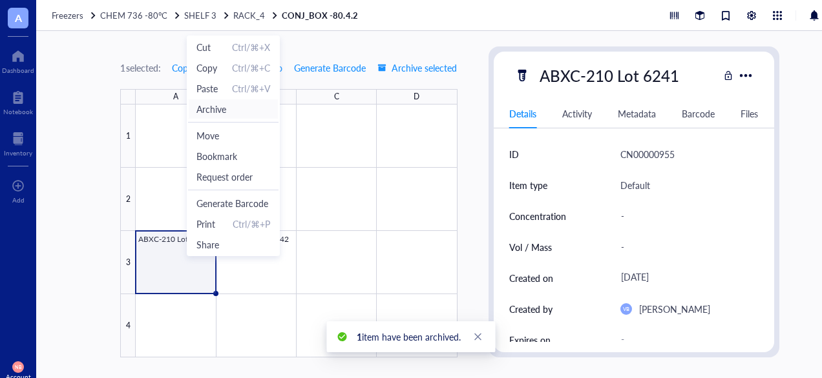
click at [205, 104] on span "Archive" at bounding box center [211, 109] width 30 height 14
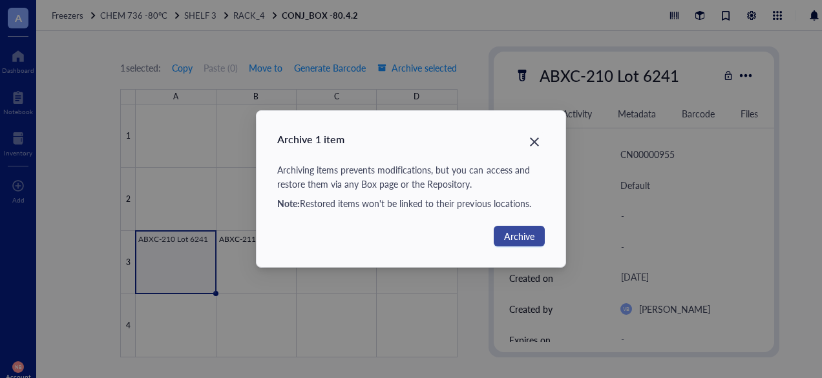
click at [522, 231] on span "Archive" at bounding box center [519, 236] width 30 height 14
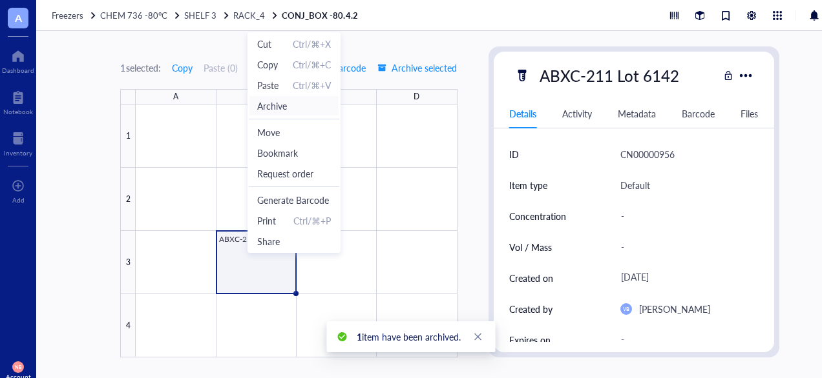
click at [278, 102] on span "Archive" at bounding box center [272, 106] width 30 height 14
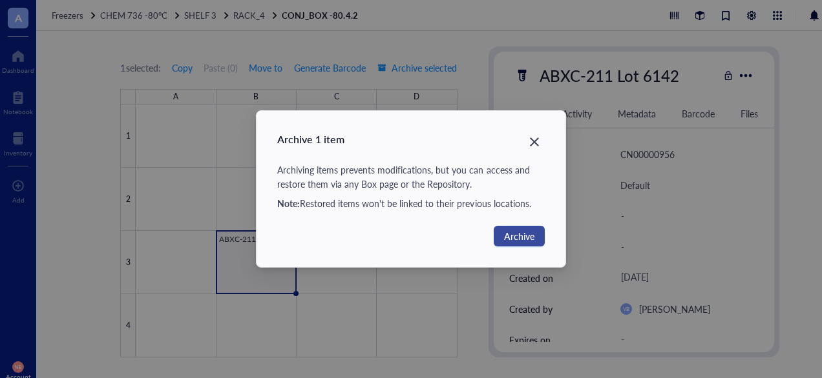
click at [521, 241] on span "Archive" at bounding box center [519, 236] width 30 height 14
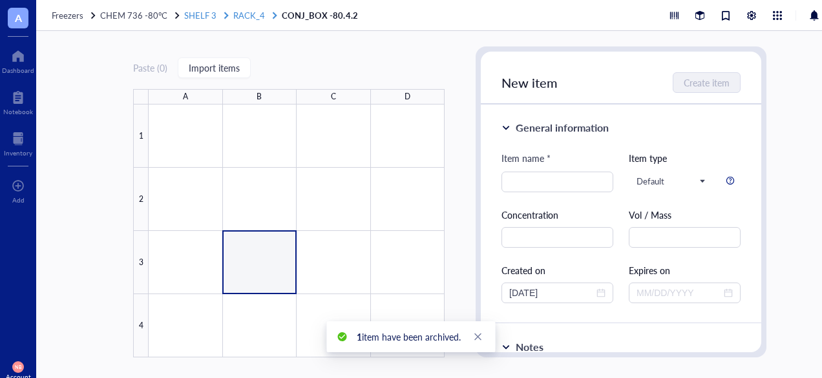
click at [251, 17] on span "RACK_4" at bounding box center [249, 15] width 32 height 12
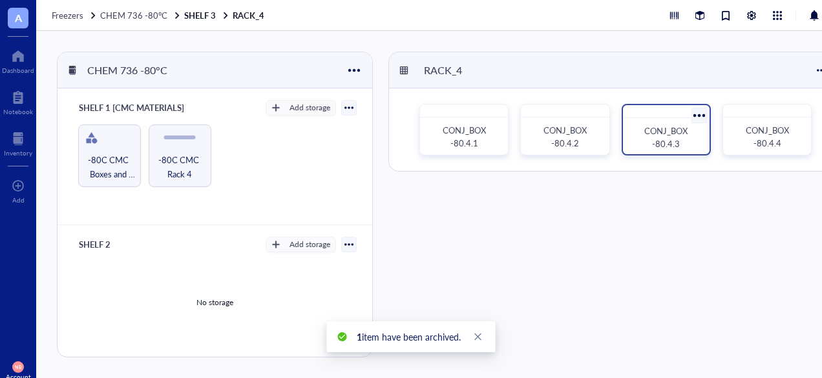
click at [655, 145] on span "CONJ_BOX -80.4.3" at bounding box center [666, 137] width 45 height 25
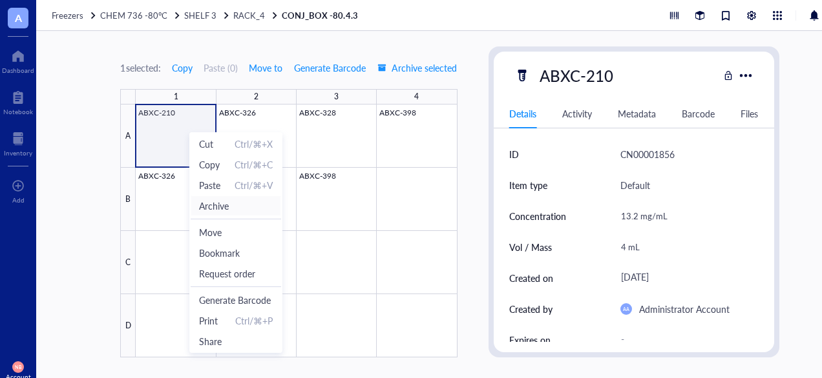
click at [230, 203] on span "Archive" at bounding box center [236, 206] width 74 height 14
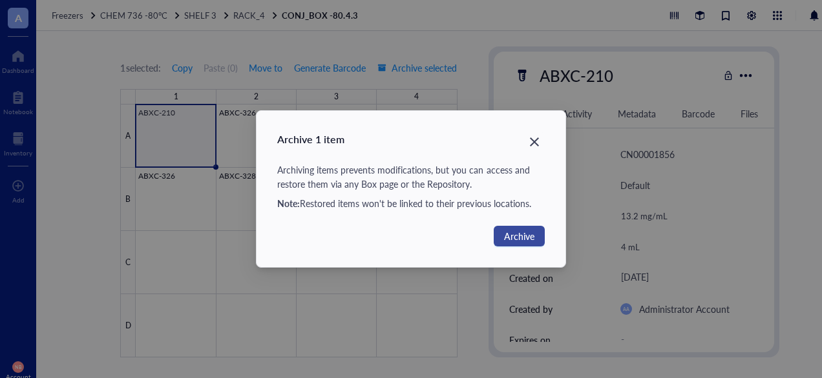
click at [497, 240] on button "Archive" at bounding box center [518, 236] width 51 height 21
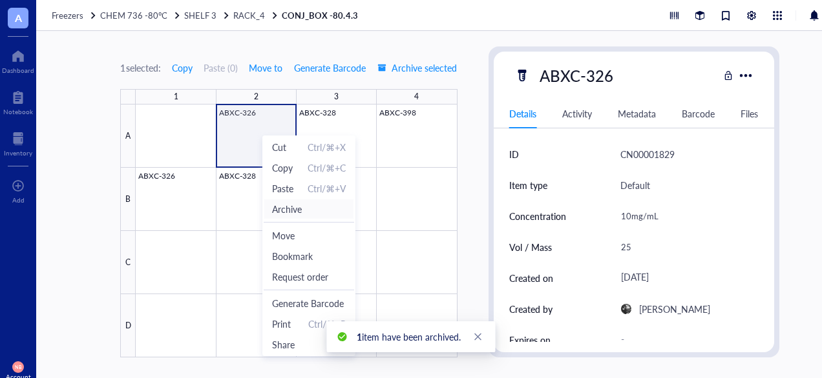
click at [295, 217] on li "Archive" at bounding box center [309, 209] width 90 height 21
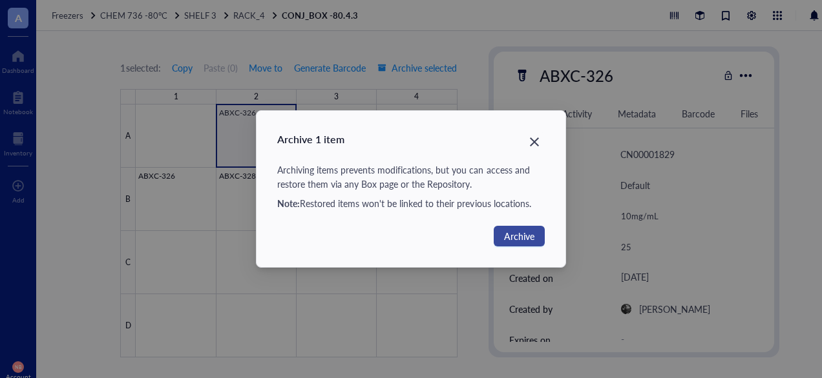
click at [515, 237] on span "Archive" at bounding box center [519, 236] width 30 height 14
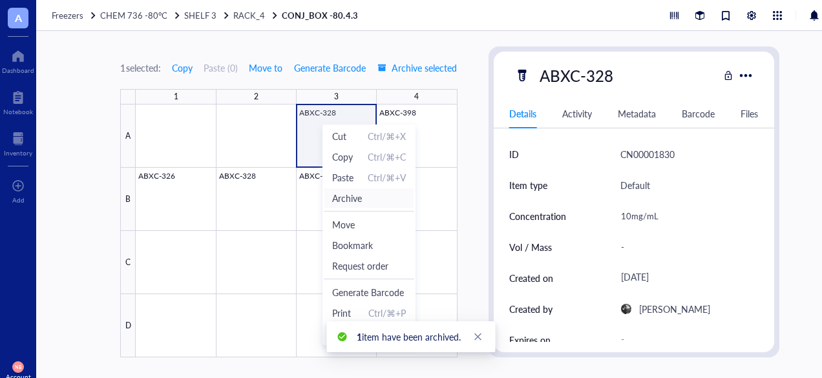
click at [347, 197] on span "Archive" at bounding box center [347, 198] width 30 height 14
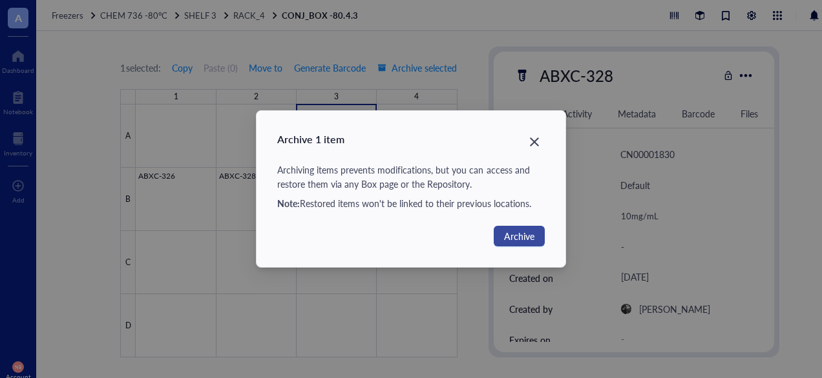
click at [512, 242] on span "Archive" at bounding box center [519, 236] width 30 height 14
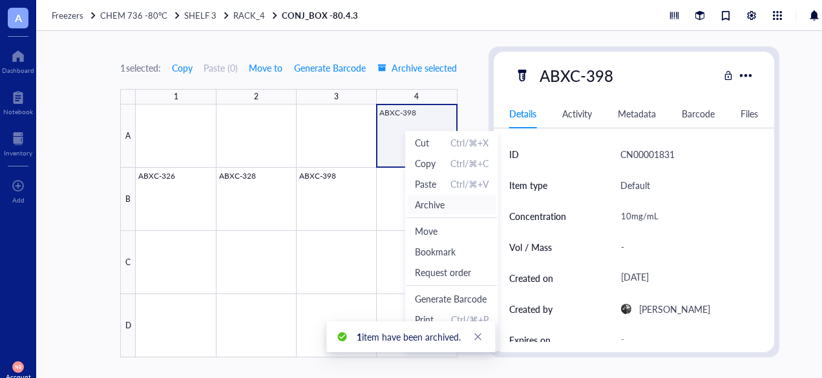
click at [419, 202] on span "Archive" at bounding box center [430, 205] width 30 height 14
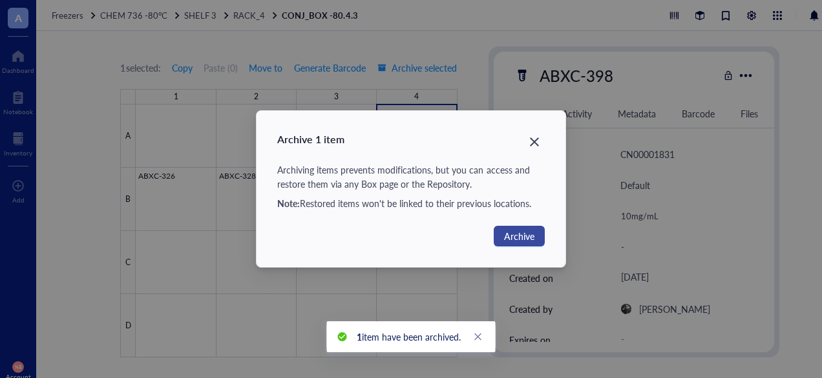
click at [515, 240] on span "Archive" at bounding box center [519, 236] width 30 height 14
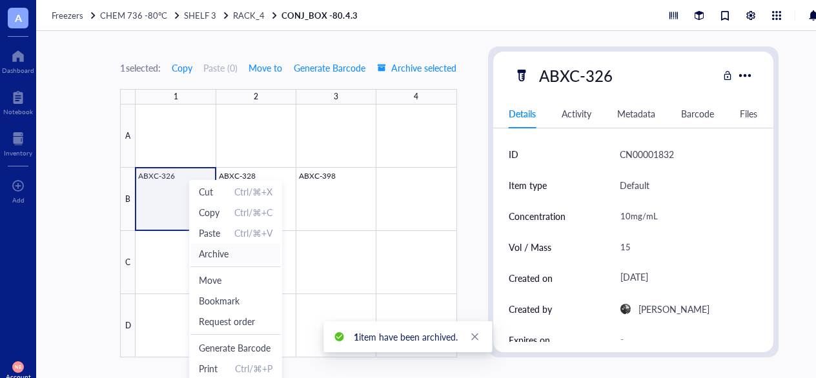
click at [215, 247] on span "Archive" at bounding box center [214, 254] width 30 height 14
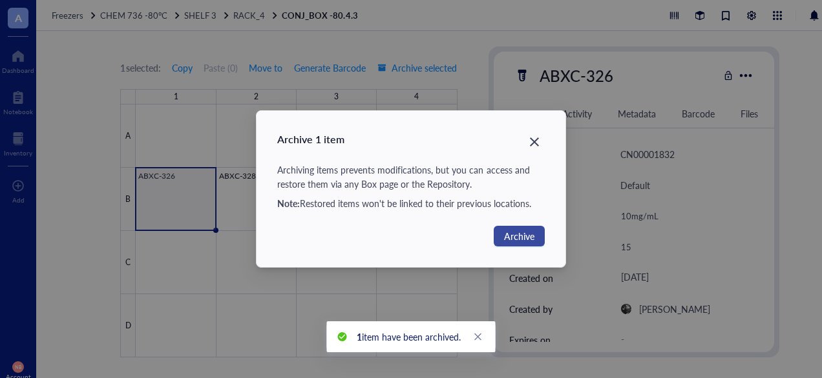
click at [496, 230] on button "Archive" at bounding box center [518, 236] width 51 height 21
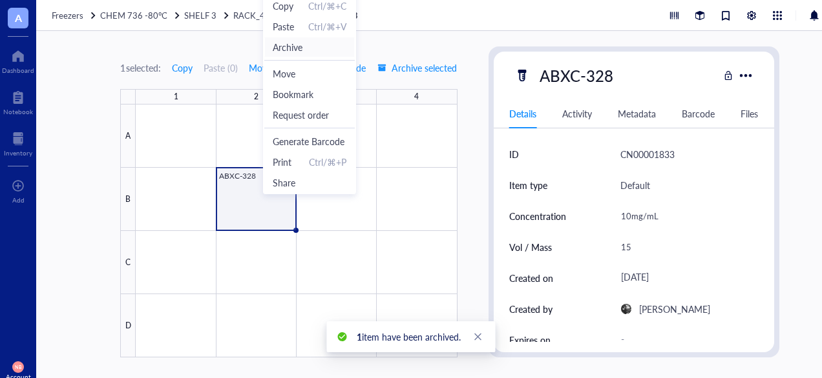
click at [291, 48] on span "Archive" at bounding box center [288, 47] width 30 height 14
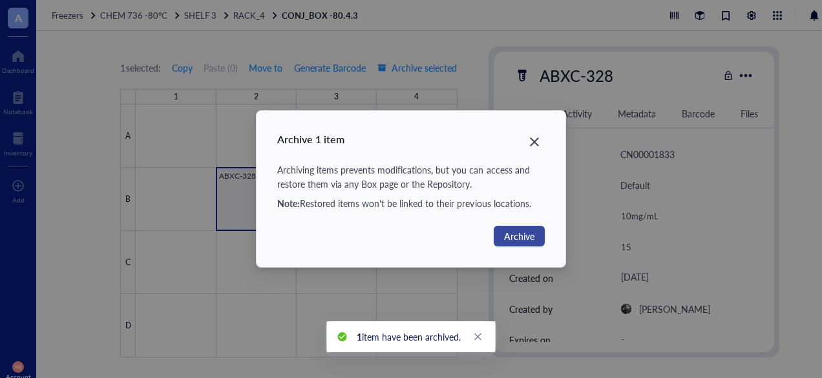
click at [524, 227] on button "Archive" at bounding box center [518, 236] width 51 height 21
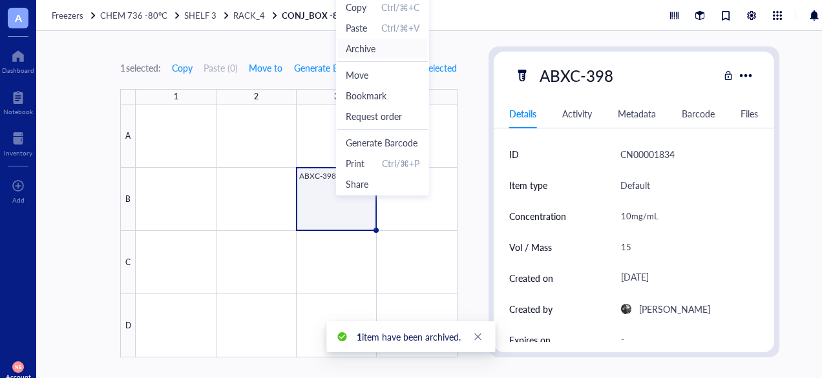
click at [356, 53] on span "Archive" at bounding box center [361, 48] width 30 height 14
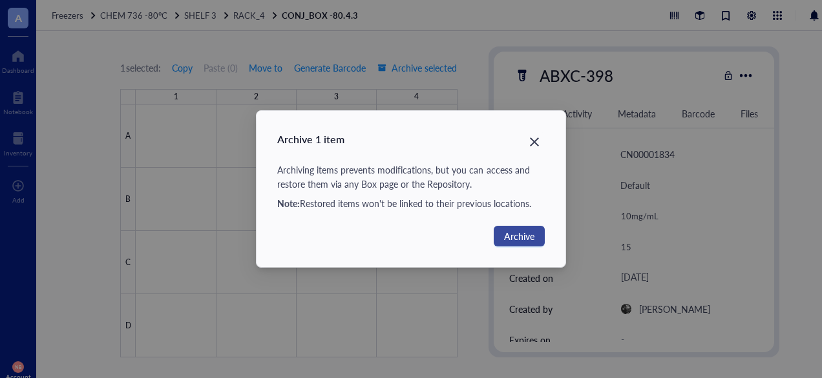
click at [505, 240] on span "Archive" at bounding box center [519, 236] width 30 height 14
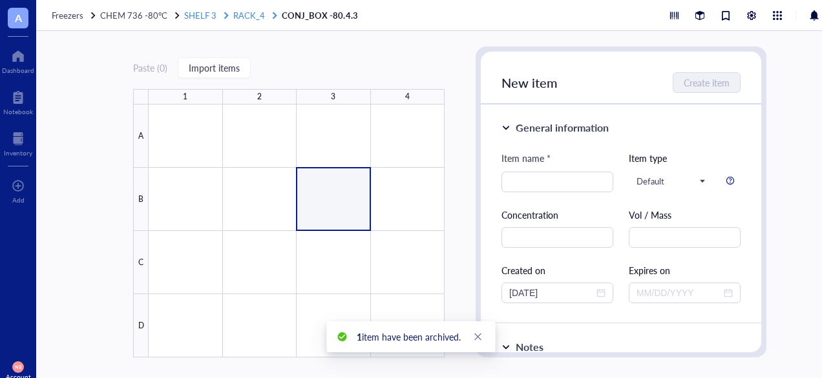
click at [250, 14] on span "RACK_4" at bounding box center [249, 15] width 32 height 12
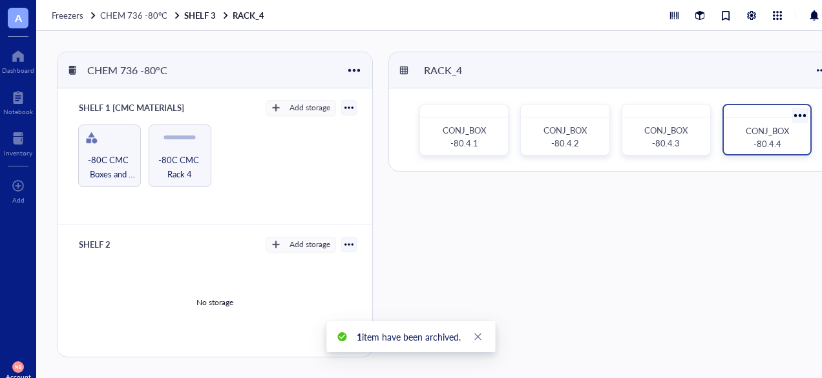
click at [777, 131] on span "CONJ_BOX -80.4.4" at bounding box center [767, 137] width 45 height 25
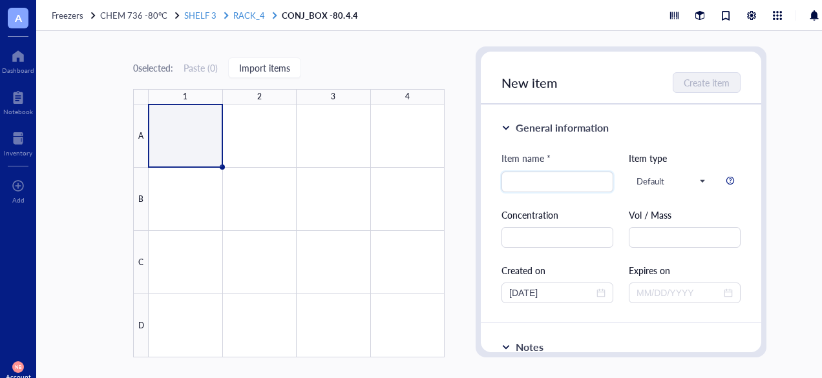
click at [249, 16] on span "RACK_4" at bounding box center [249, 15] width 32 height 12
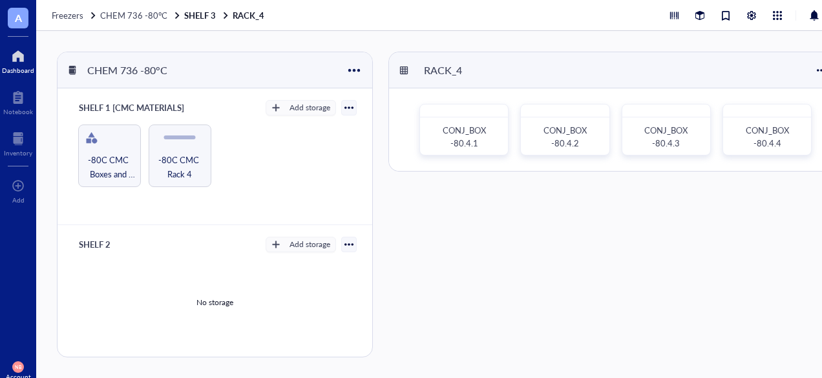
click at [20, 61] on div at bounding box center [18, 56] width 32 height 21
